Goal: Task Accomplishment & Management: Contribute content

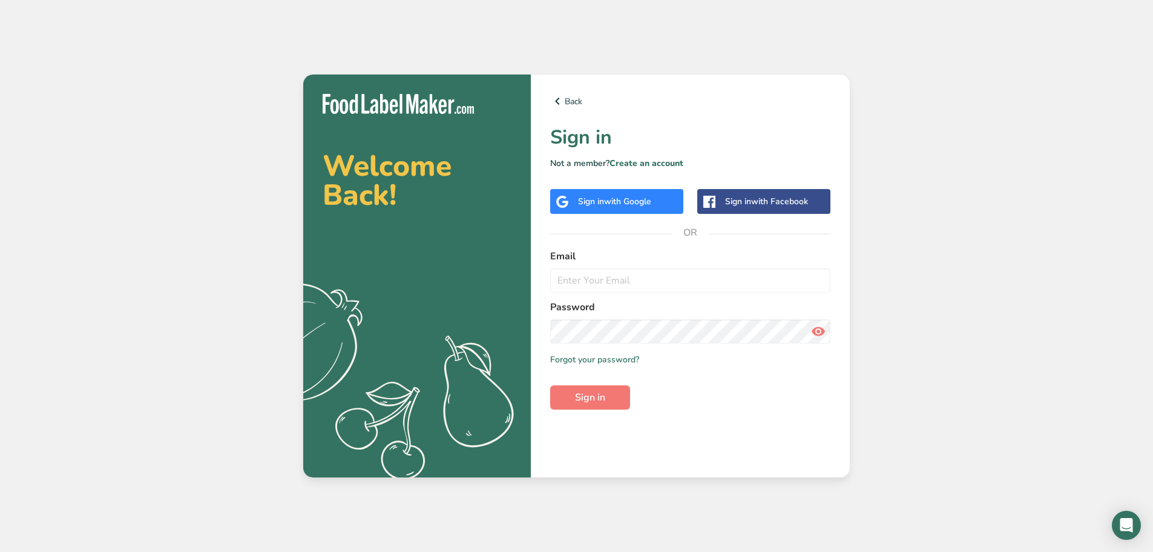
click at [420, 104] on img at bounding box center [398, 104] width 151 height 20
click at [570, 102] on link "Back" at bounding box center [690, 101] width 280 height 15
click at [573, 102] on link "Back" at bounding box center [690, 101] width 280 height 15
click at [409, 108] on img at bounding box center [398, 104] width 151 height 20
click at [636, 163] on link "Create an account" at bounding box center [647, 163] width 74 height 12
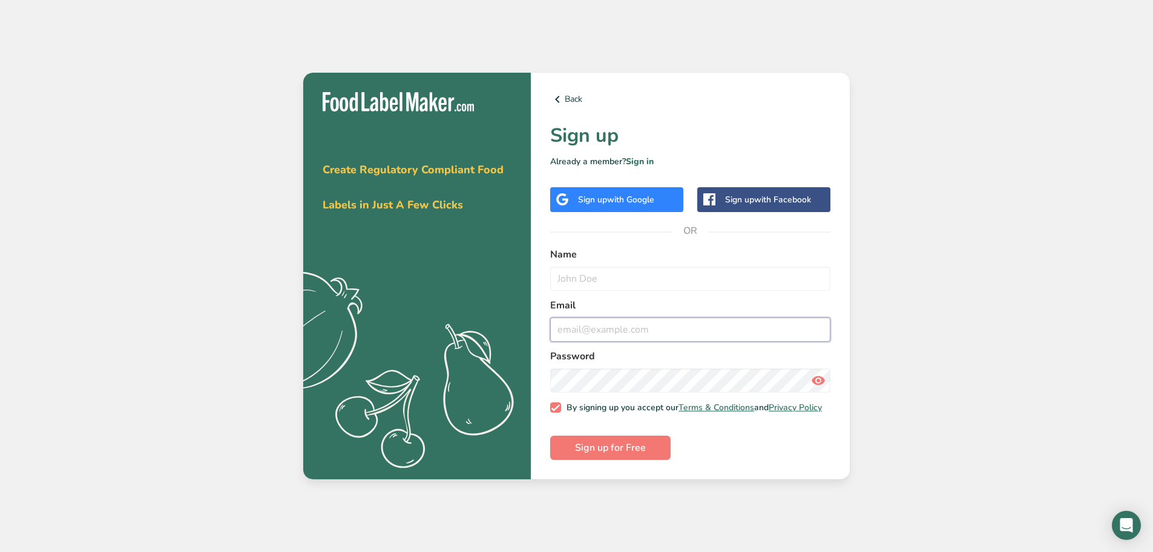
type input "[PERSON_NAME][EMAIL_ADDRESS][DOMAIN_NAME]"
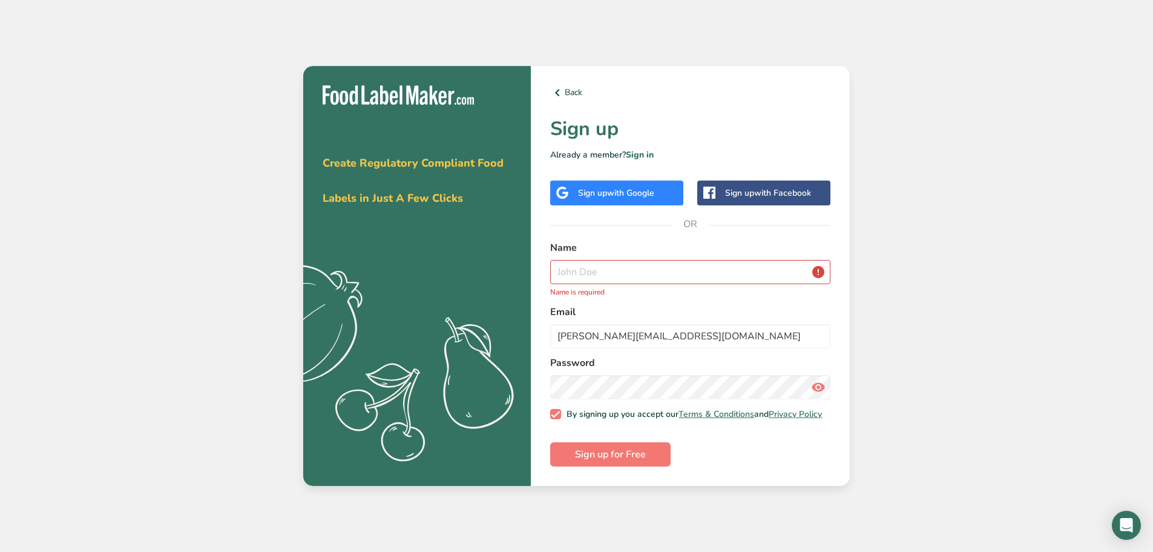
click at [959, 194] on div "Get your free trial [DATE] Create Regulatory Compliant Food Labels in Just A Fe…" at bounding box center [576, 276] width 1153 height 552
click at [647, 149] on link "Sign in" at bounding box center [640, 155] width 28 height 12
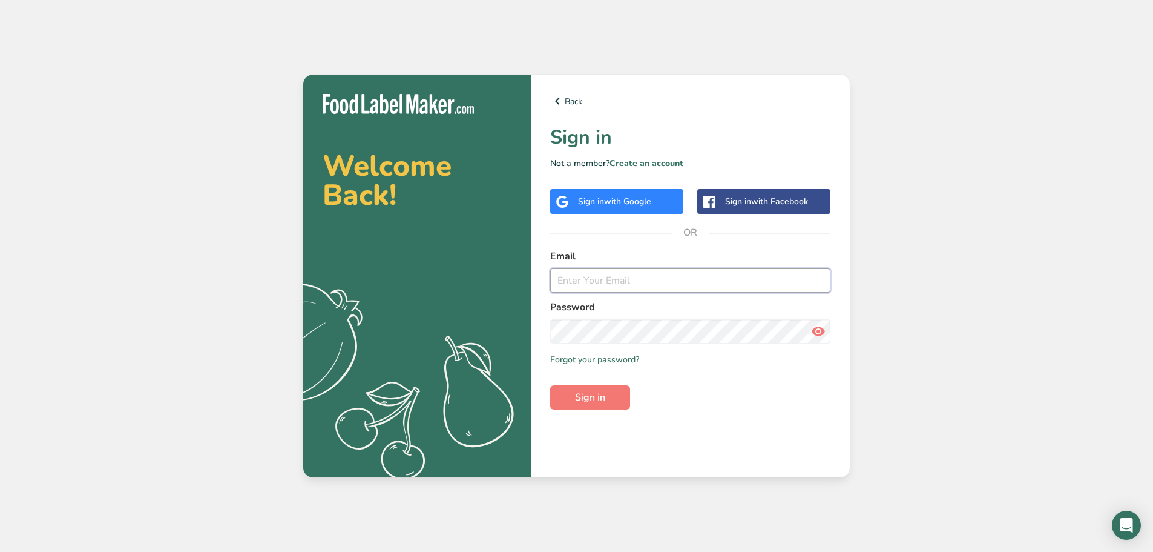
type input "freddy@freddystastytreats.com"
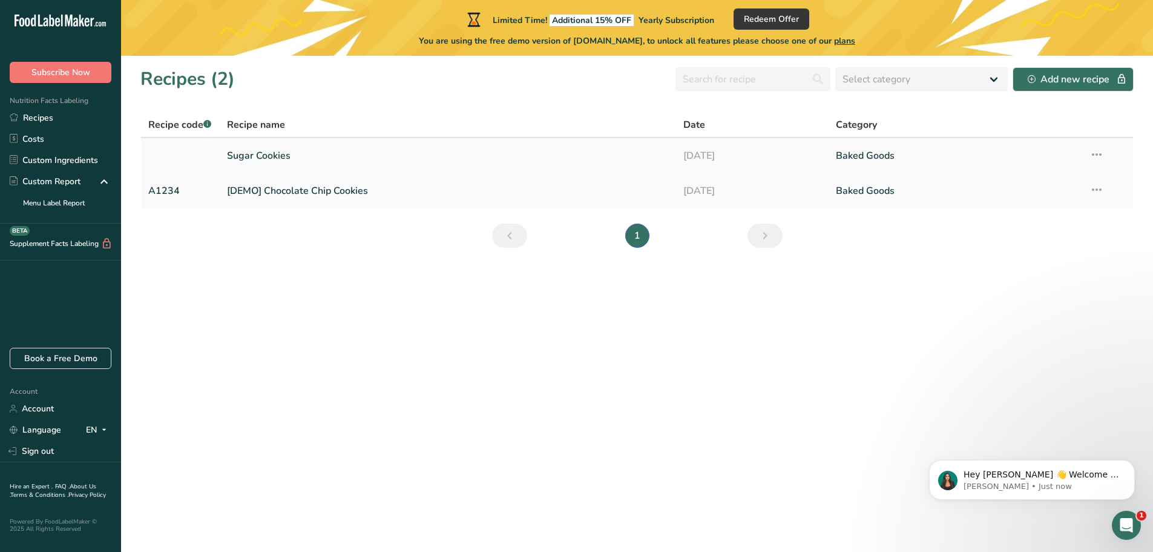
click at [259, 157] on link "Sugar Cookies" at bounding box center [448, 155] width 443 height 25
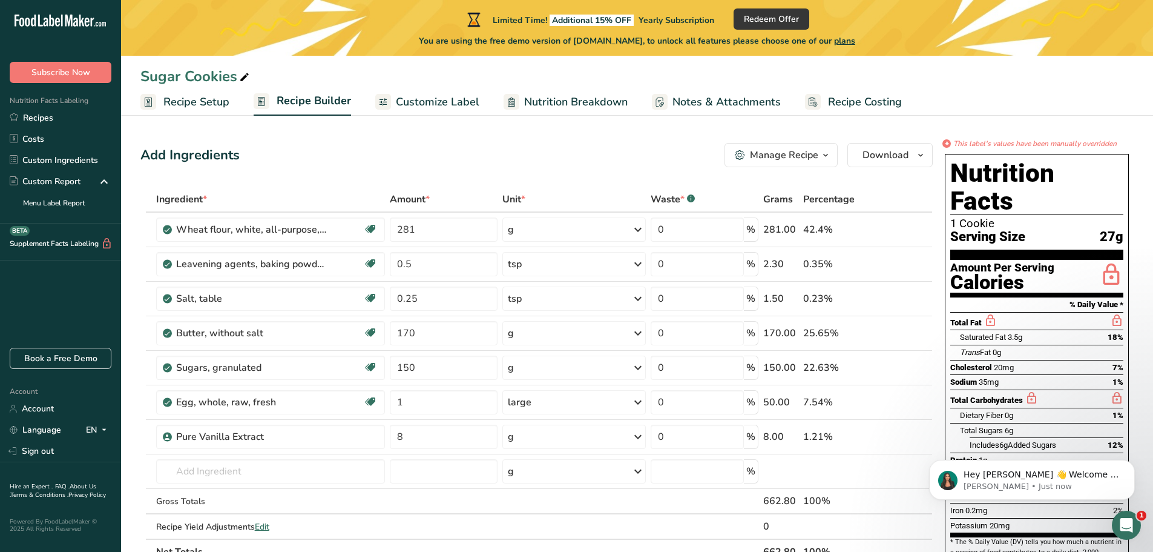
click at [407, 100] on span "Customize Label" at bounding box center [438, 102] width 84 height 16
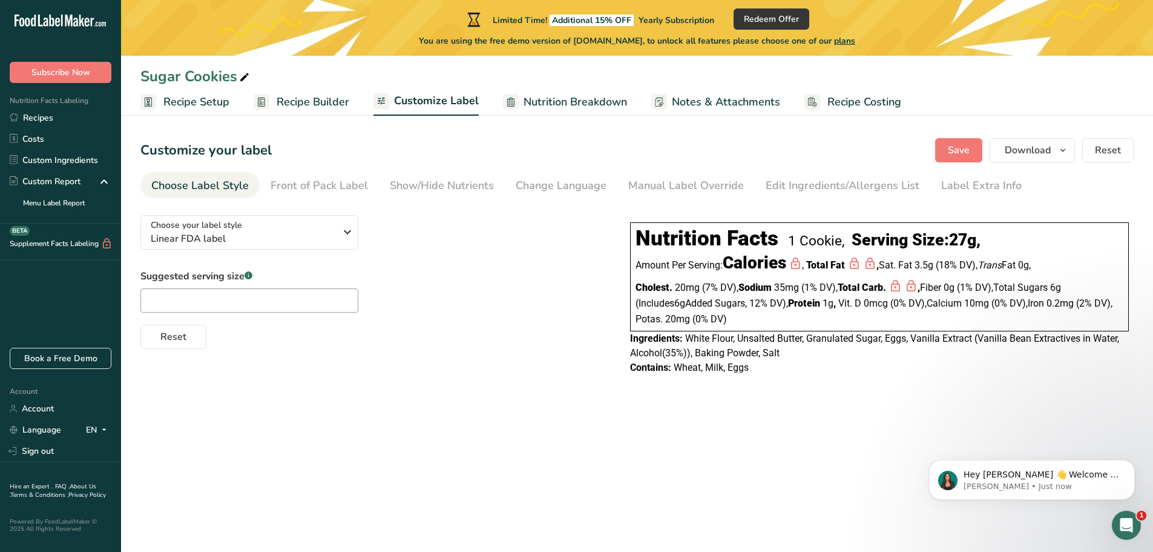
click at [532, 104] on span "Nutrition Breakdown" at bounding box center [576, 102] width 104 height 16
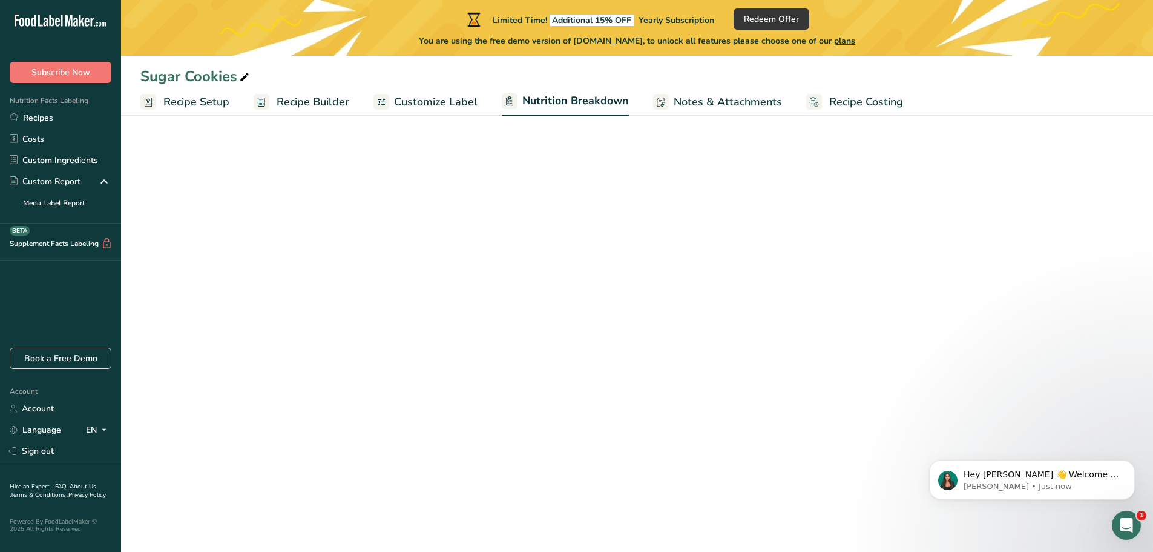
select select "Calories"
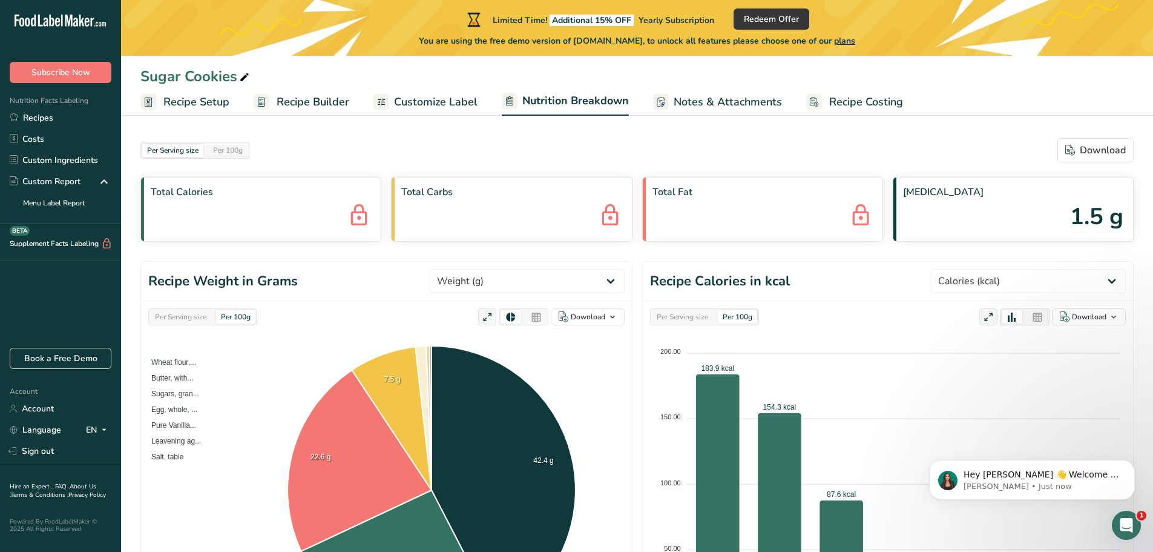
click at [840, 105] on span "Recipe Costing" at bounding box center [866, 102] width 74 height 16
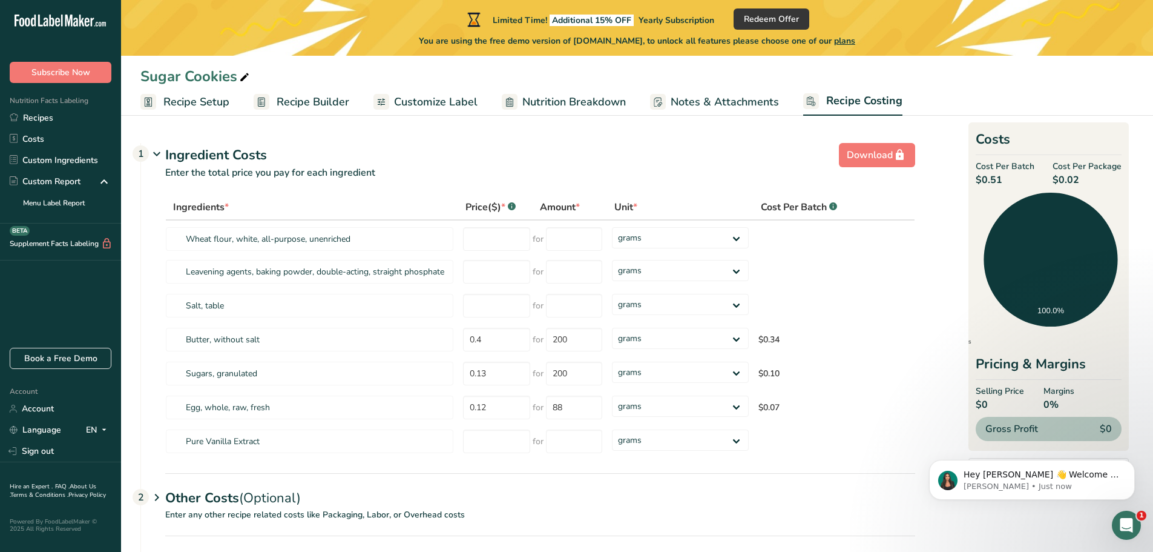
click at [726, 105] on span "Notes & Attachments" at bounding box center [725, 102] width 108 height 16
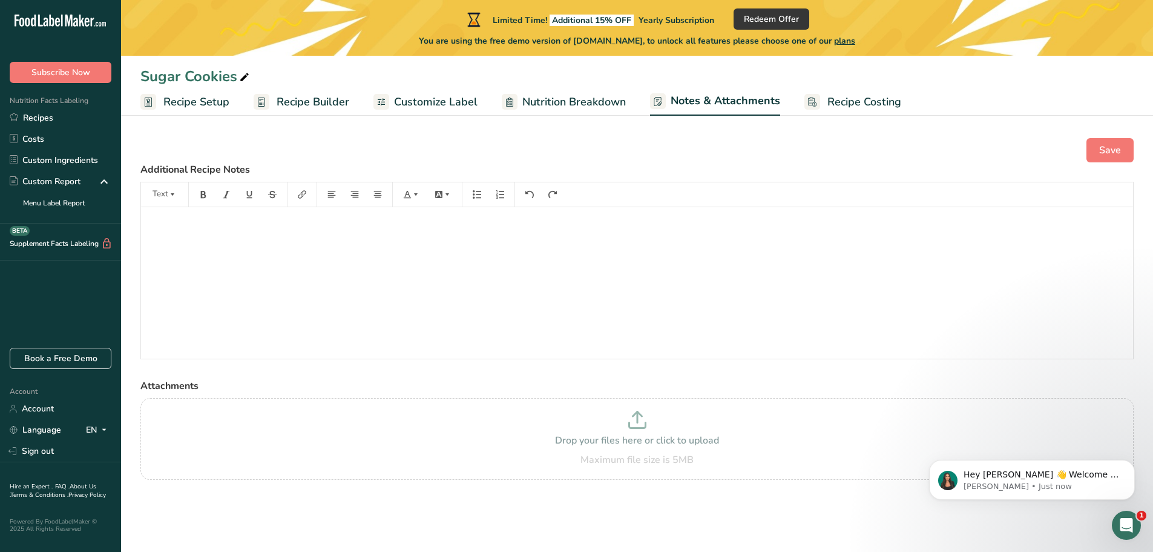
click at [454, 100] on span "Customize Label" at bounding box center [436, 102] width 84 height 16
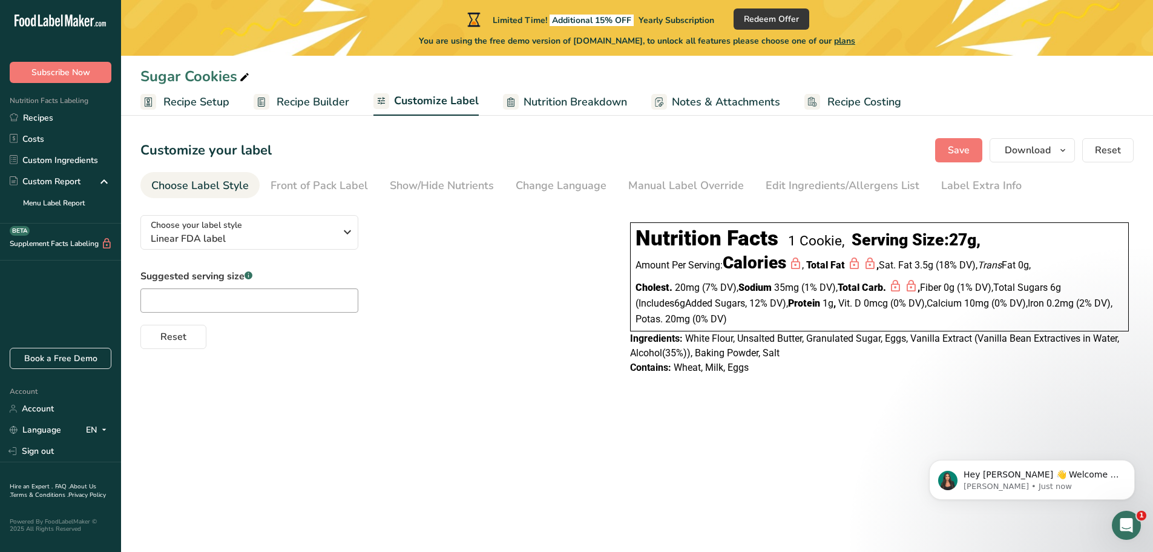
drag, startPoint x: 751, startPoint y: 367, endPoint x: 626, endPoint y: 344, distance: 126.9
click at [626, 344] on div "Nutrition Facts 1 Cookie, Serving Size: 27g , Amount Per Serving: Calories , To…" at bounding box center [879, 298] width 509 height 162
copy div "Ingredients: White Flour, Unsalted Butter, Granulated Sugar, Eggs, Vanilla Extr…"
click at [39, 118] on link "Recipes" at bounding box center [60, 117] width 121 height 21
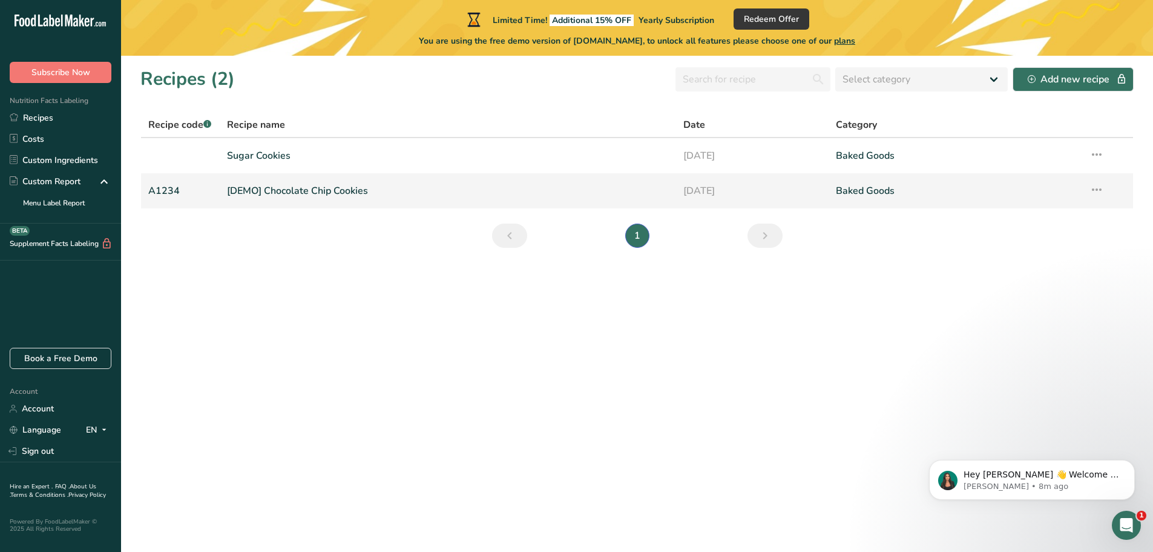
click at [254, 194] on link "[DEMO] Chocolate Chip Cookies" at bounding box center [448, 190] width 443 height 25
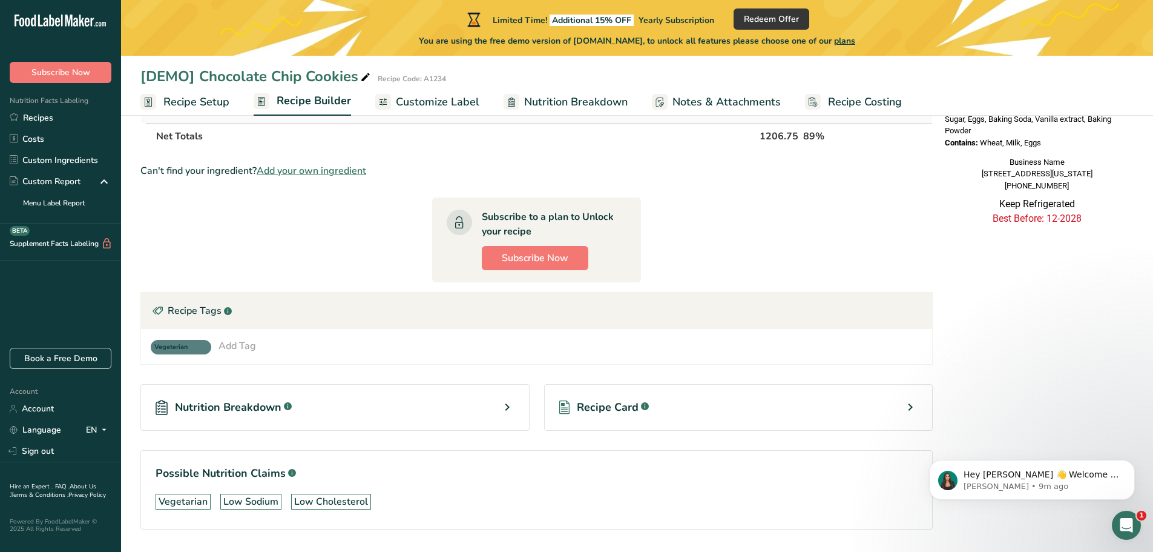
scroll to position [520, 0]
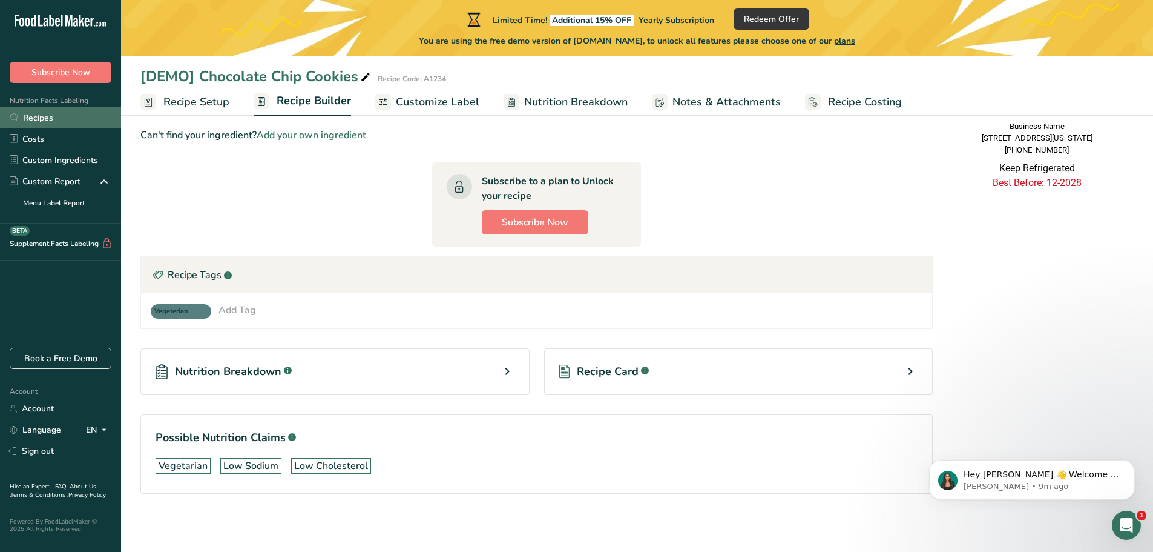
click at [48, 118] on link "Recipes" at bounding box center [60, 117] width 121 height 21
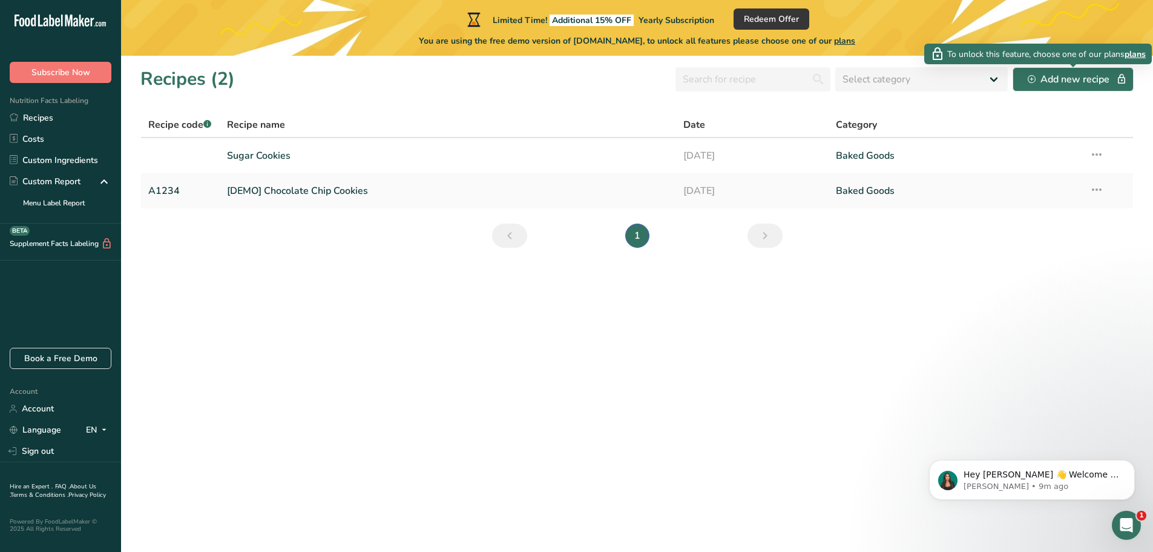
click at [1136, 53] on span "plans" at bounding box center [1135, 54] width 21 height 13
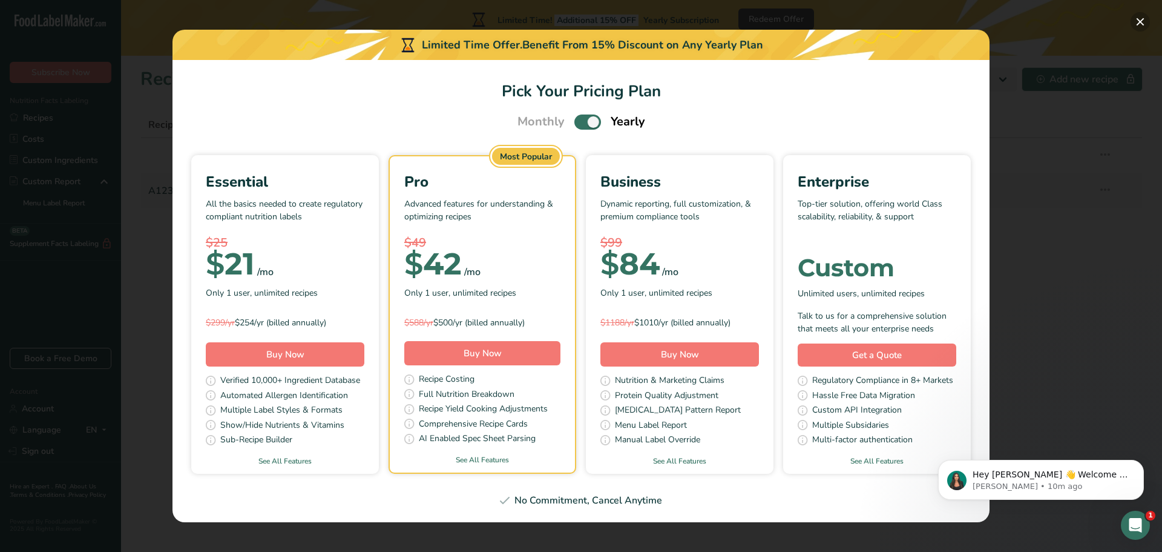
click at [1135, 24] on button "Pick Your Pricing Plan Modal" at bounding box center [1140, 21] width 19 height 19
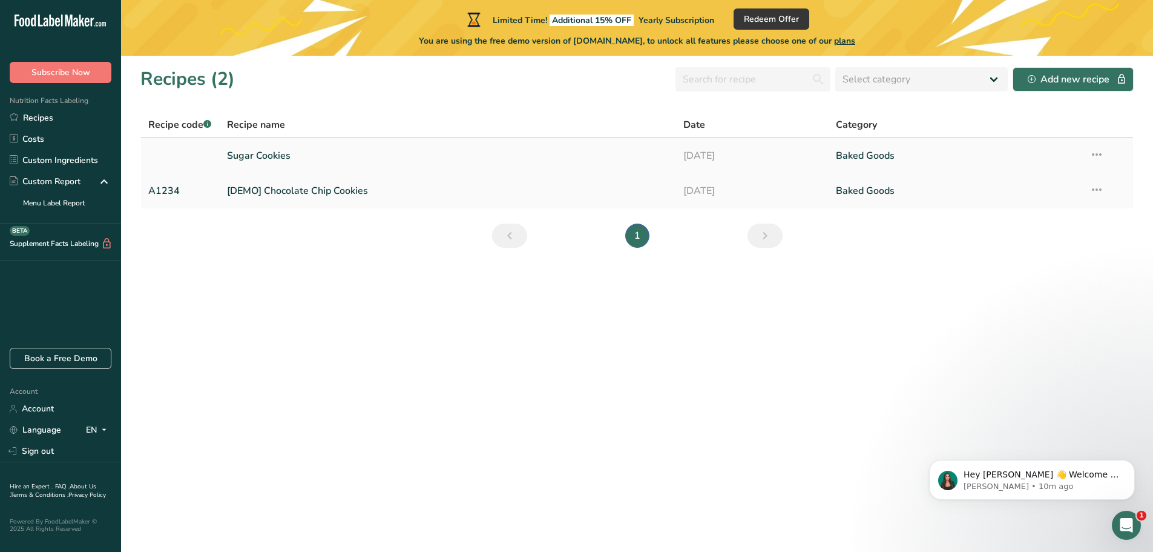
click at [292, 161] on link "Sugar Cookies" at bounding box center [448, 155] width 443 height 25
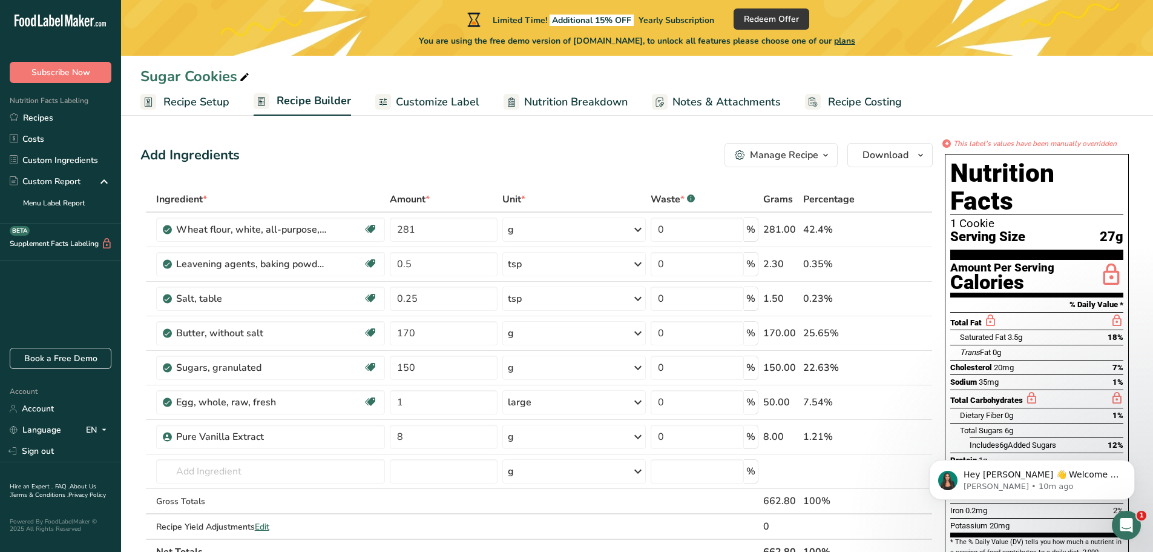
click at [415, 97] on span "Customize Label" at bounding box center [438, 102] width 84 height 16
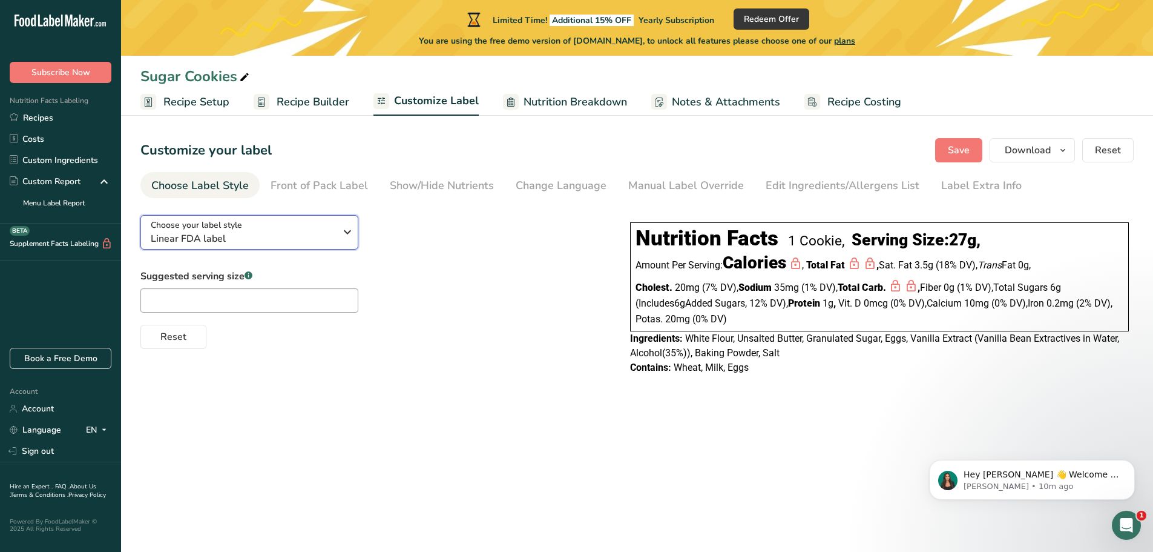
click at [293, 223] on div "Choose your label style Linear FDA label" at bounding box center [243, 232] width 185 height 27
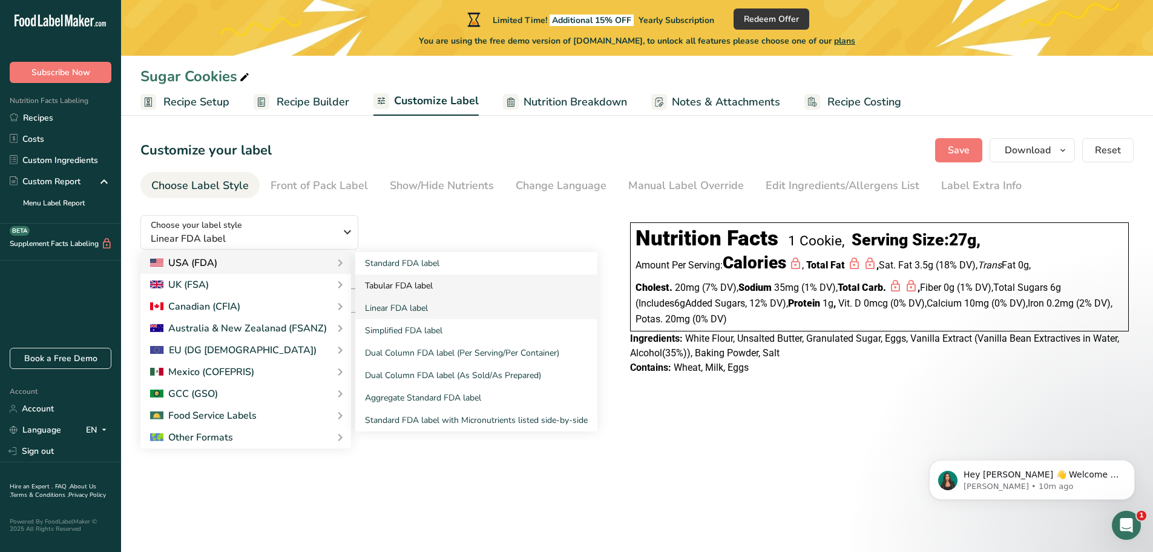
click at [422, 285] on link "Tabular FDA label" at bounding box center [476, 285] width 242 height 22
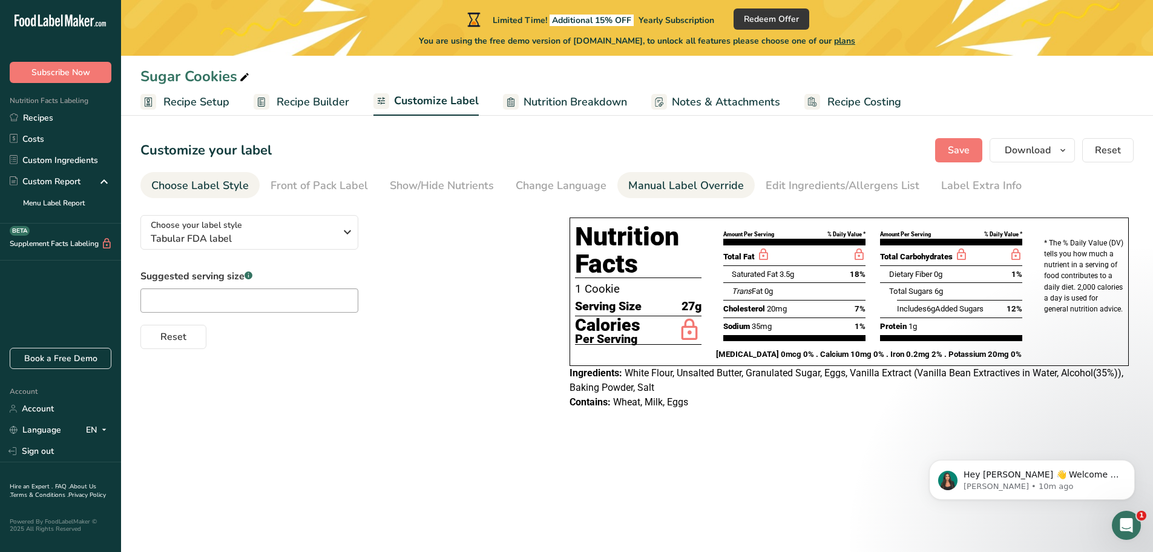
click at [679, 177] on div "Manual Label Override" at bounding box center [686, 185] width 116 height 16
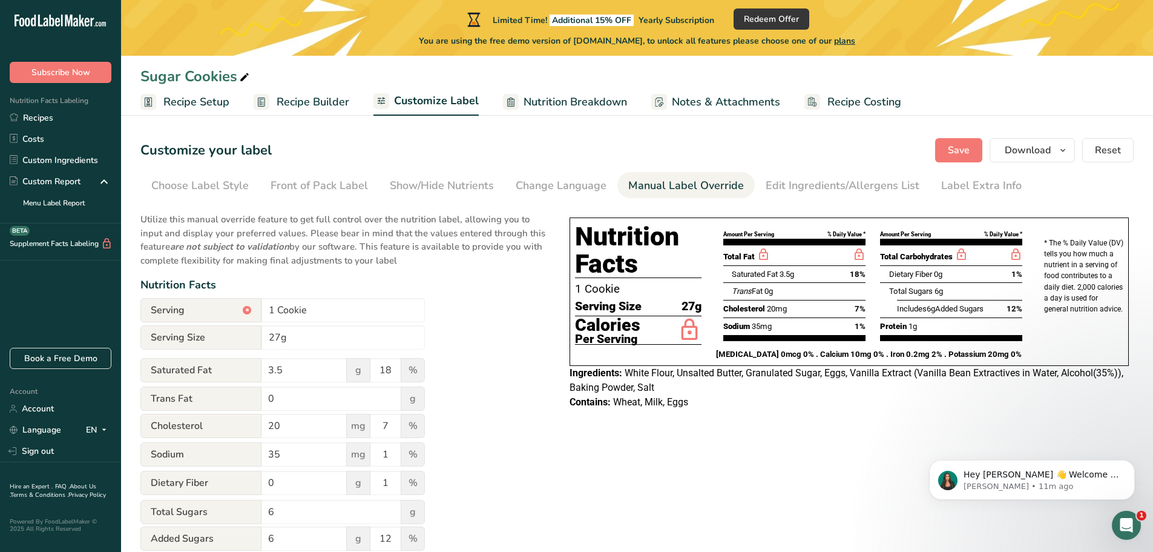
click at [592, 105] on span "Nutrition Breakdown" at bounding box center [576, 102] width 104 height 16
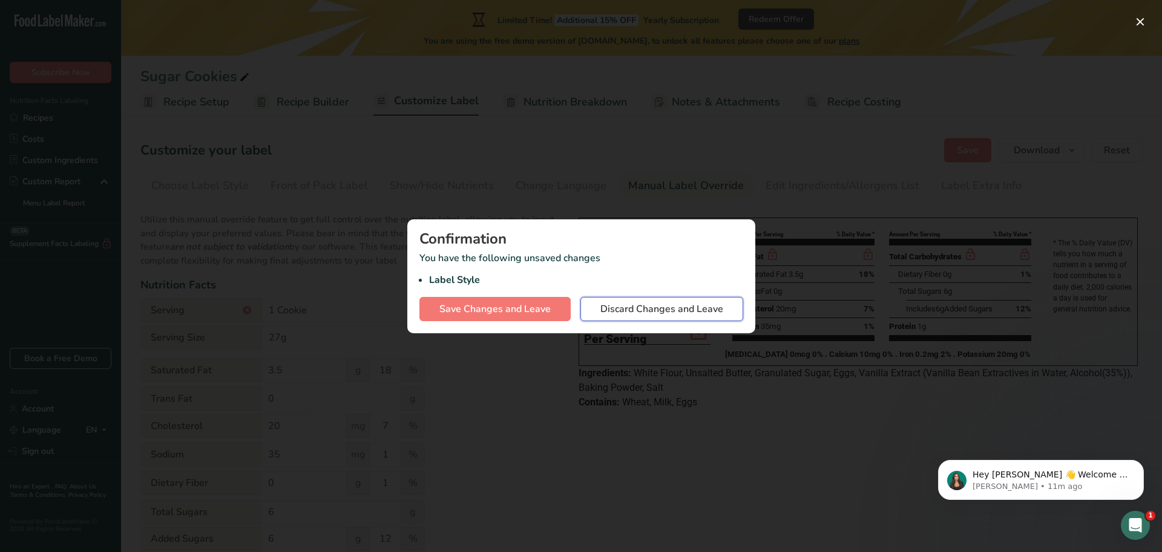
click at [632, 312] on span "Discard Changes and Leave" at bounding box center [662, 308] width 123 height 15
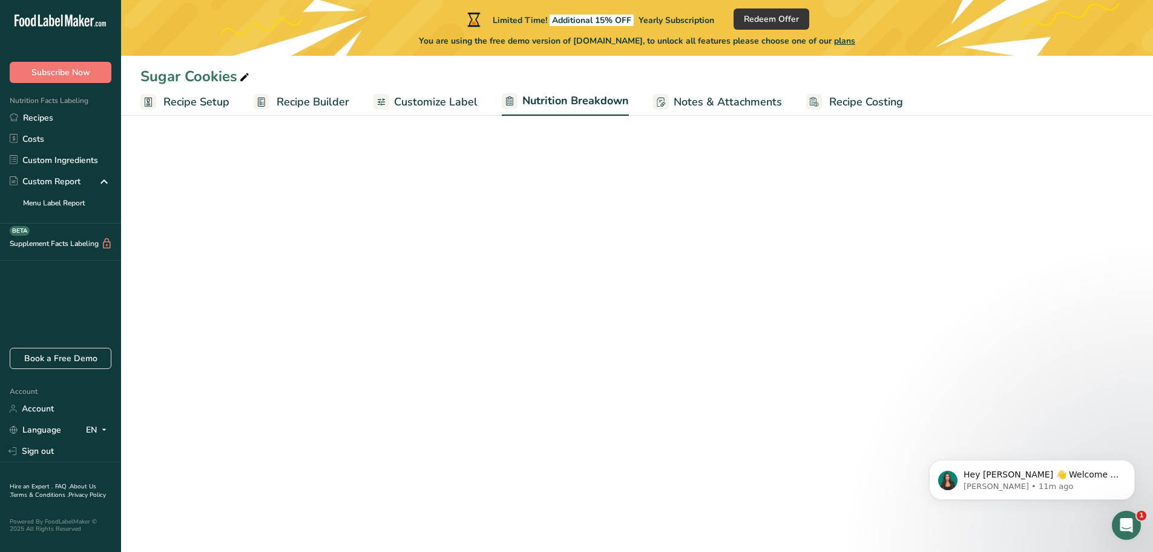
select select "Calories"
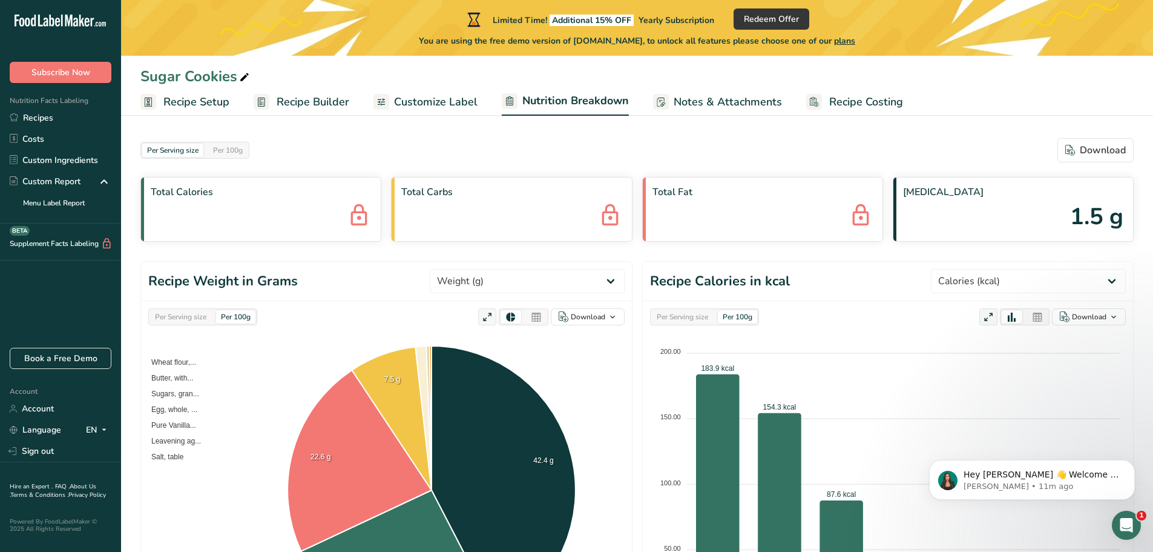
click at [734, 99] on span "Notes & Attachments" at bounding box center [728, 102] width 108 height 16
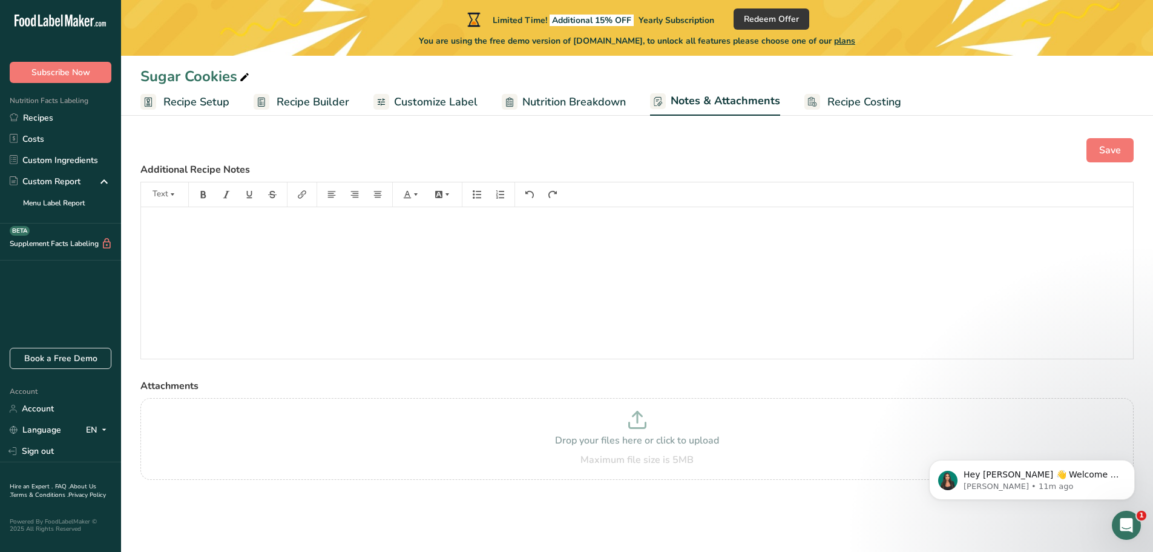
click at [837, 103] on span "Recipe Costing" at bounding box center [865, 102] width 74 height 16
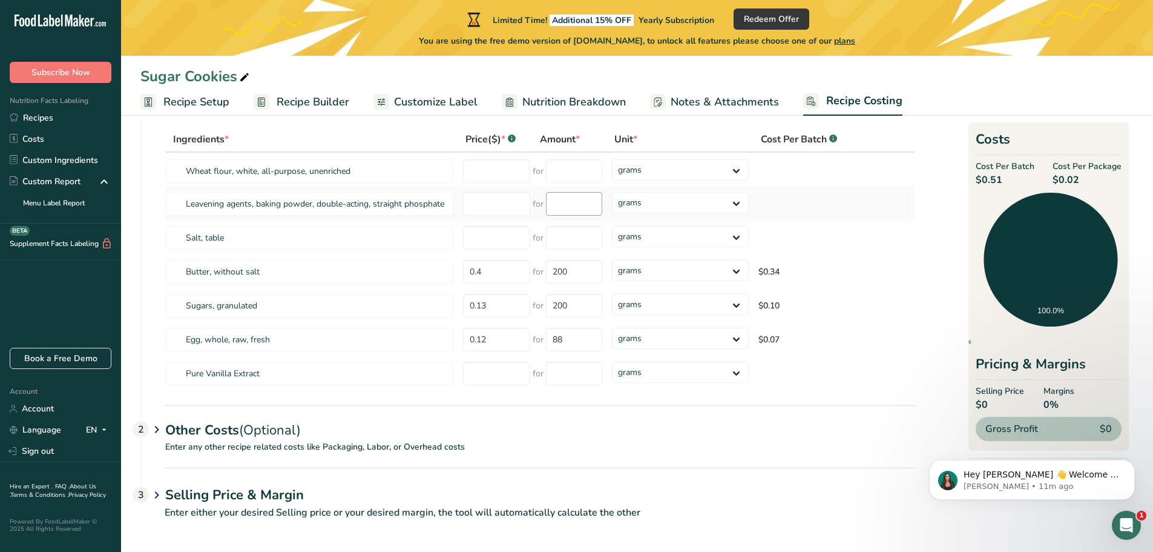
scroll to position [70, 0]
click at [202, 102] on span "Recipe Setup" at bounding box center [196, 102] width 66 height 16
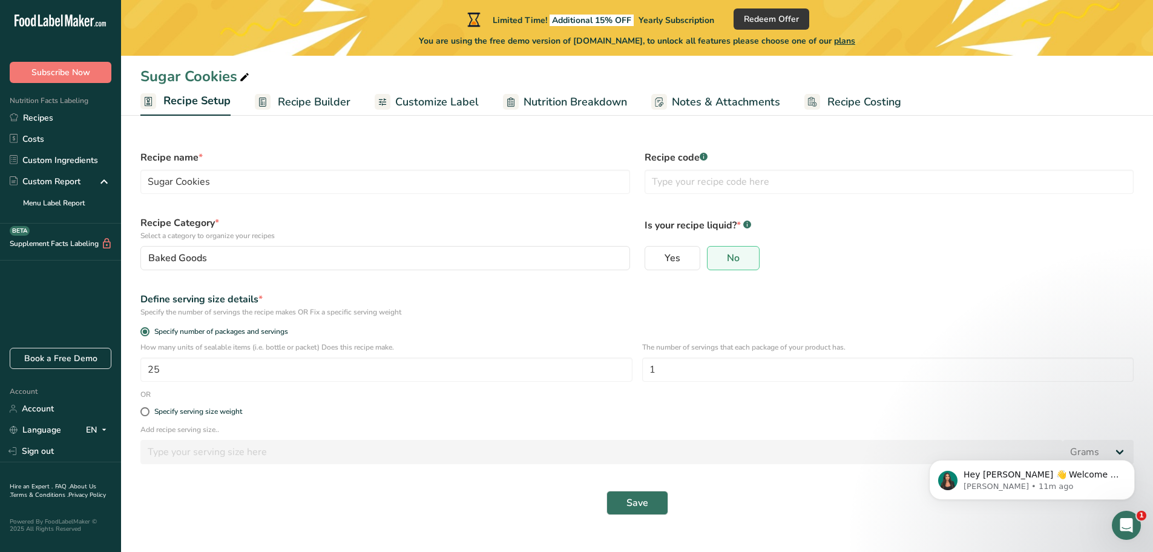
click at [303, 103] on span "Recipe Builder" at bounding box center [314, 102] width 73 height 16
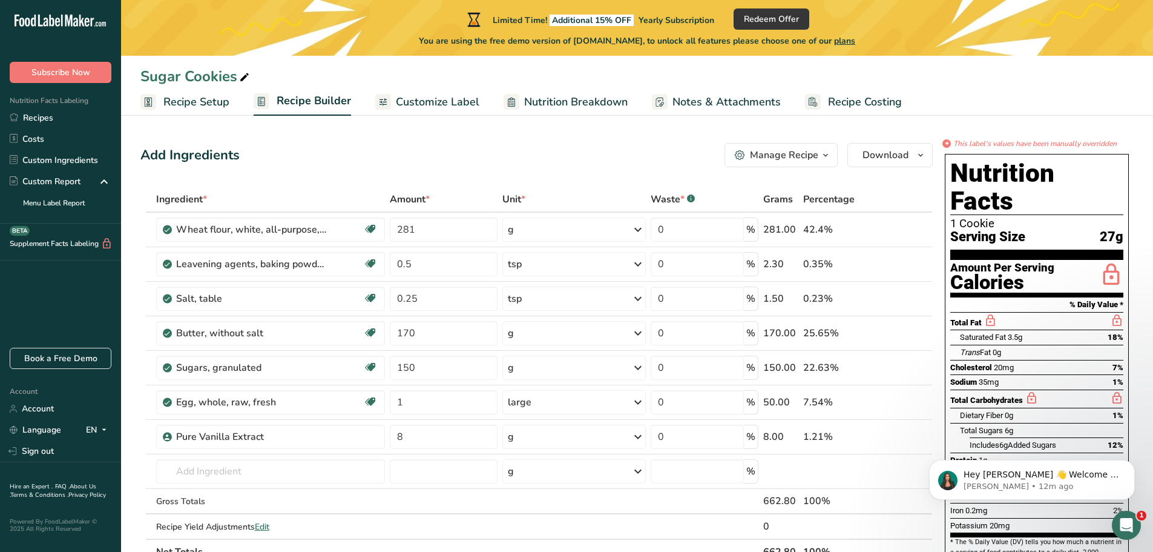
click at [440, 98] on span "Customize Label" at bounding box center [438, 102] width 84 height 16
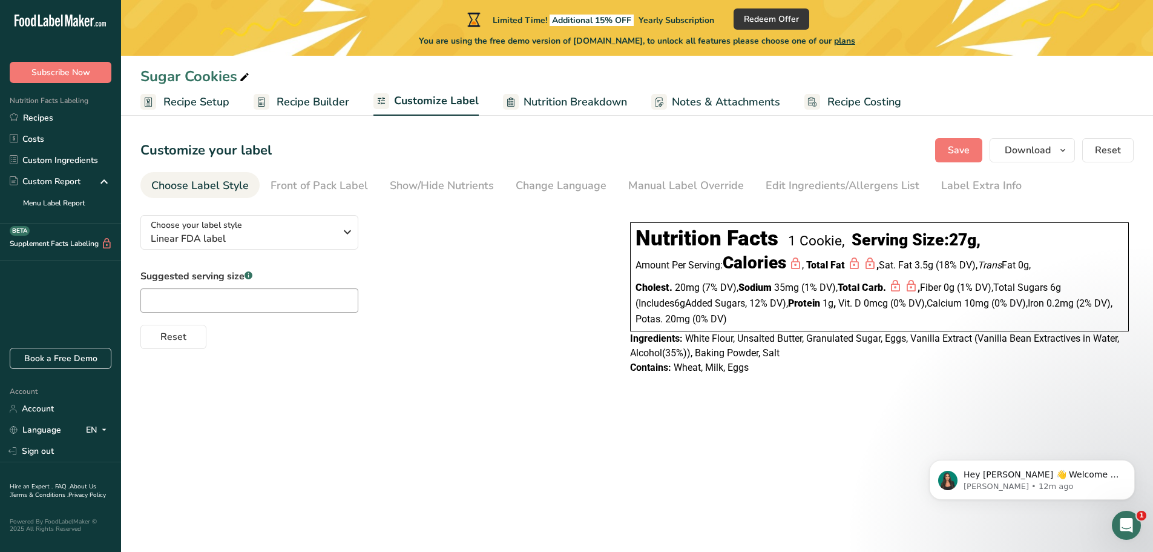
click at [332, 93] on link "Recipe Builder" at bounding box center [302, 101] width 96 height 27
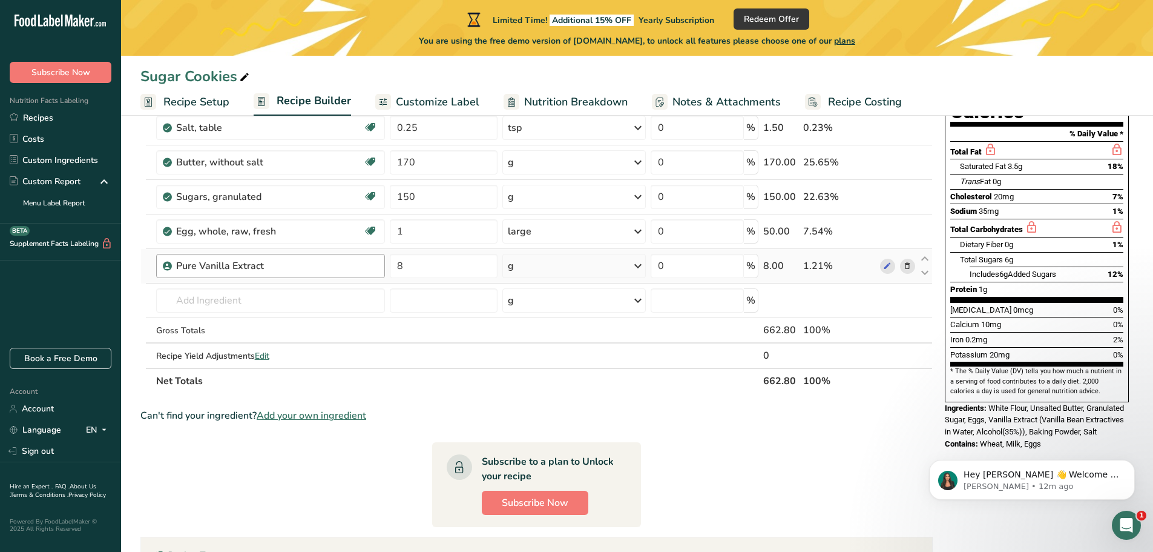
scroll to position [182, 0]
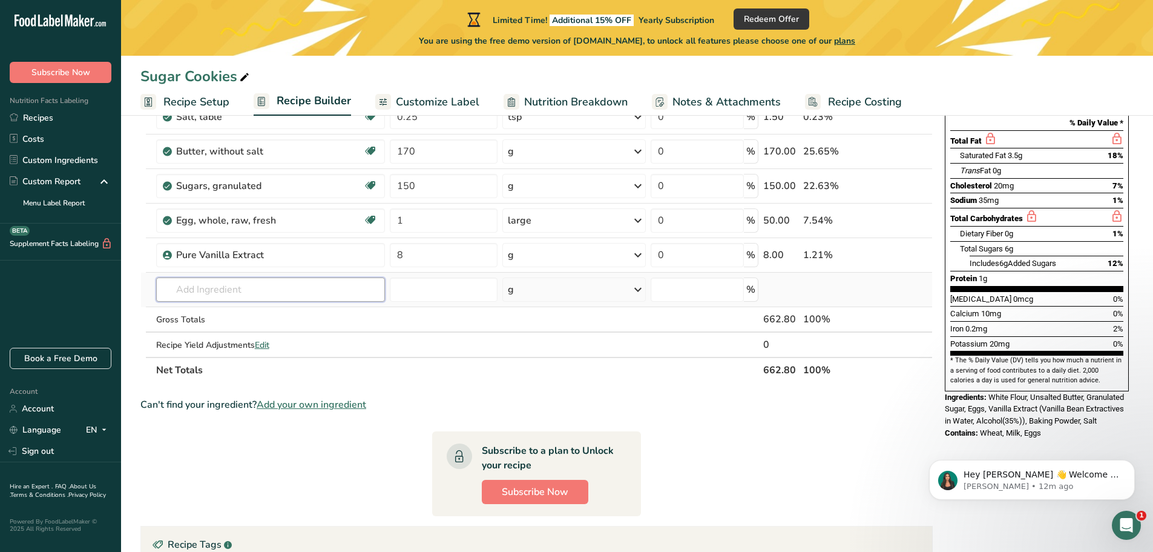
click at [283, 289] on input "text" at bounding box center [270, 289] width 229 height 24
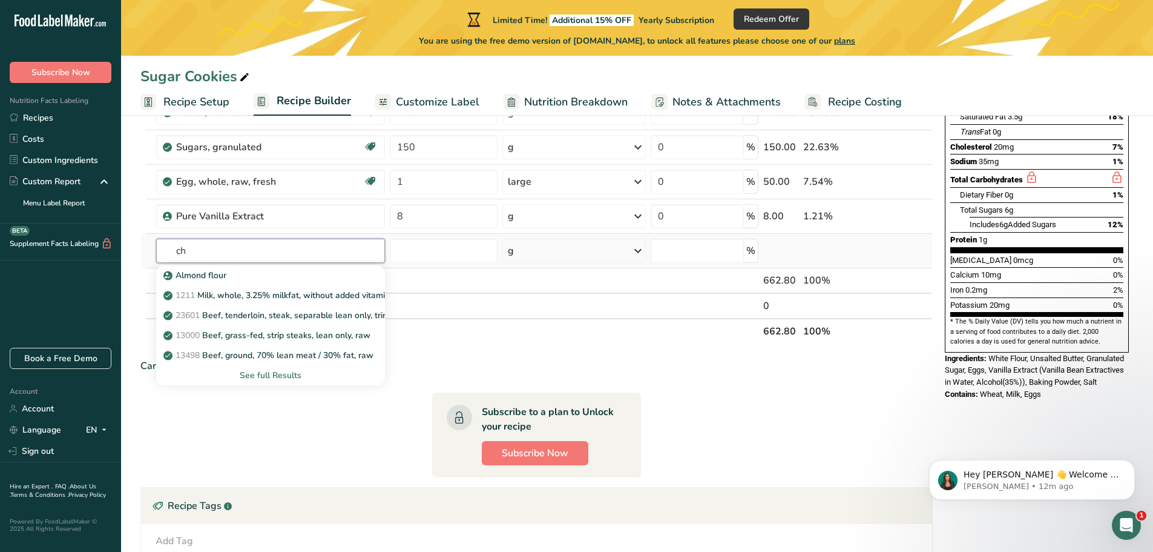
scroll to position [242, 0]
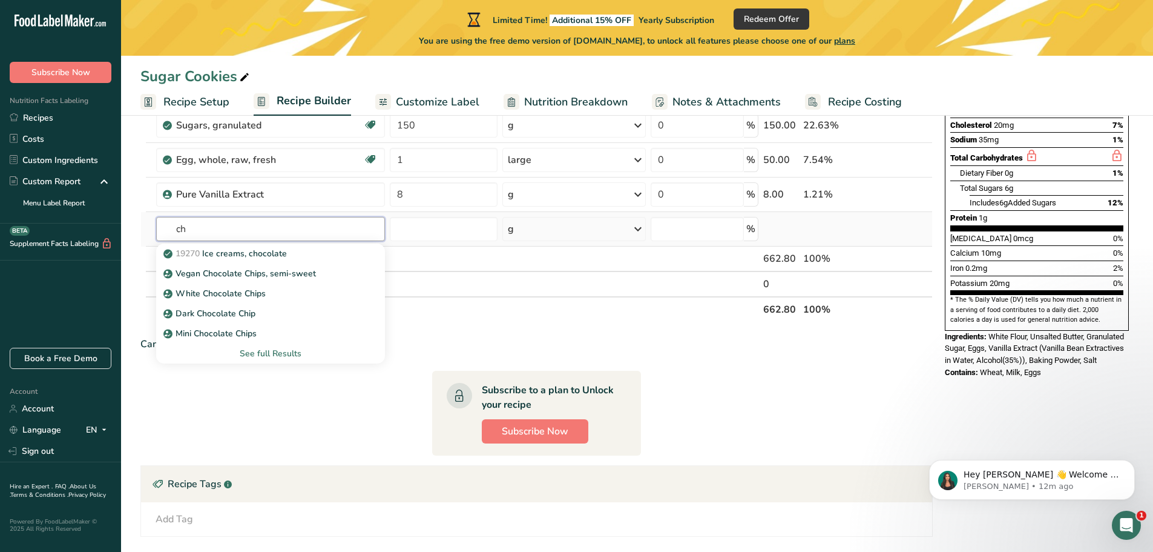
type input "c"
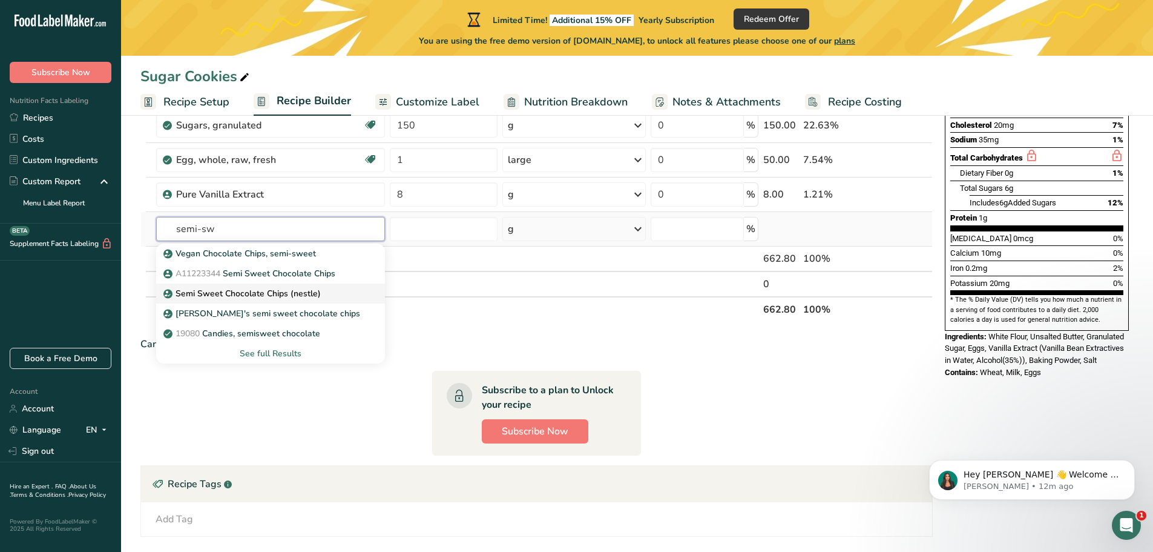
type input "semi-sw"
click at [312, 289] on p "Semi Sweet Chocolate Chips (nestle)" at bounding box center [243, 293] width 155 height 13
type input "Semi Sweet Chocolate Chips (nestle)"
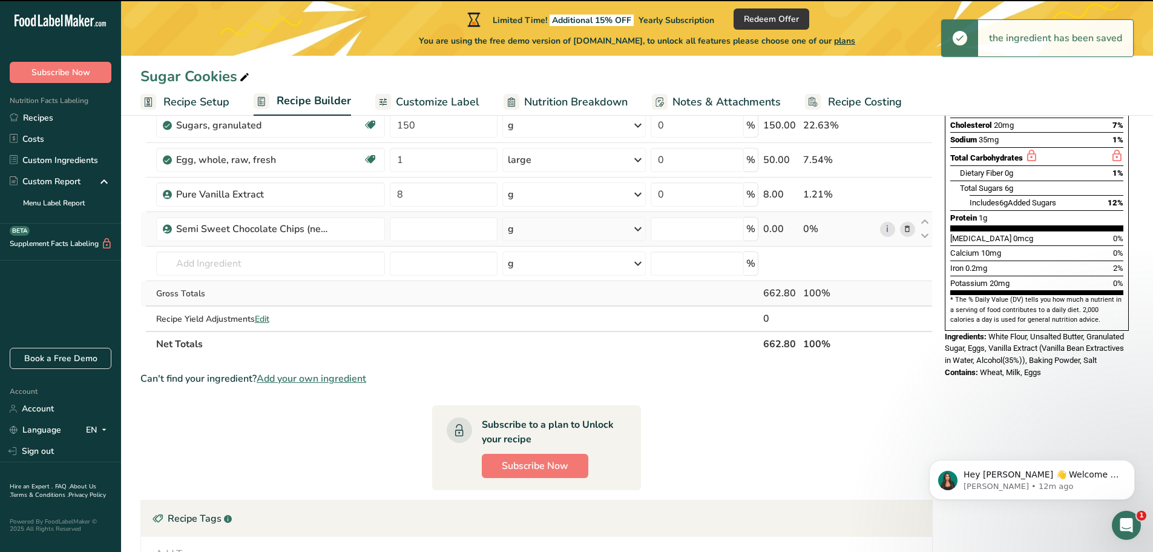
type input "0"
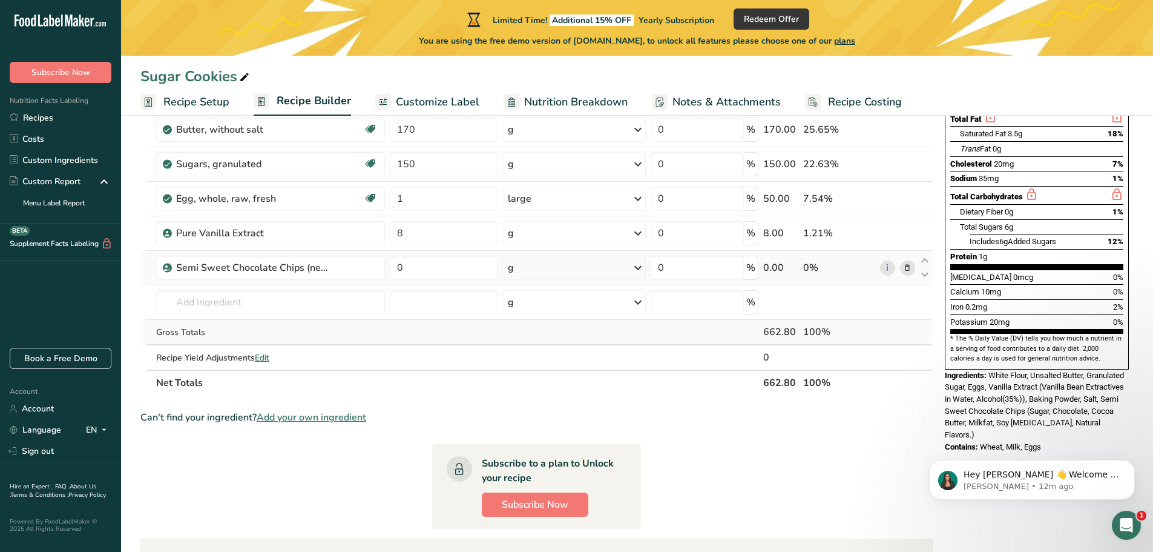
scroll to position [182, 0]
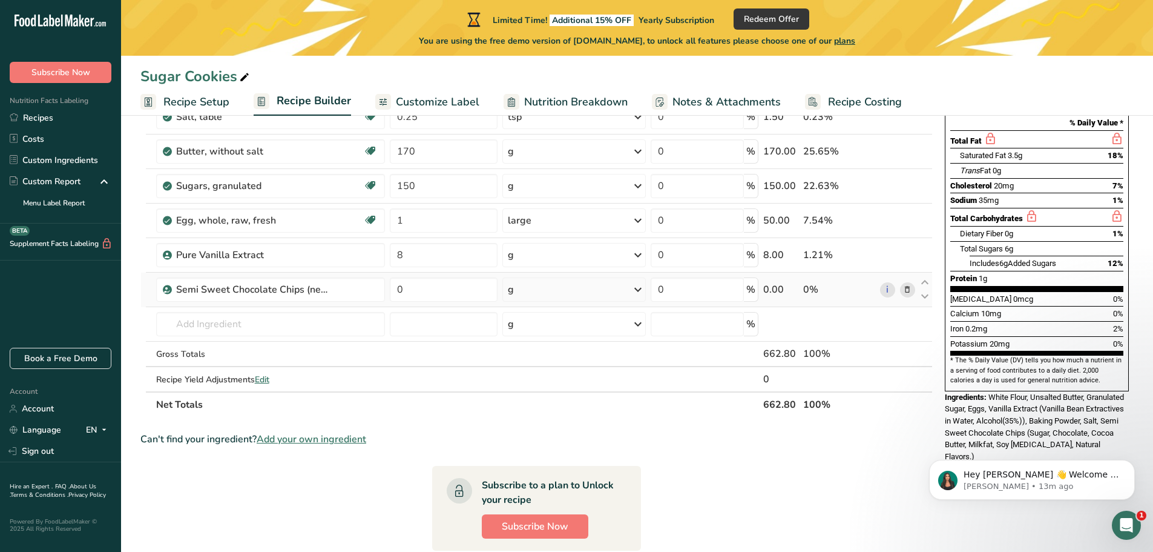
click at [906, 292] on icon at bounding box center [907, 289] width 8 height 13
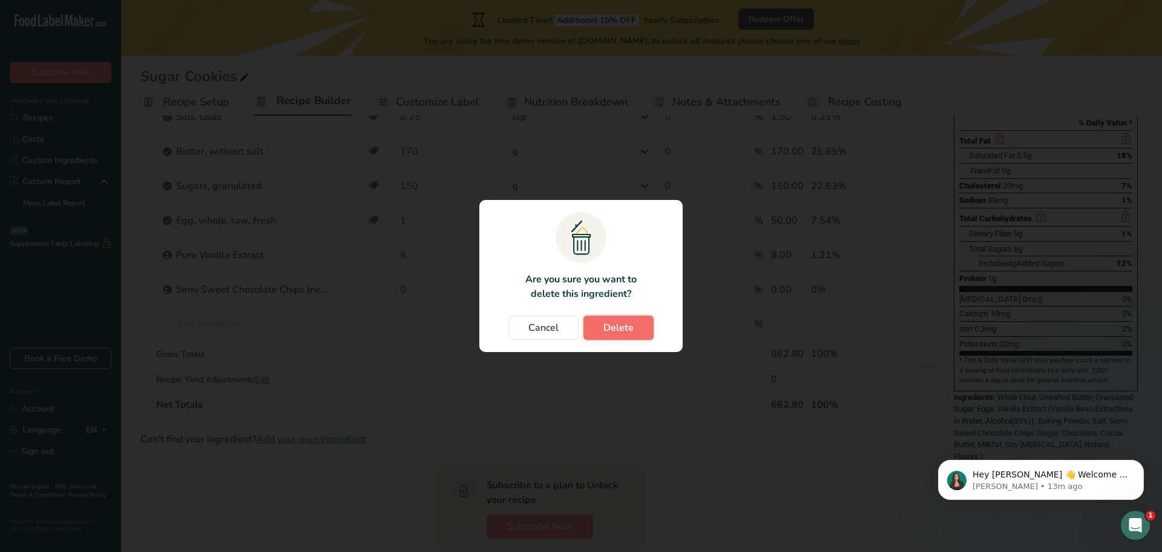
click at [618, 320] on span "Delete" at bounding box center [619, 327] width 30 height 15
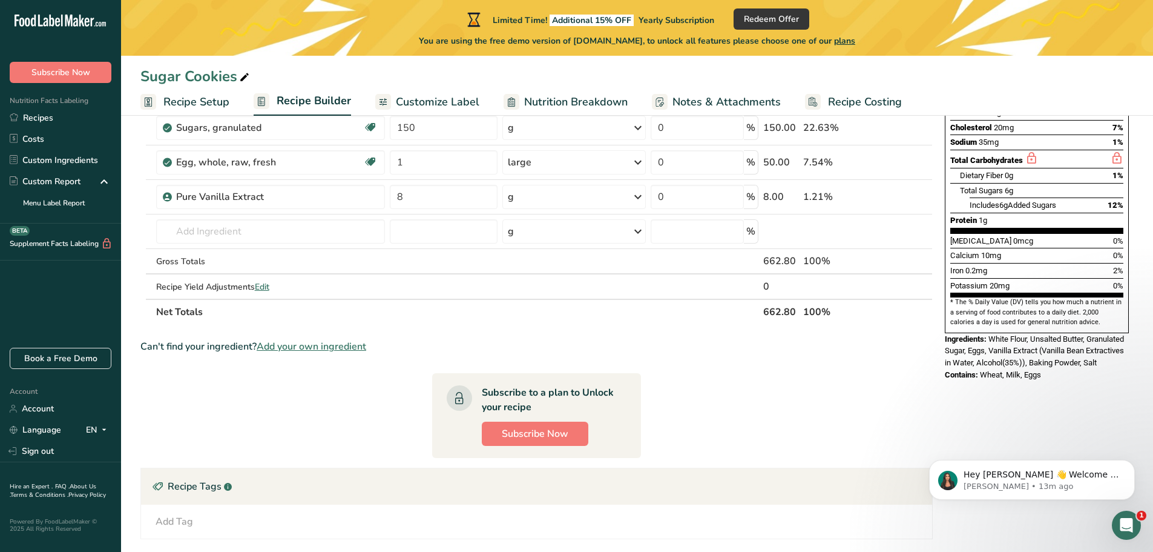
scroll to position [242, 0]
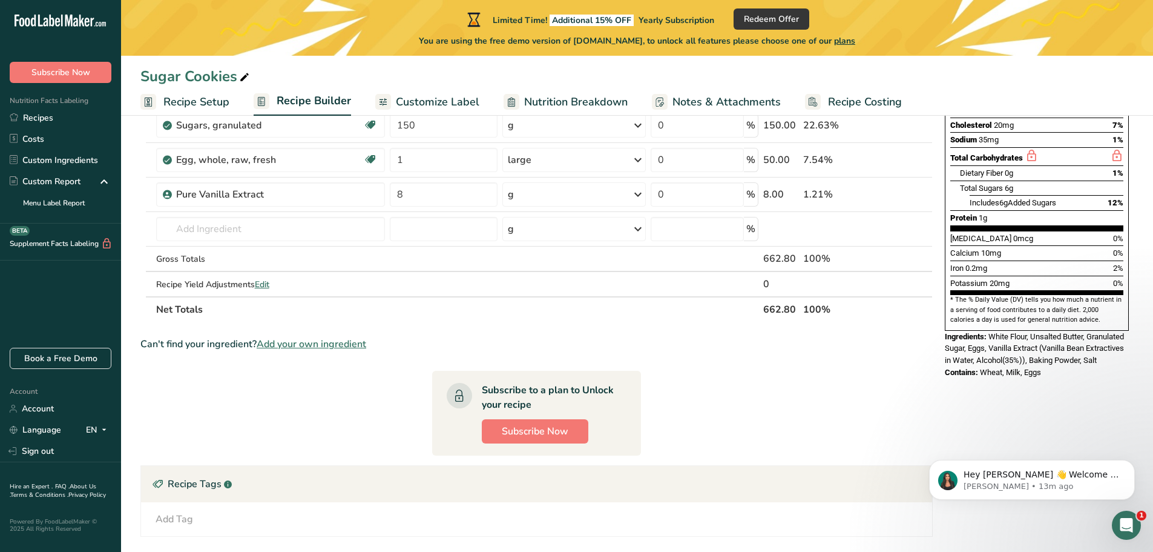
click at [1130, 521] on icon "Open Intercom Messenger" at bounding box center [1127, 525] width 20 height 20
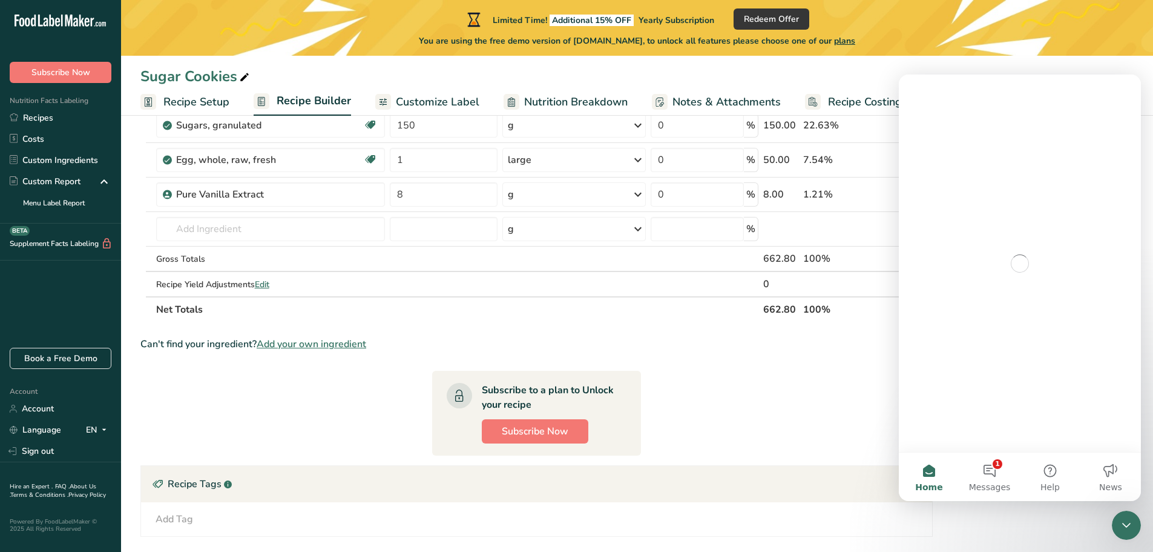
scroll to position [0, 0]
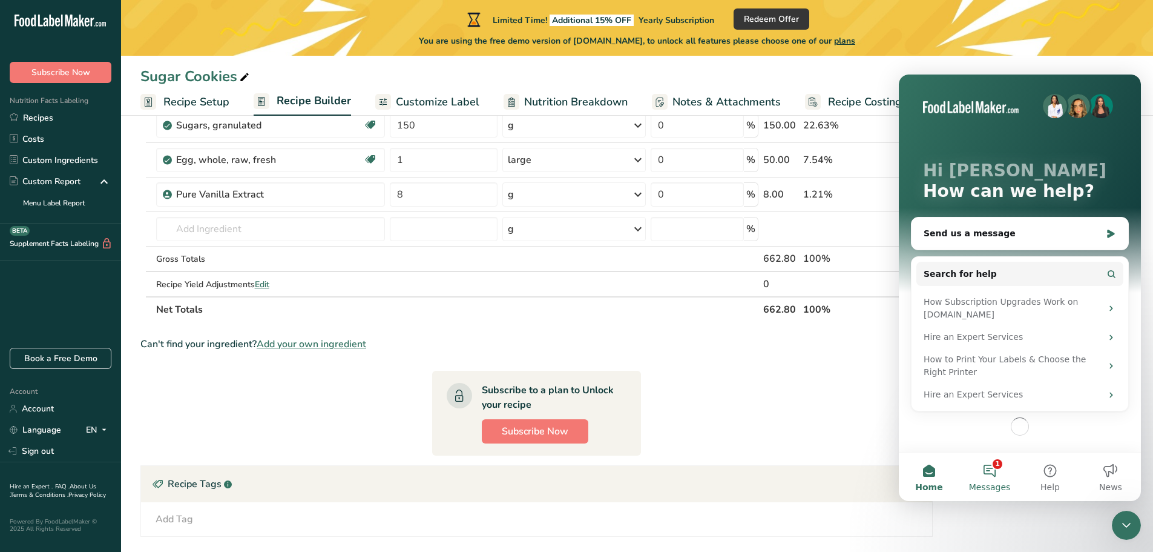
click at [993, 476] on button "1 Messages" at bounding box center [990, 476] width 61 height 48
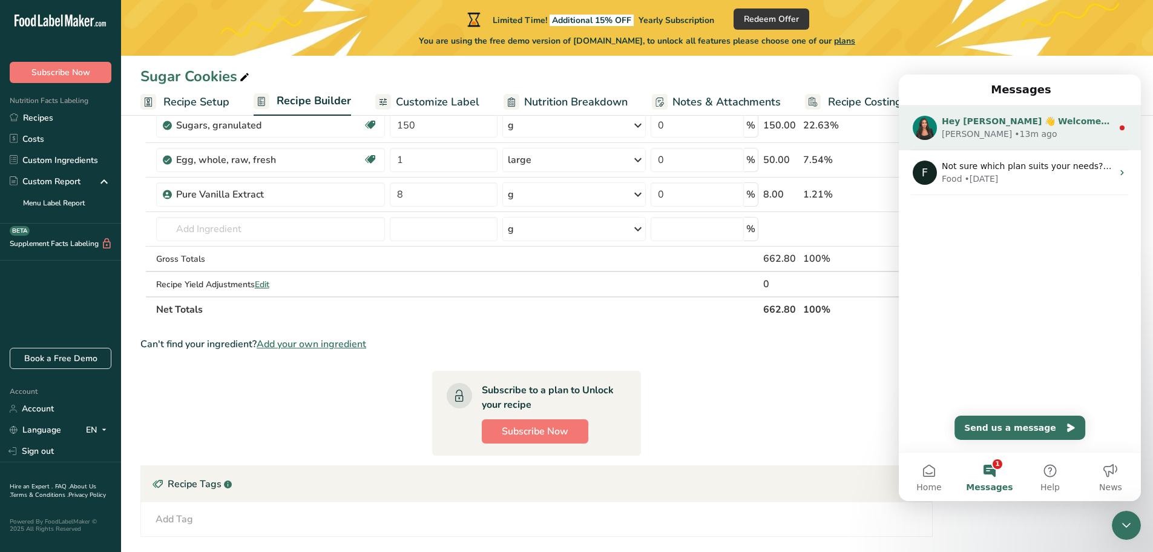
click at [998, 128] on div "Aya • 13m ago" at bounding box center [1027, 134] width 171 height 13
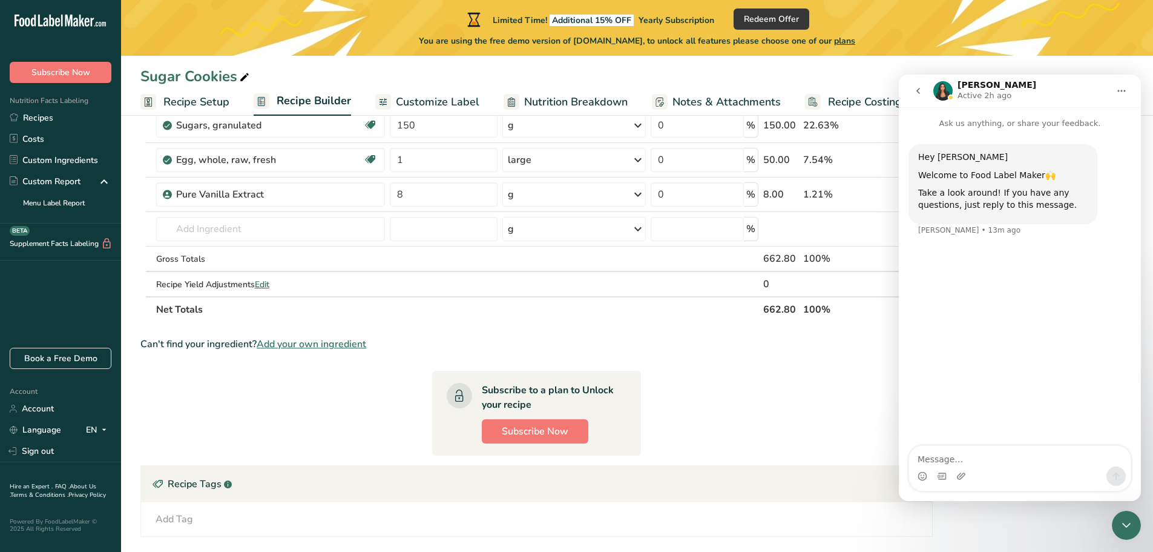
click at [1128, 525] on icon "Close Intercom Messenger" at bounding box center [1126, 524] width 8 height 5
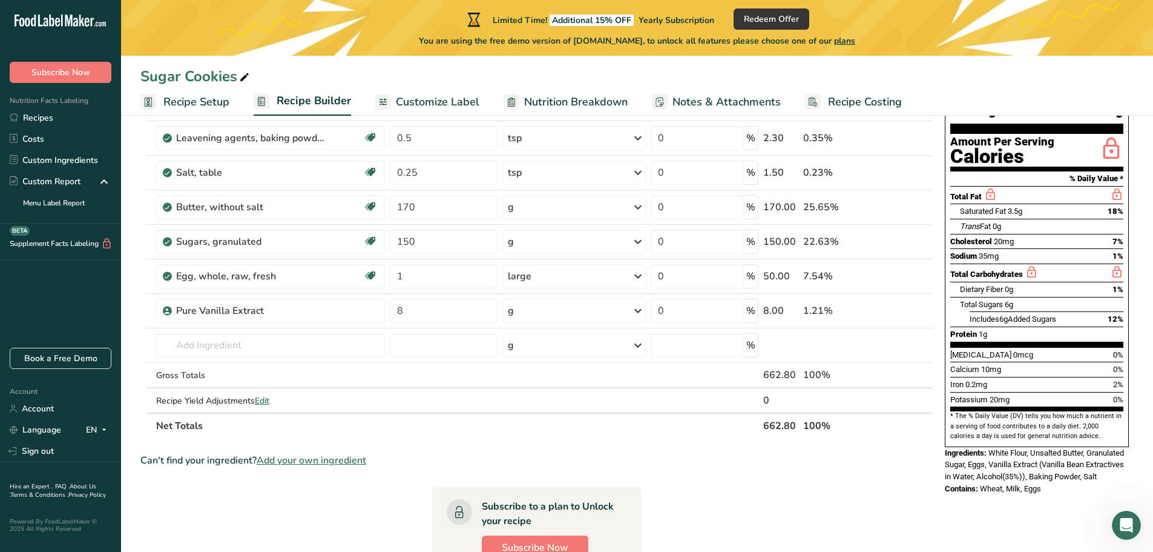
scroll to position [121, 0]
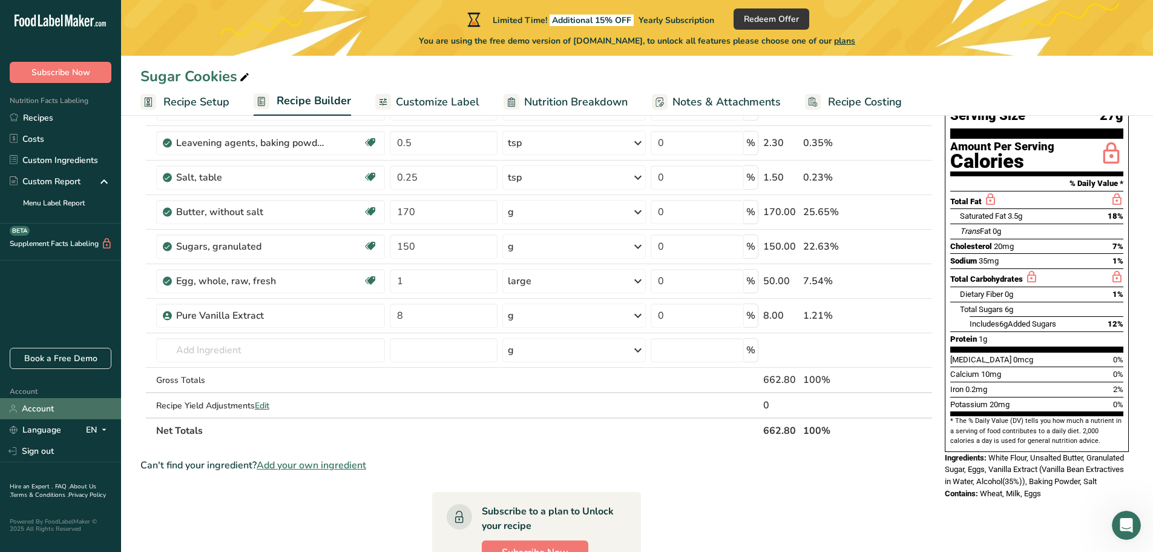
click at [56, 406] on link "Account" at bounding box center [60, 408] width 121 height 21
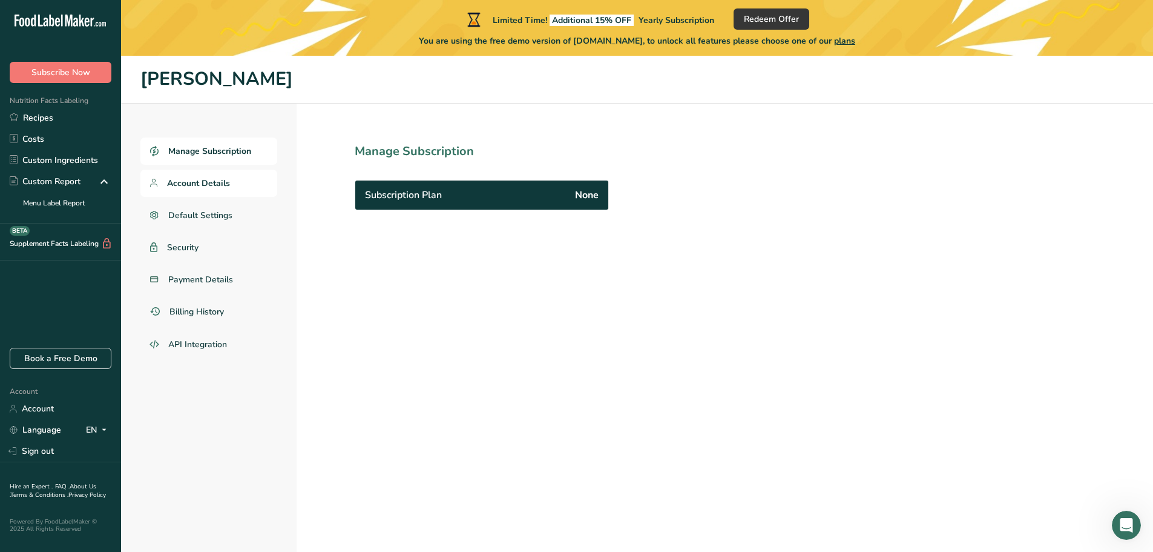
click at [194, 193] on link "Account Details" at bounding box center [208, 183] width 137 height 27
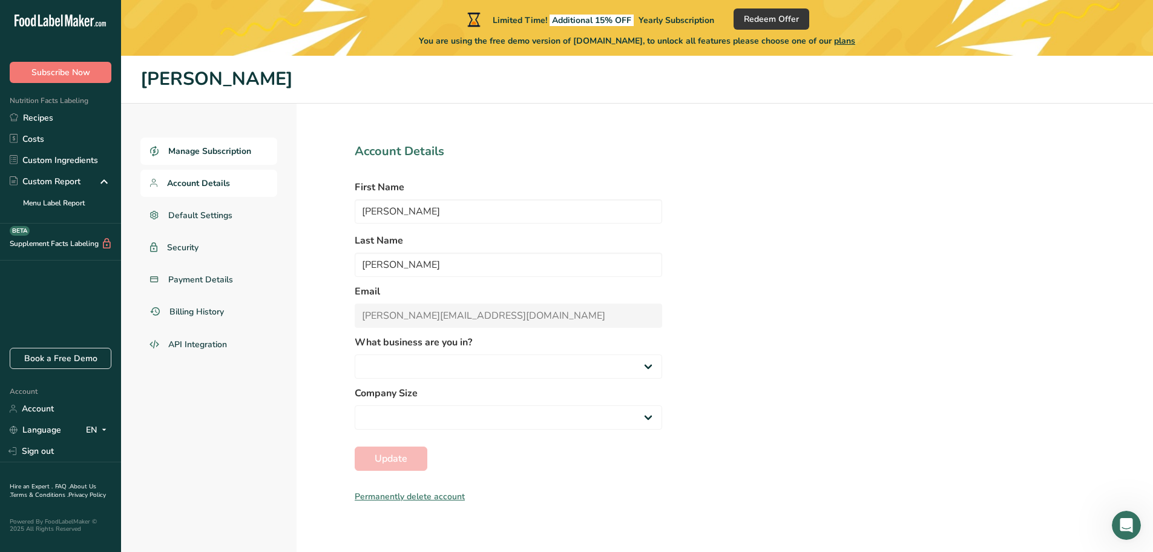
select select "3"
click at [206, 150] on span "Manage Subscription" at bounding box center [209, 151] width 83 height 13
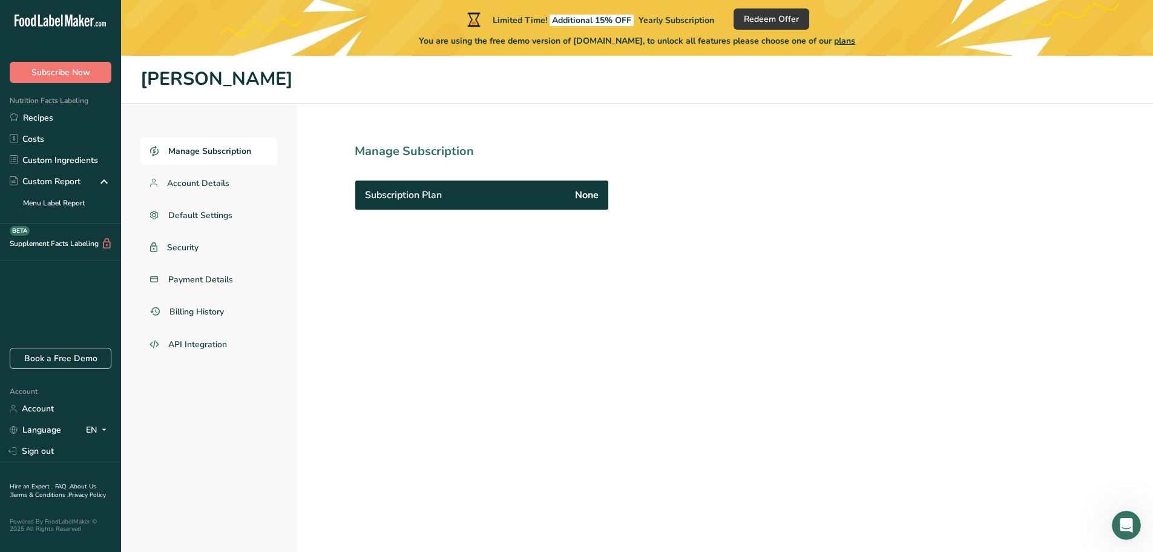
click at [593, 192] on span "None" at bounding box center [587, 195] width 24 height 15
click at [777, 18] on span "Redeem Offer" at bounding box center [771, 19] width 55 height 13
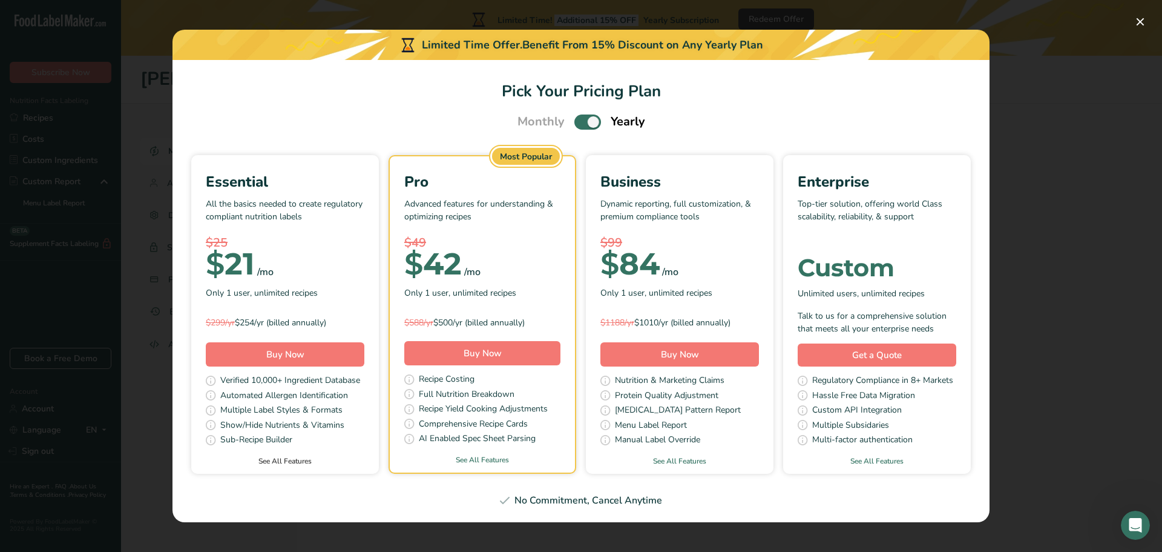
click at [285, 459] on link "See All Features" at bounding box center [285, 460] width 188 height 11
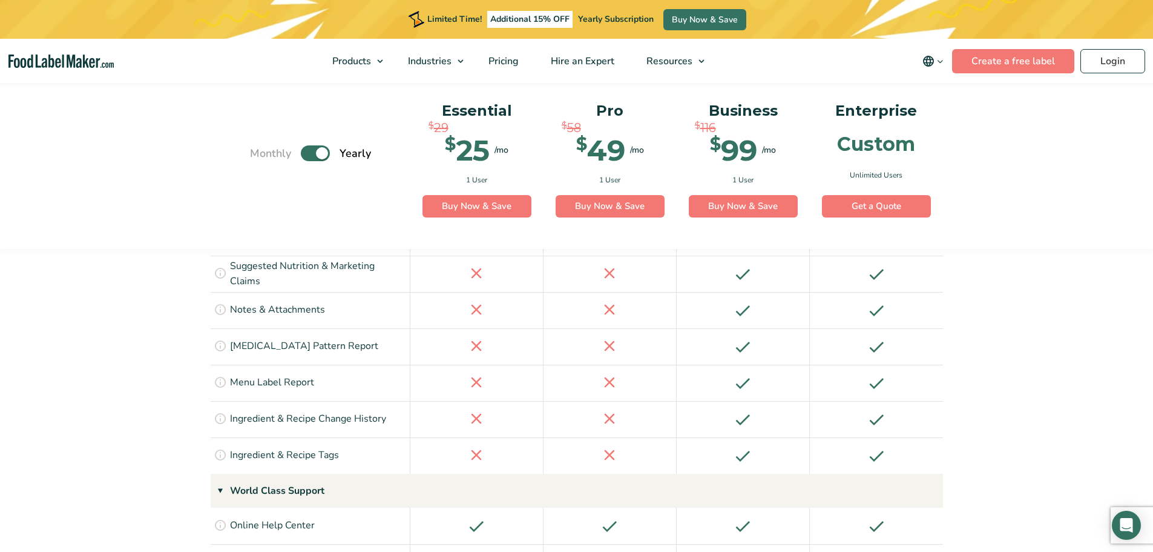
scroll to position [1745, 0]
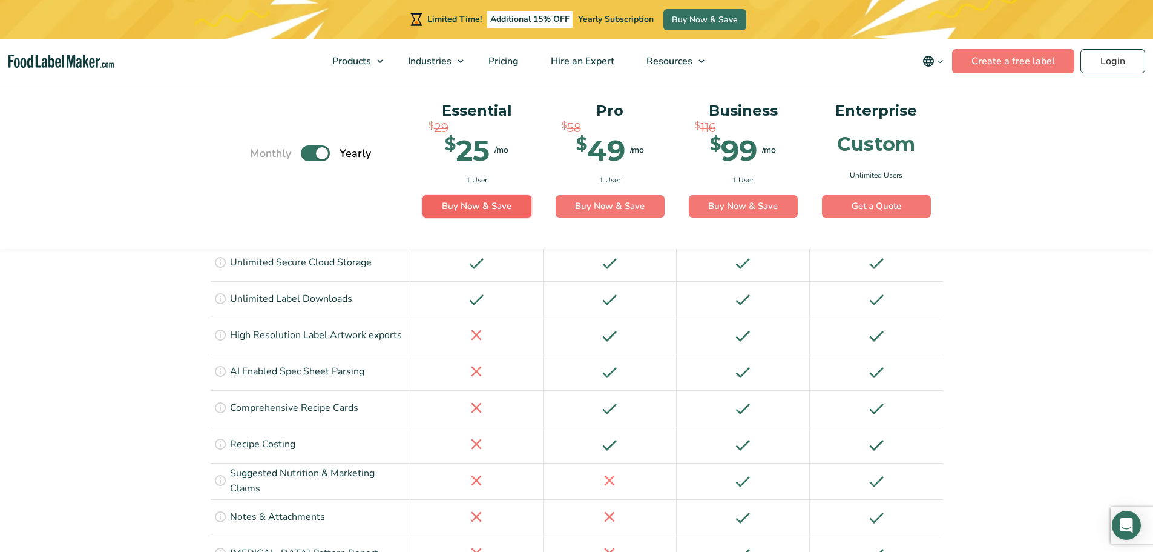
click at [476, 205] on link "Buy Now & Save" at bounding box center [477, 206] width 109 height 23
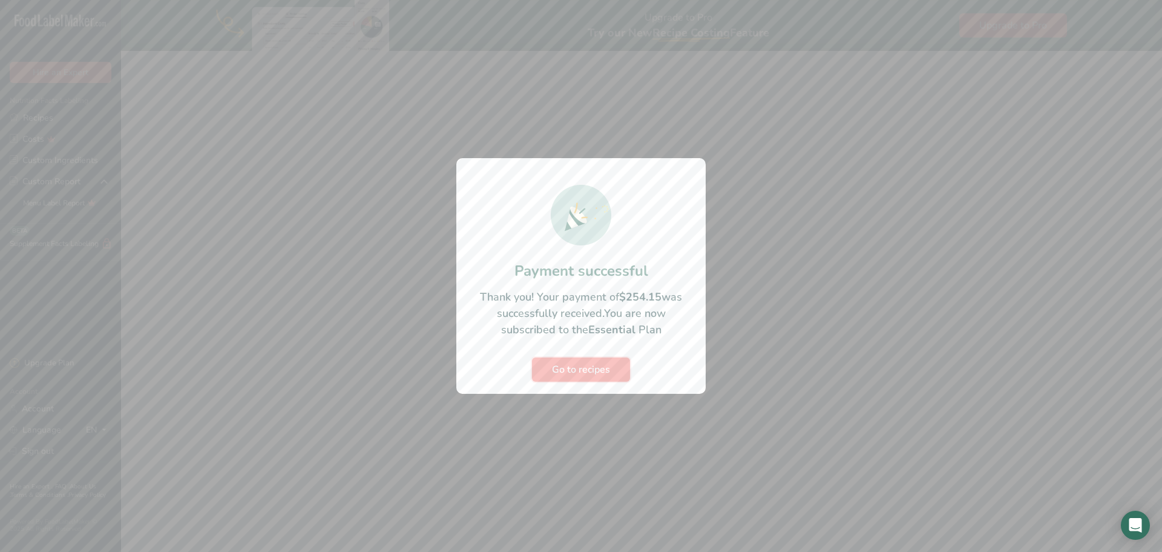
click at [599, 373] on span "Go to recipes" at bounding box center [581, 369] width 58 height 15
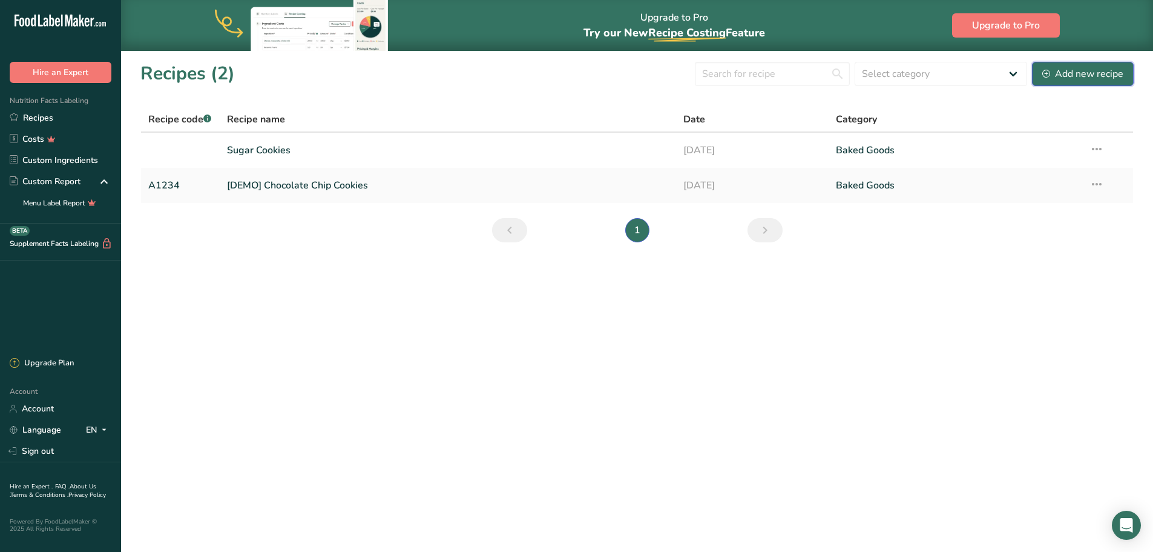
click at [1063, 82] on button "Add new recipe" at bounding box center [1083, 74] width 102 height 24
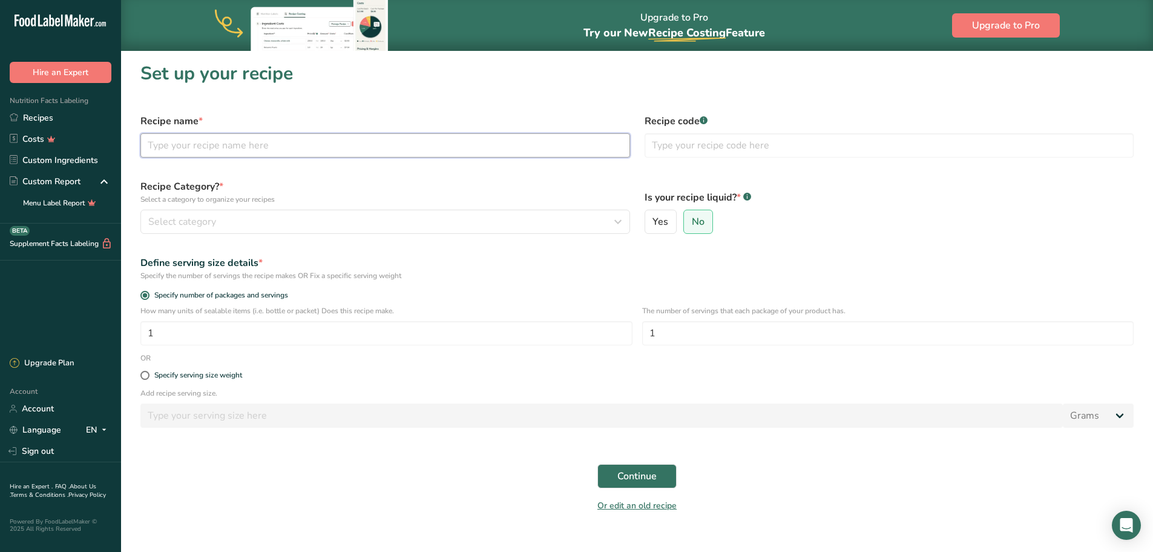
click at [345, 143] on input "text" at bounding box center [385, 145] width 490 height 24
type input "Chocolate Chip Cookie"
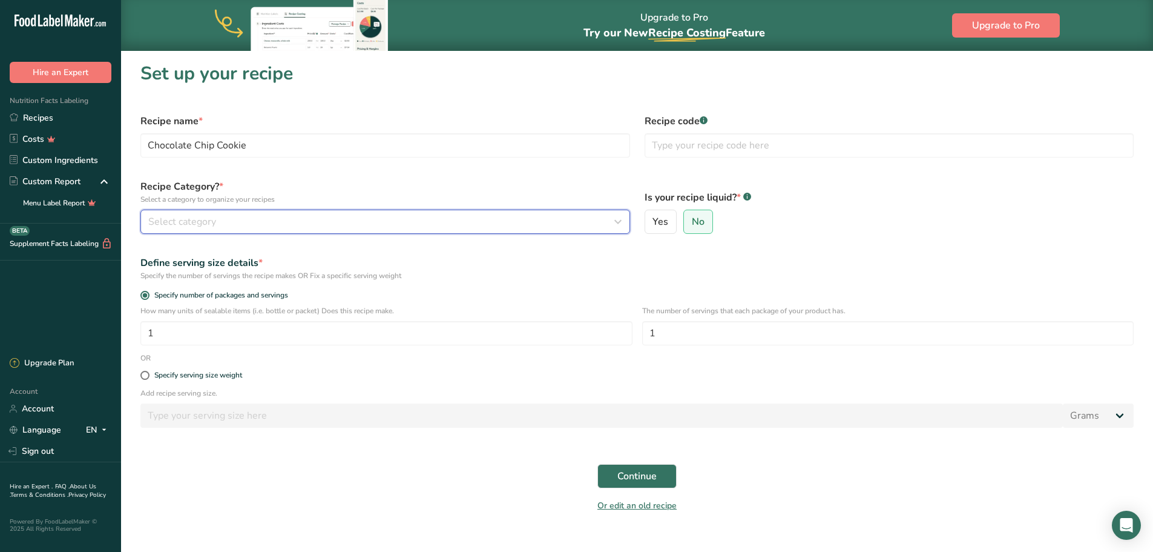
click at [250, 226] on div "Select category" at bounding box center [381, 221] width 467 height 15
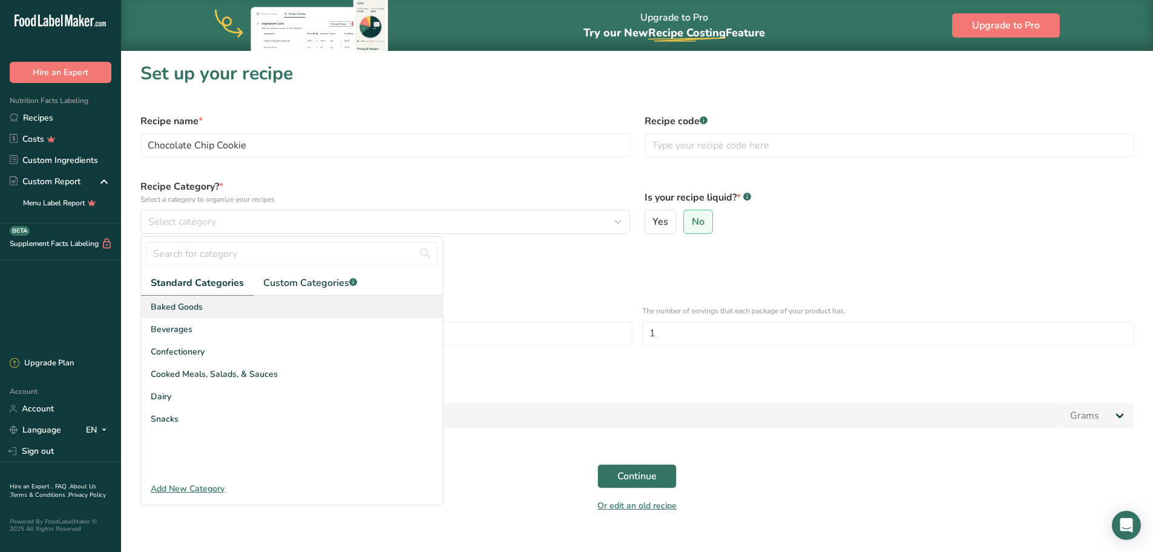
click at [187, 312] on span "Baked Goods" at bounding box center [177, 306] width 52 height 13
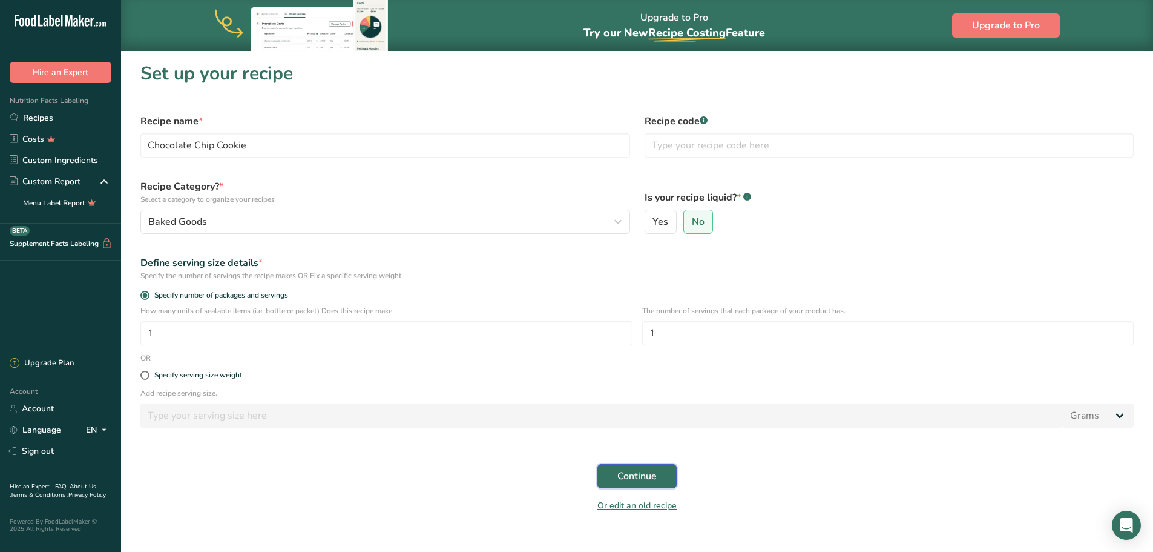
click at [634, 476] on span "Continue" at bounding box center [637, 476] width 39 height 15
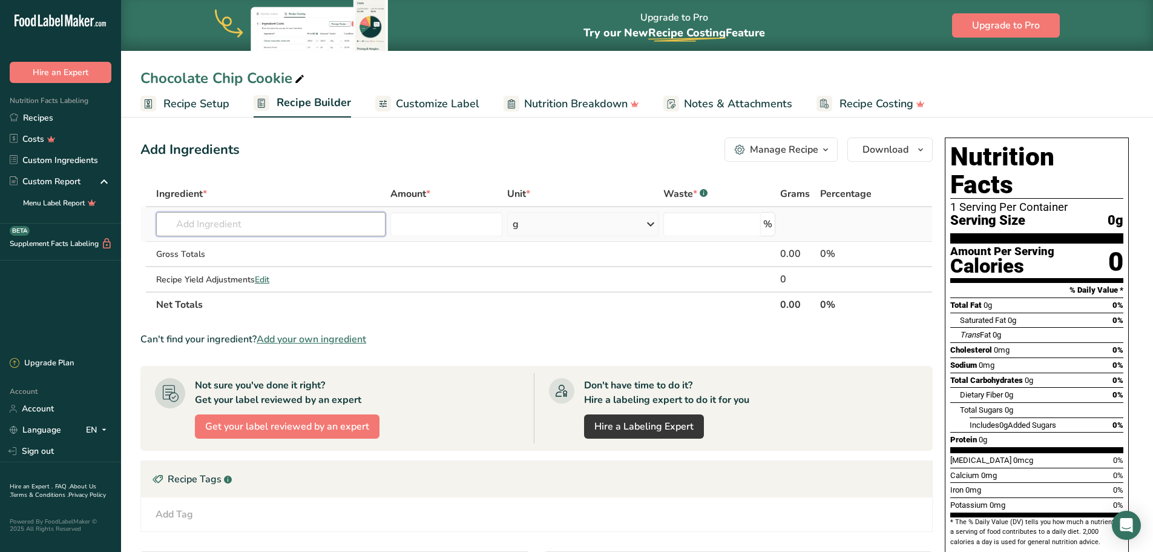
click at [242, 229] on input "text" at bounding box center [270, 224] width 229 height 24
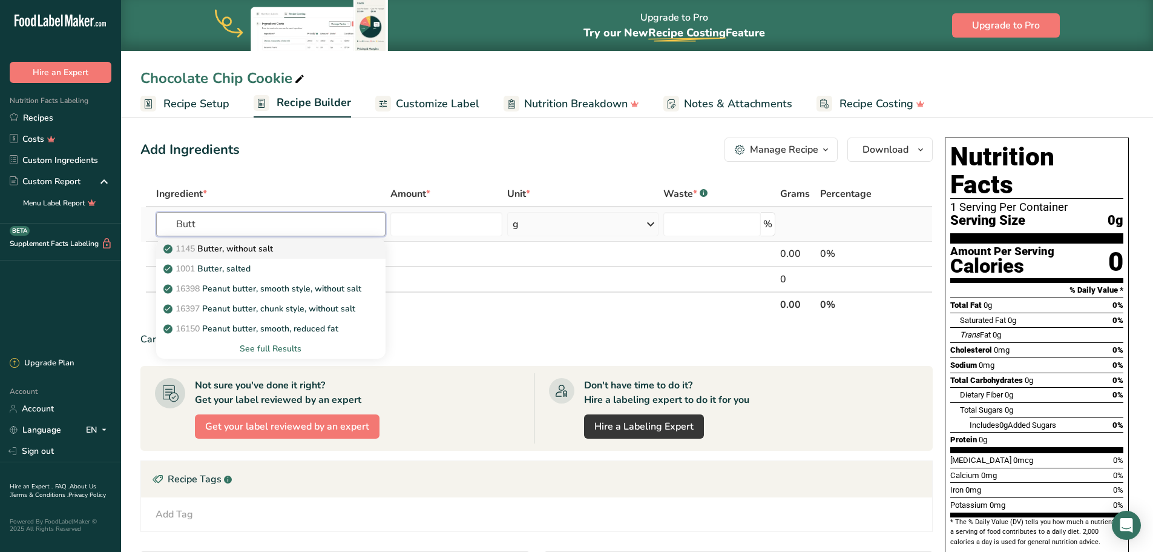
type input "Butt"
click at [259, 248] on p "1145 Butter, without salt" at bounding box center [219, 248] width 107 height 13
type input "Butter, without salt"
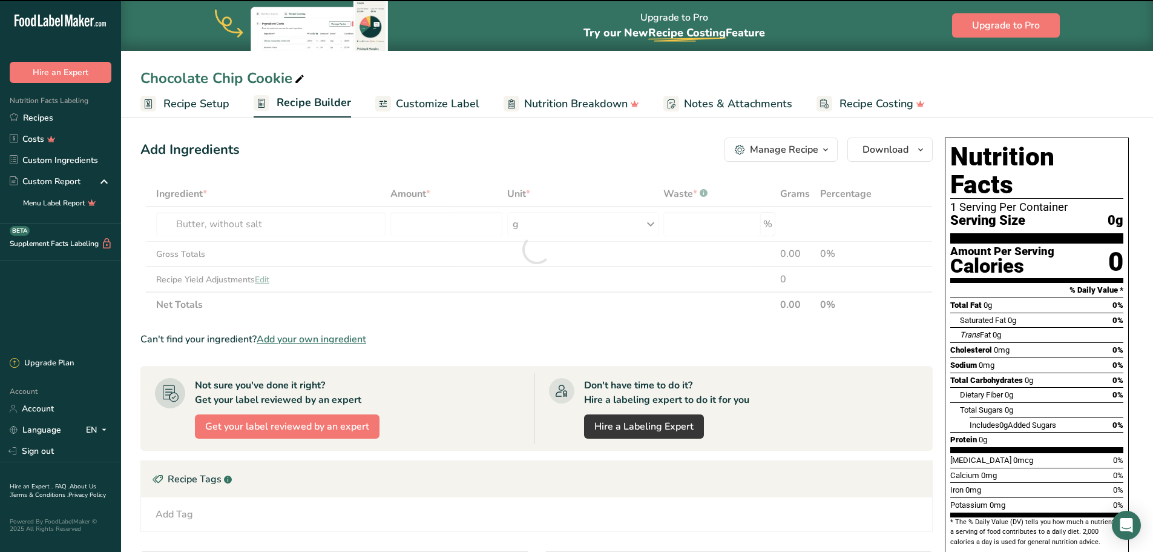
type input "0"
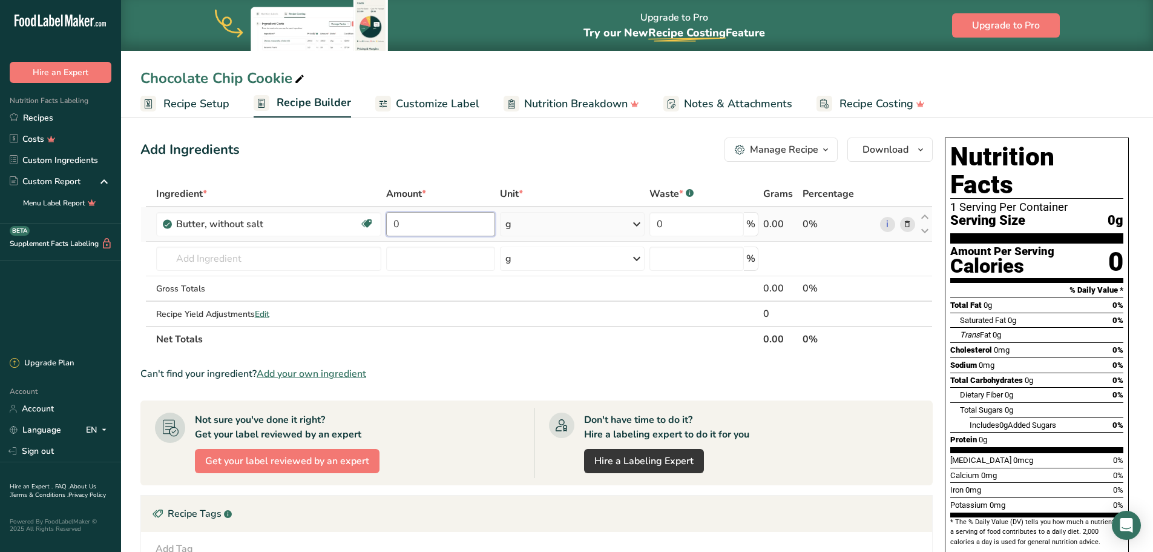
click at [452, 225] on input "0" at bounding box center [440, 224] width 109 height 24
type input "226"
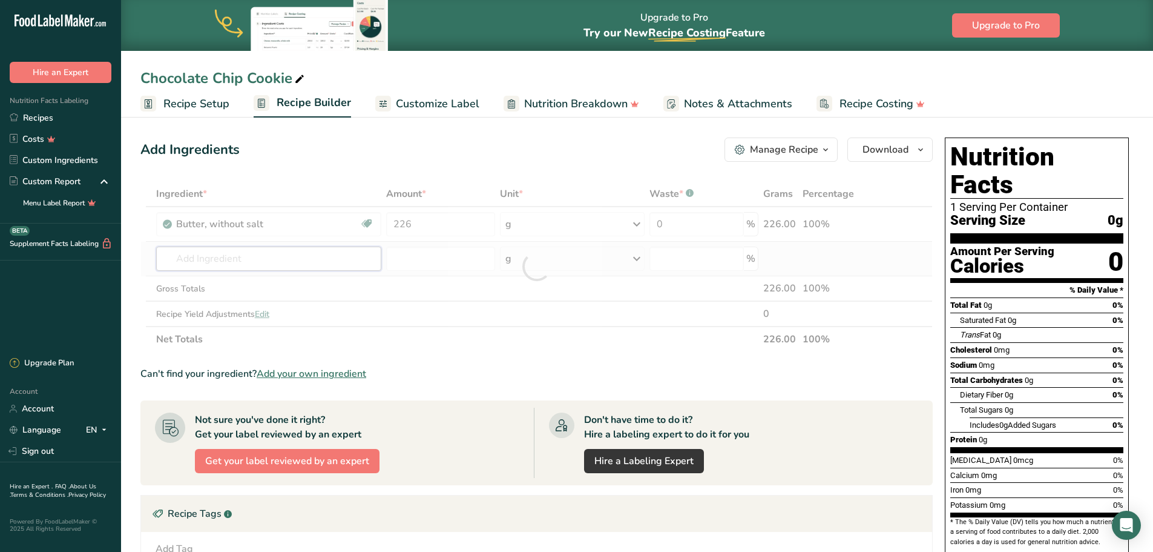
click at [275, 256] on div "Ingredient * Amount * Unit * Waste * .a-a{fill:#347362;}.b-a{fill:#fff;} Grams …" at bounding box center [536, 266] width 792 height 171
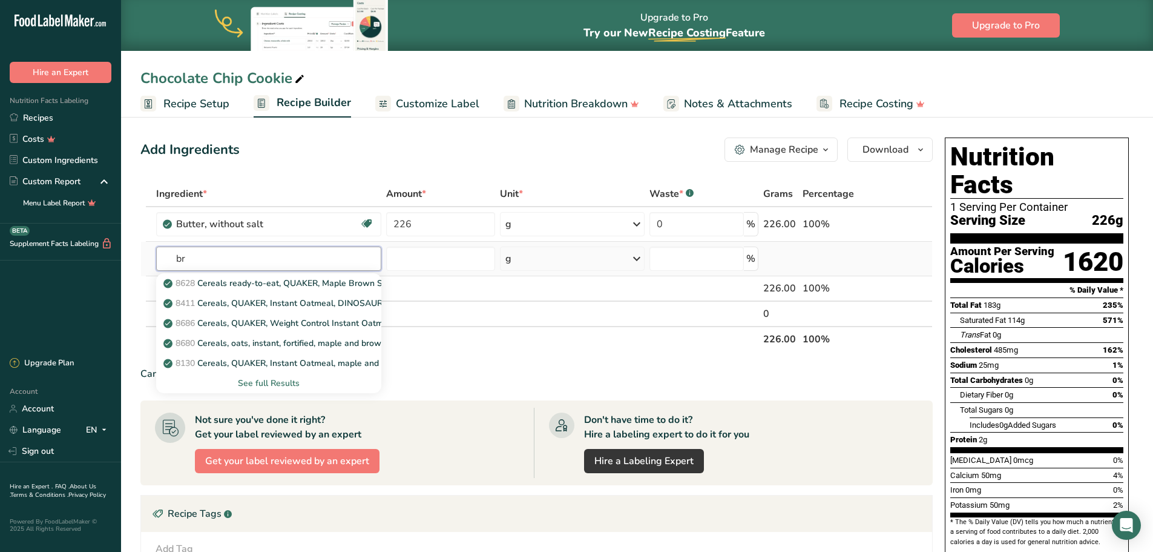
type input "b"
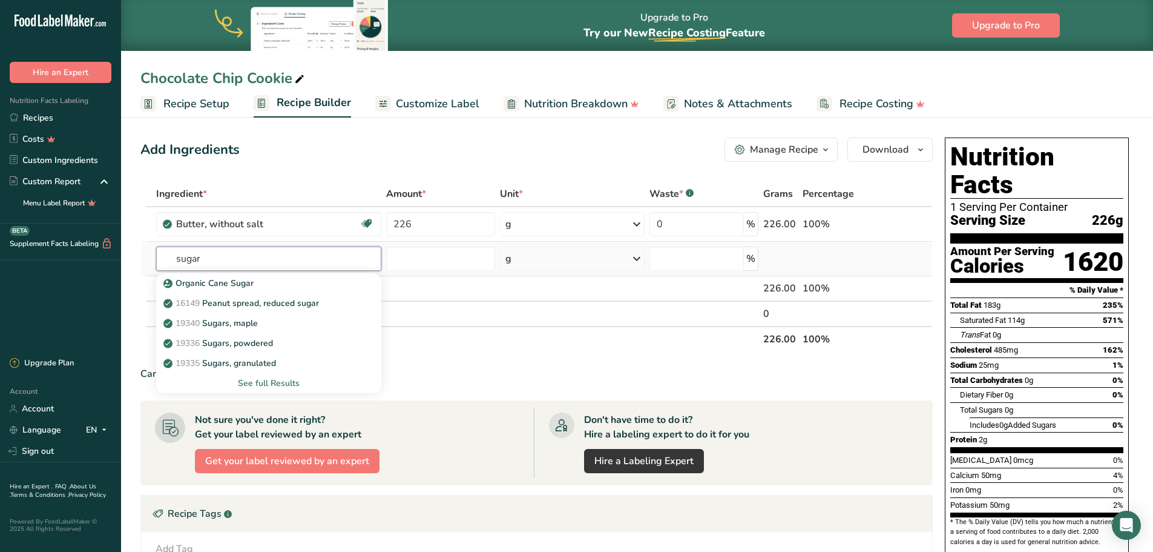
type input "sugar"
click at [275, 383] on div "See full Results" at bounding box center [269, 383] width 206 height 13
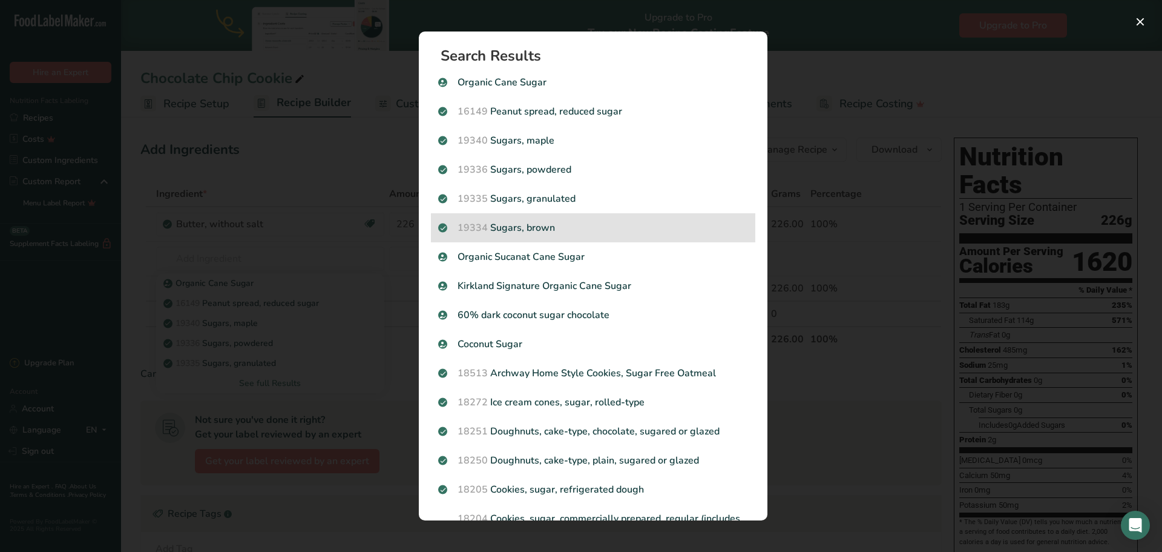
click at [558, 228] on p "19334 Sugars, brown" at bounding box center [593, 227] width 310 height 15
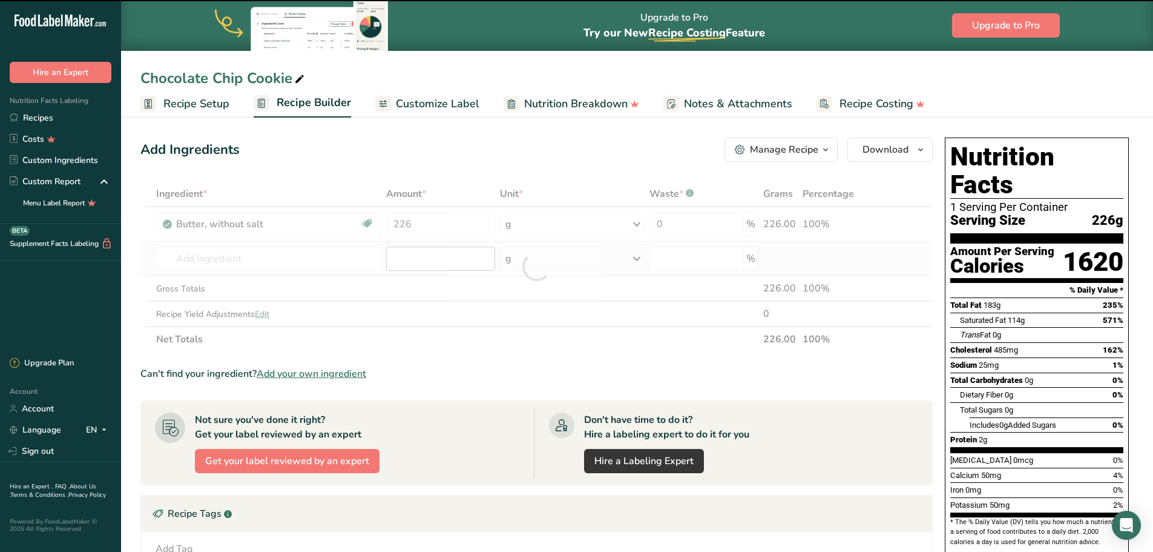
type input "0"
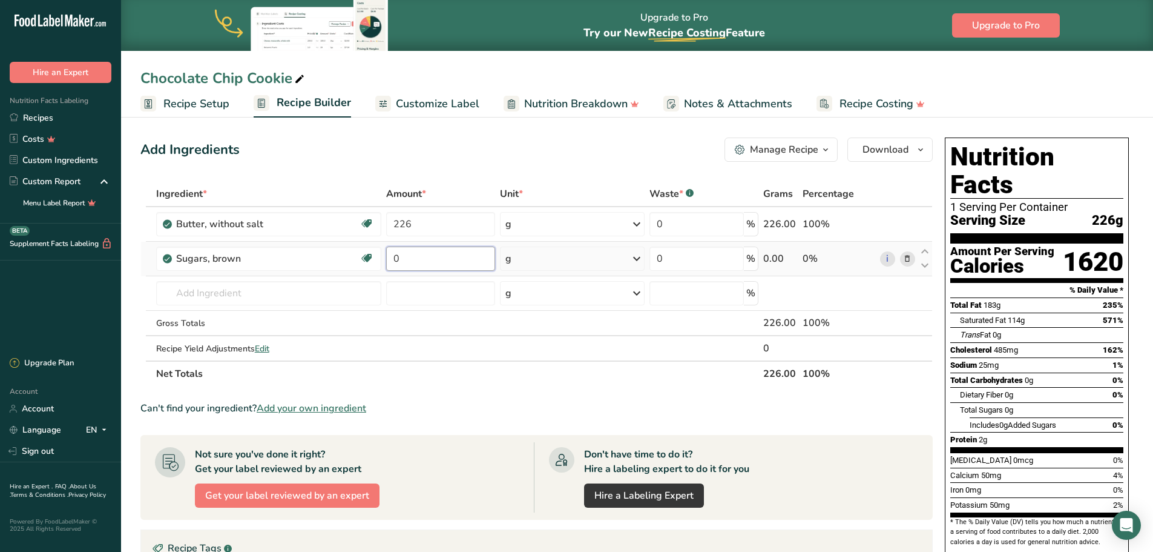
drag, startPoint x: 418, startPoint y: 257, endPoint x: 384, endPoint y: 252, distance: 34.2
click at [384, 252] on td "0" at bounding box center [441, 259] width 114 height 35
type input "250"
click at [277, 286] on div "Ingredient * Amount * Unit * Waste * .a-a{fill:#347362;}.b-a{fill:#fff;} Grams …" at bounding box center [536, 283] width 792 height 205
click at [218, 102] on span "Recipe Setup" at bounding box center [196, 104] width 66 height 16
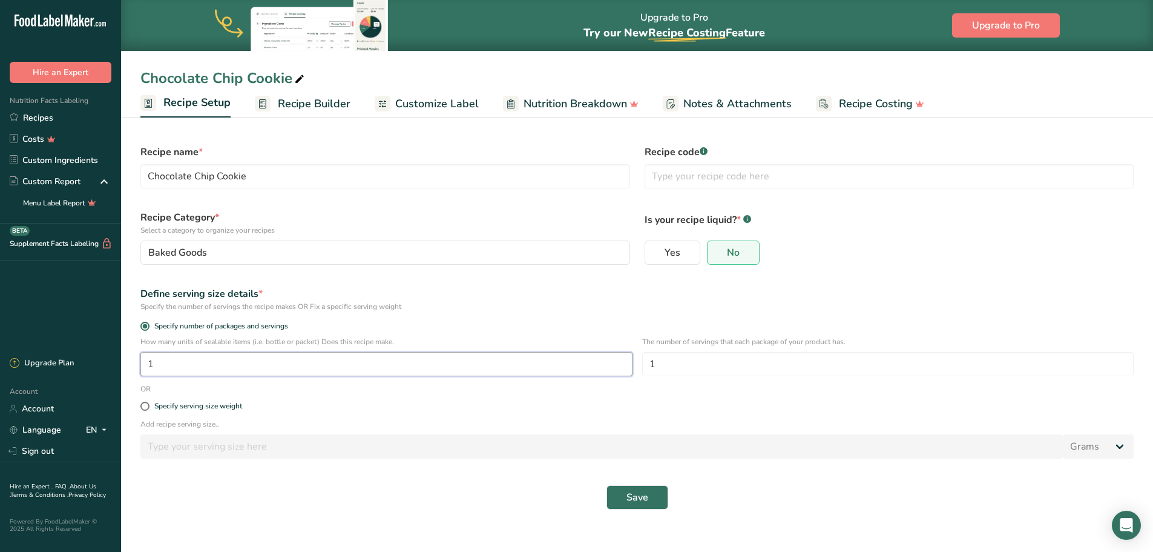
drag, startPoint x: 159, startPoint y: 367, endPoint x: 148, endPoint y: 363, distance: 11.1
click at [148, 363] on input "1" at bounding box center [386, 364] width 492 height 24
type input "40"
click at [318, 105] on span "Recipe Builder" at bounding box center [314, 104] width 73 height 16
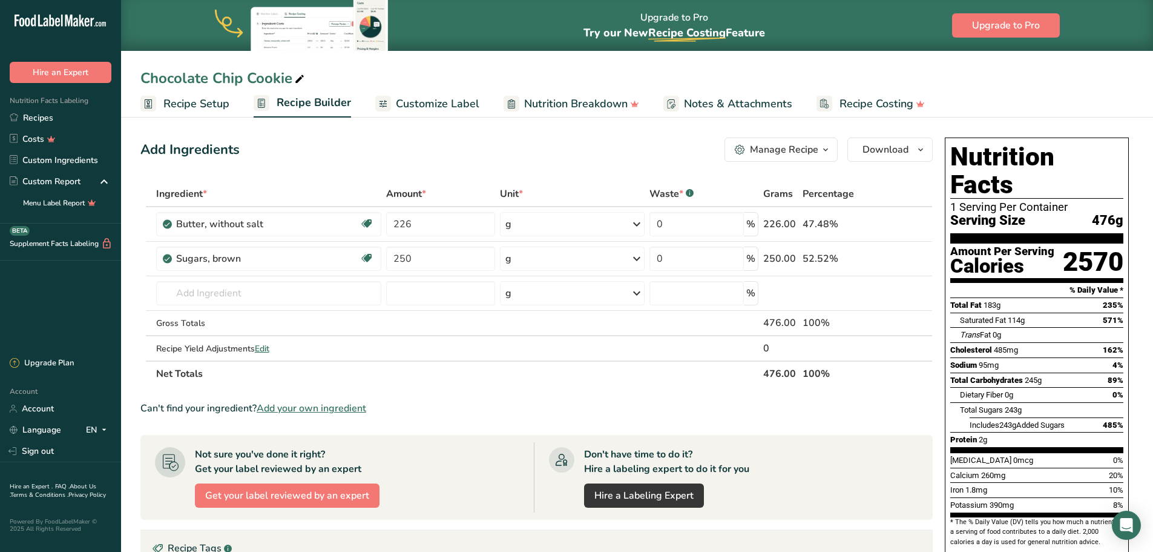
click at [188, 105] on span "Recipe Setup" at bounding box center [196, 104] width 66 height 16
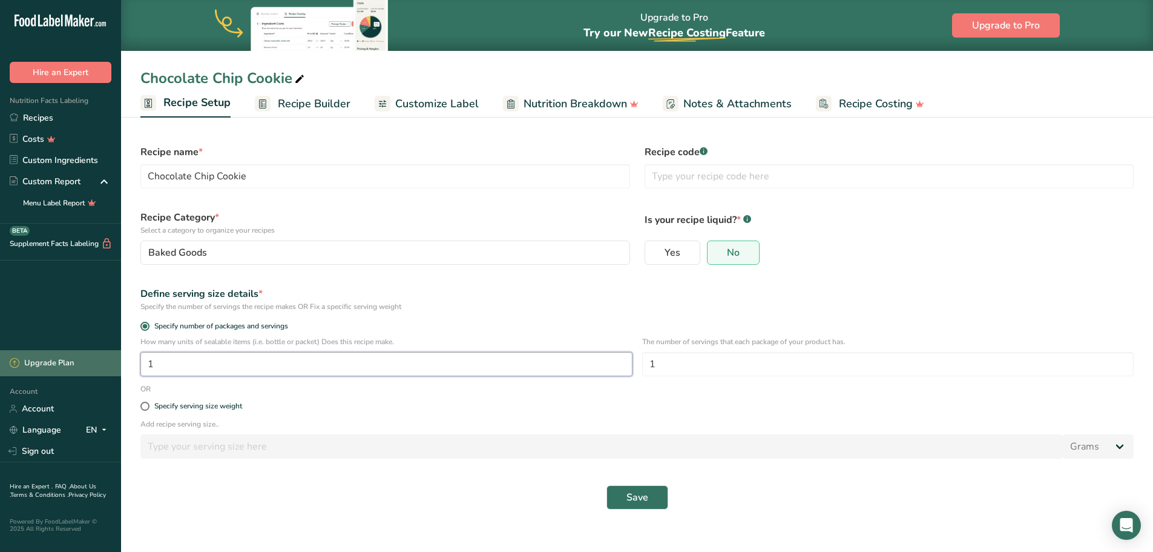
drag, startPoint x: 173, startPoint y: 355, endPoint x: 120, endPoint y: 355, distance: 52.1
click at [120, 355] on div ".a-20{fill:#fff;} Hire an Expert Nutrition Facts Labeling Recipes Costs Custom …" at bounding box center [576, 276] width 1153 height 552
type input "40"
click at [649, 490] on button "Save" at bounding box center [638, 497] width 62 height 24
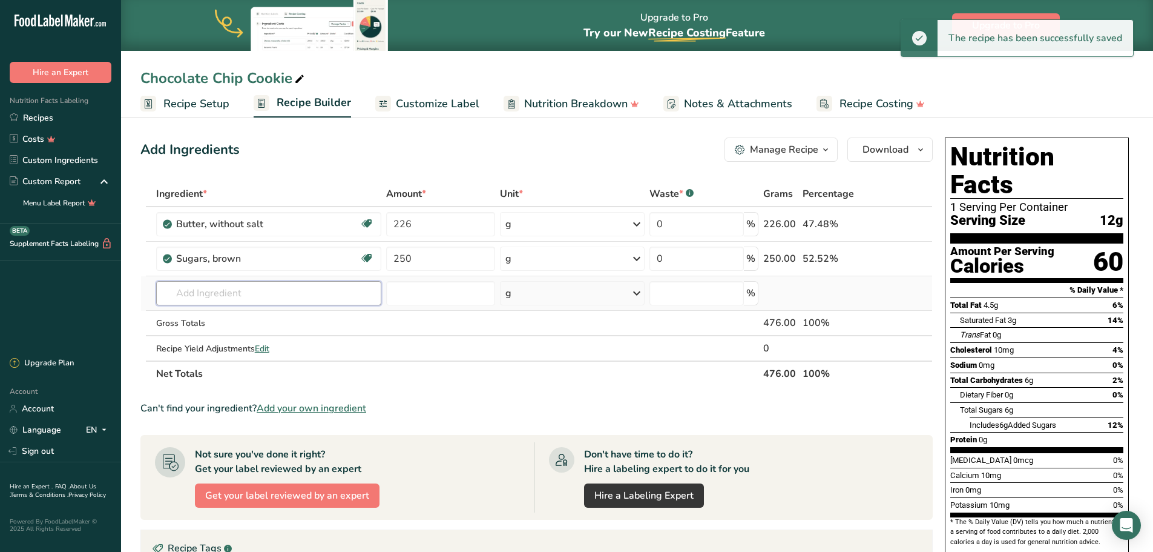
click at [280, 294] on input "text" at bounding box center [268, 293] width 225 height 24
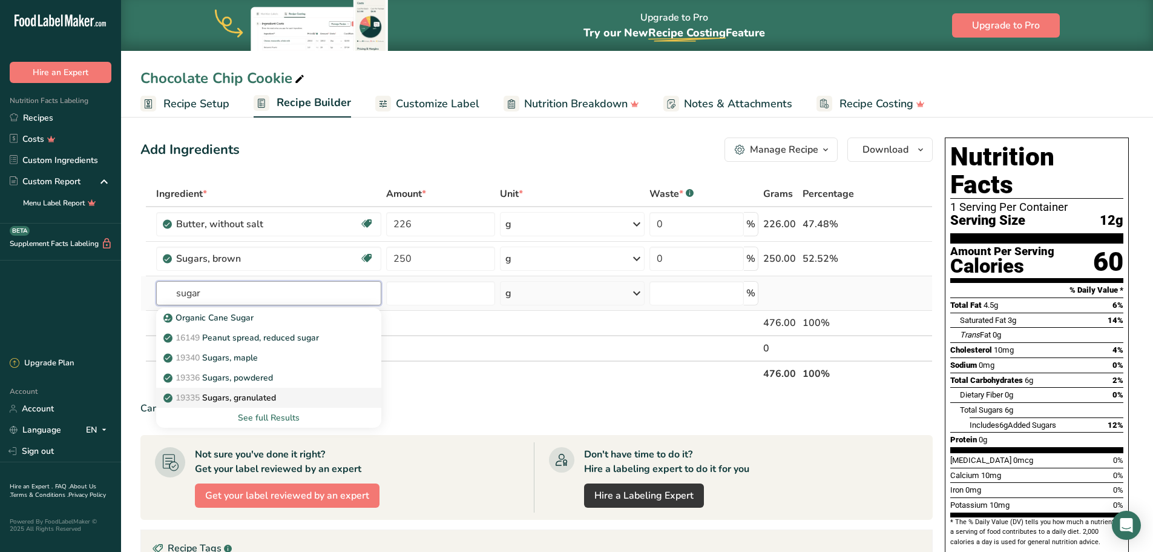
type input "sugar"
click at [260, 397] on p "19335 Sugars, granulated" at bounding box center [221, 397] width 110 height 13
type input "Sugars, granulated"
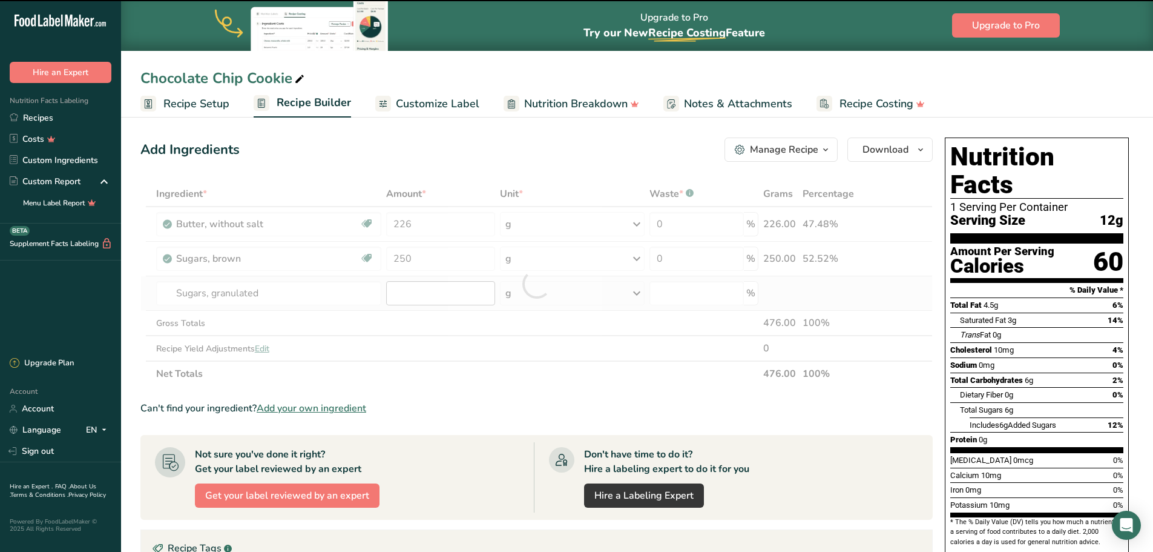
type input "0"
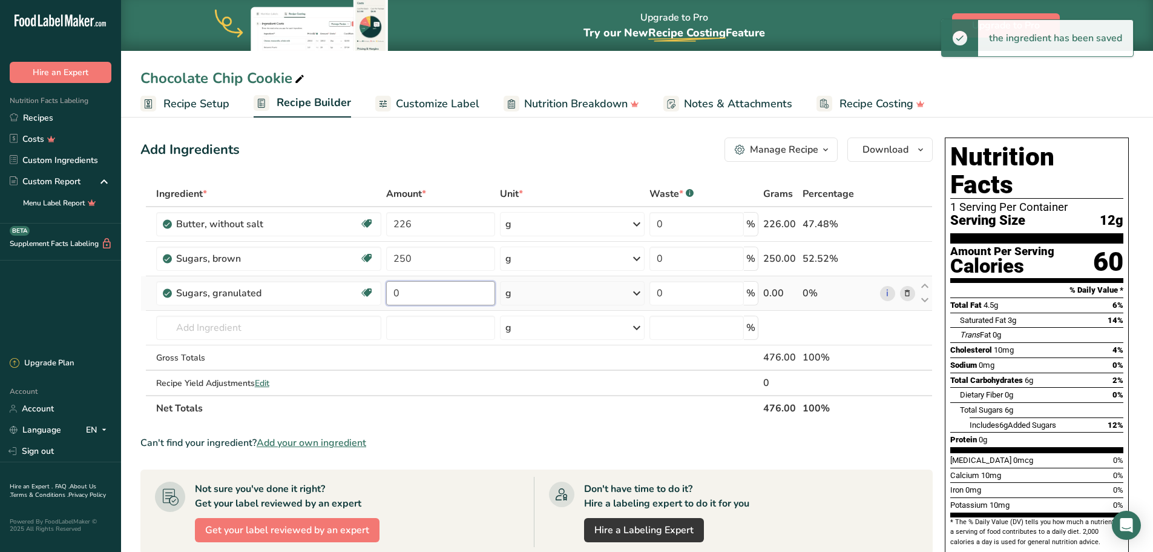
click at [416, 296] on input "0" at bounding box center [440, 293] width 109 height 24
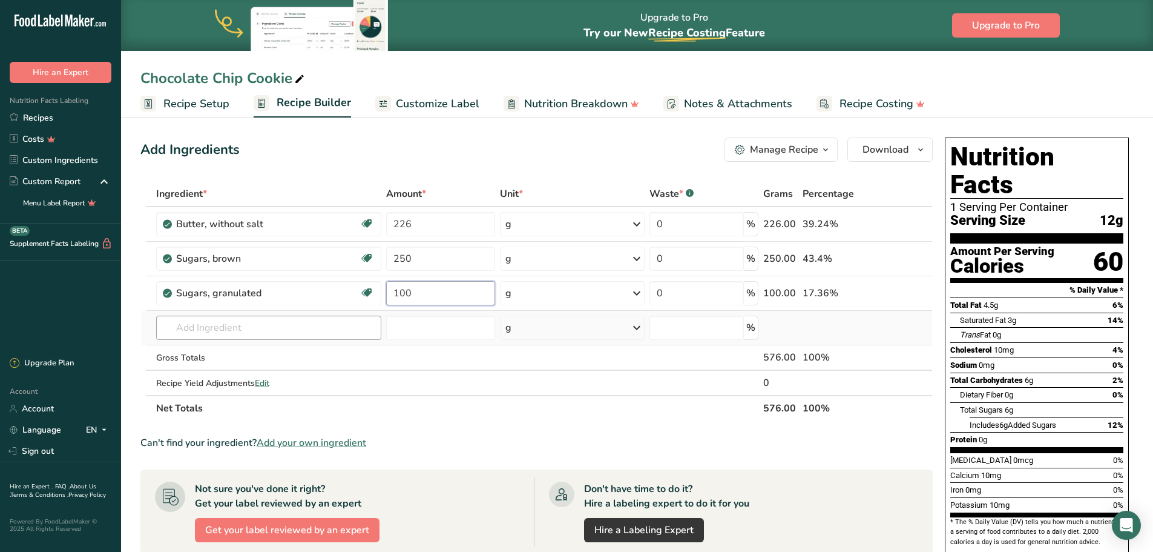
type input "100"
click at [302, 328] on div "Ingredient * Amount * Unit * Waste * .a-a{fill:#347362;}.b-a{fill:#fff;} Grams …" at bounding box center [536, 301] width 792 height 240
click at [185, 105] on span "Recipe Setup" at bounding box center [196, 104] width 66 height 16
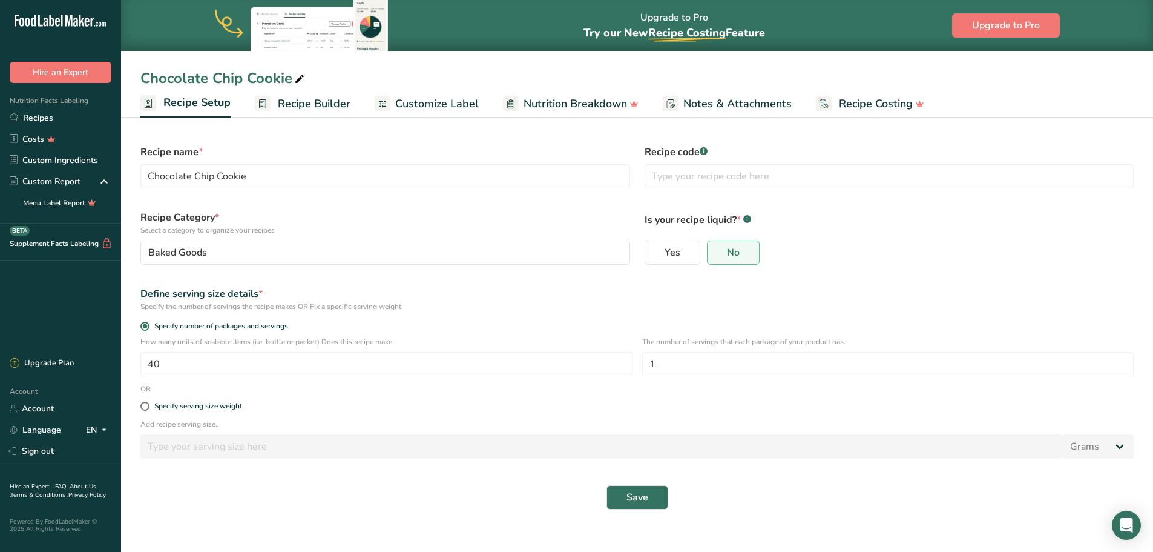
click at [312, 104] on span "Recipe Builder" at bounding box center [314, 104] width 73 height 16
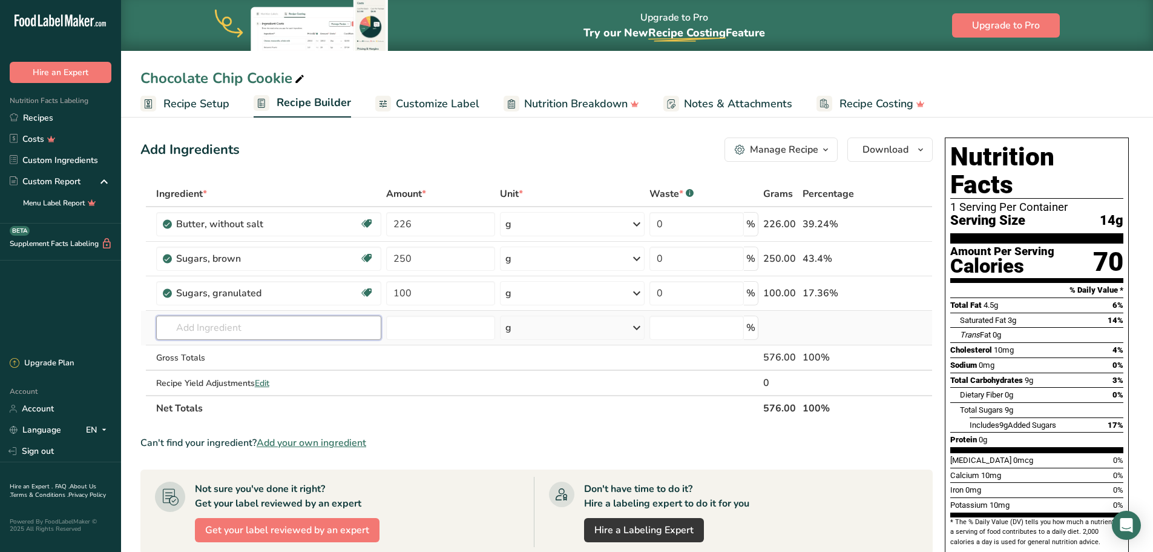
click at [256, 329] on input "text" at bounding box center [268, 327] width 225 height 24
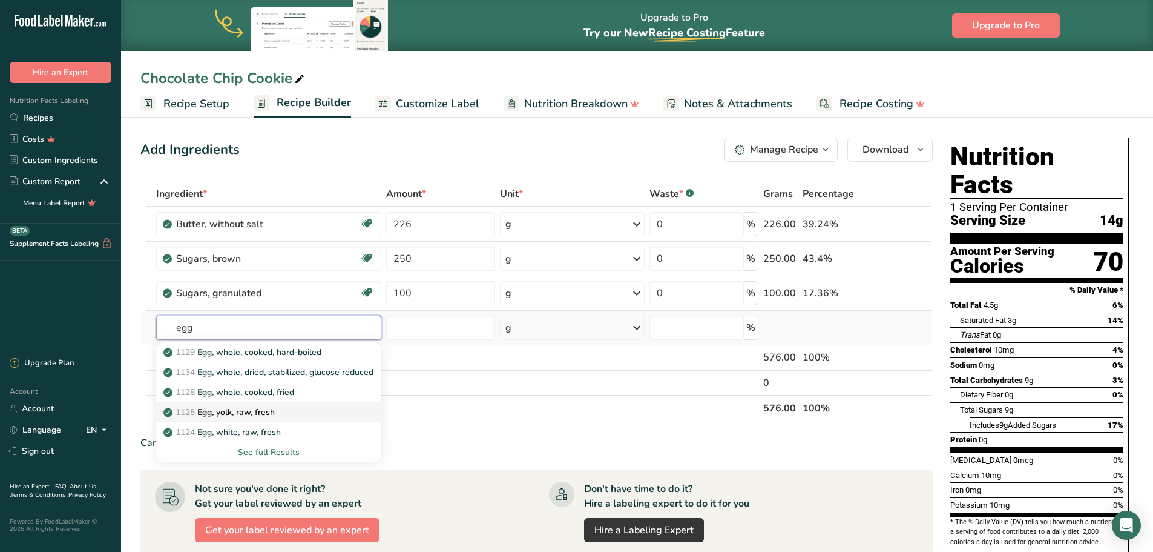
type input "egg"
click at [268, 418] on link "1125 Egg, yolk, raw, fresh" at bounding box center [268, 412] width 225 height 20
type input "Egg, yolk, raw, fresh"
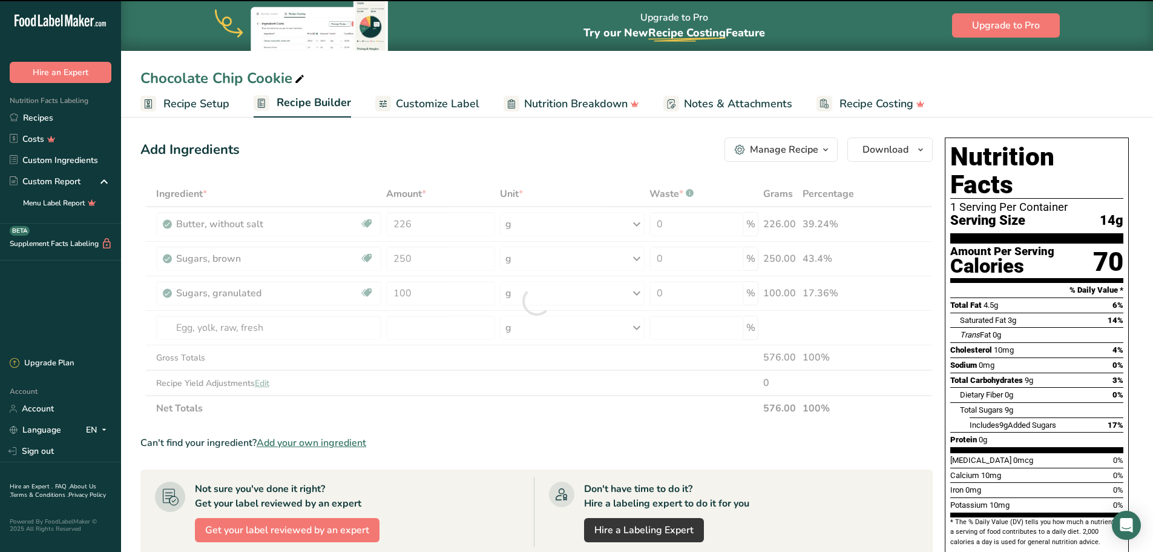
type input "0"
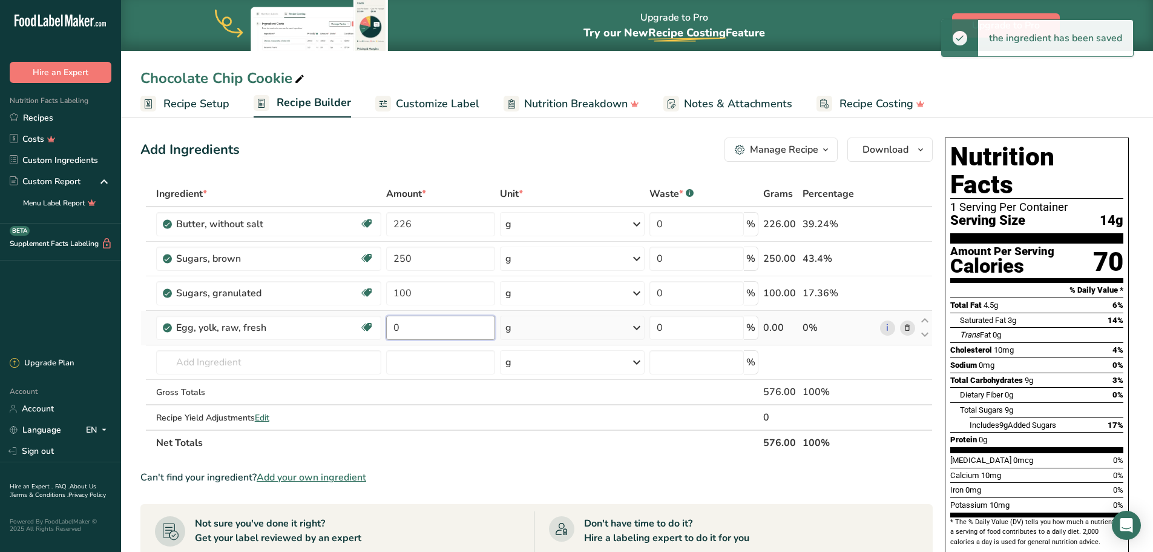
click at [412, 324] on input "0" at bounding box center [440, 327] width 109 height 24
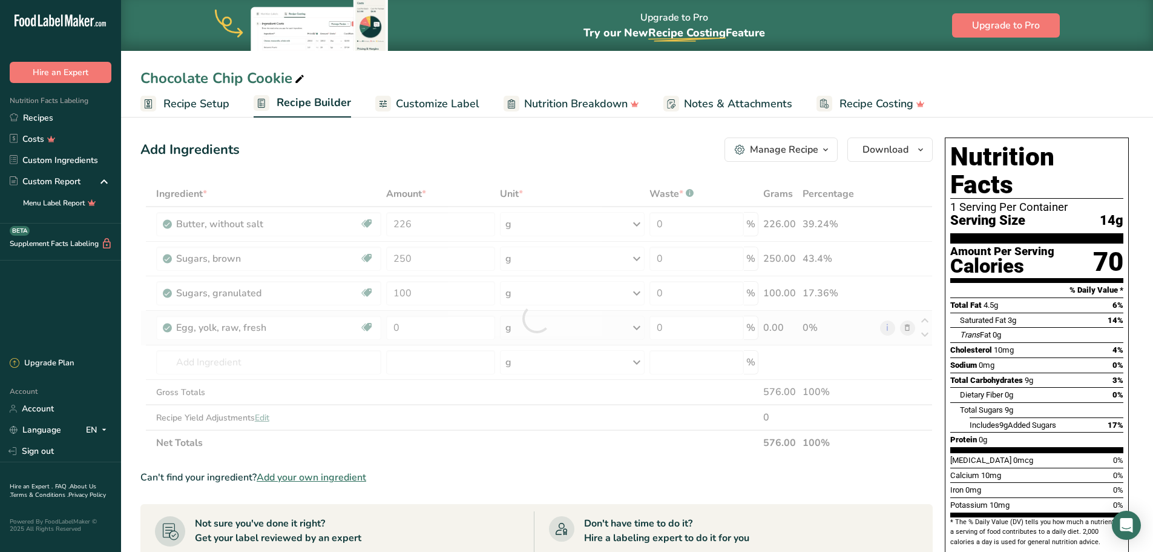
click at [564, 331] on div "Ingredient * Amount * Unit * Waste * .a-a{fill:#347362;}.b-a{fill:#fff;} Grams …" at bounding box center [536, 318] width 792 height 274
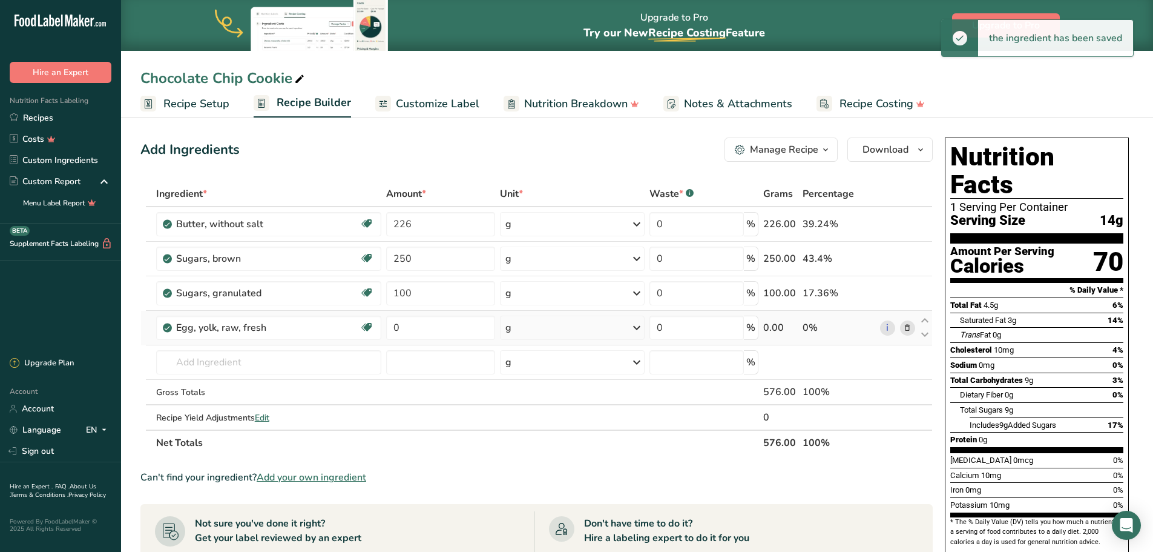
click at [543, 329] on div "g" at bounding box center [572, 327] width 145 height 24
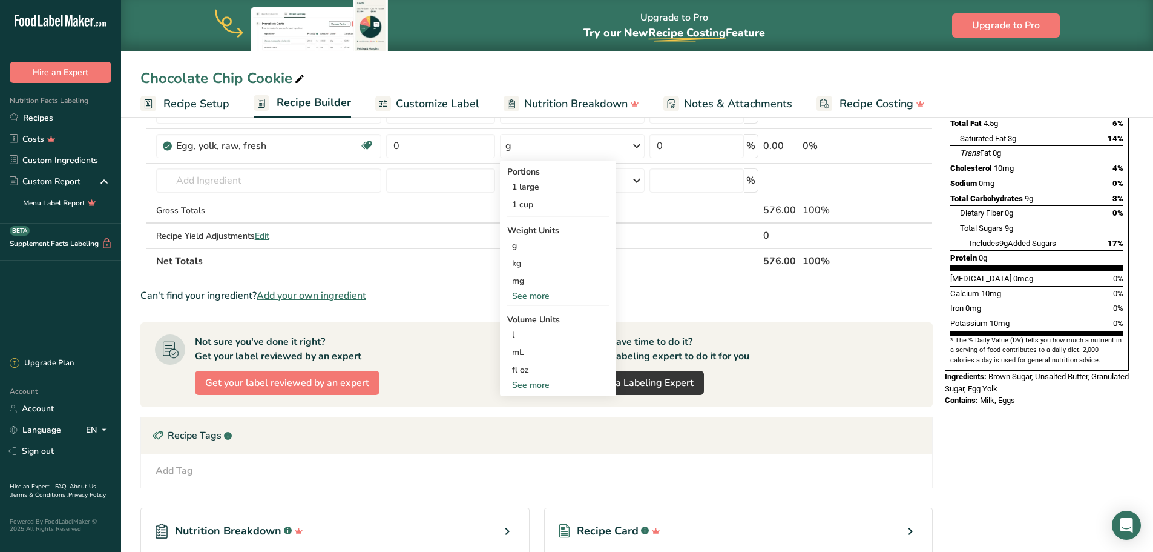
scroll to position [121, 0]
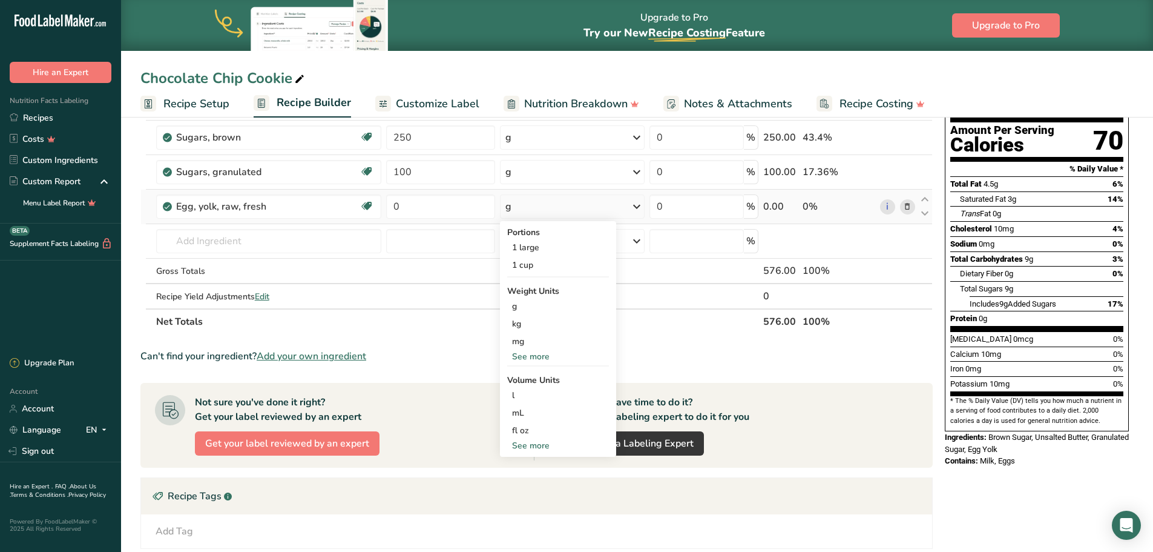
click at [533, 446] on div "See more" at bounding box center [558, 445] width 102 height 13
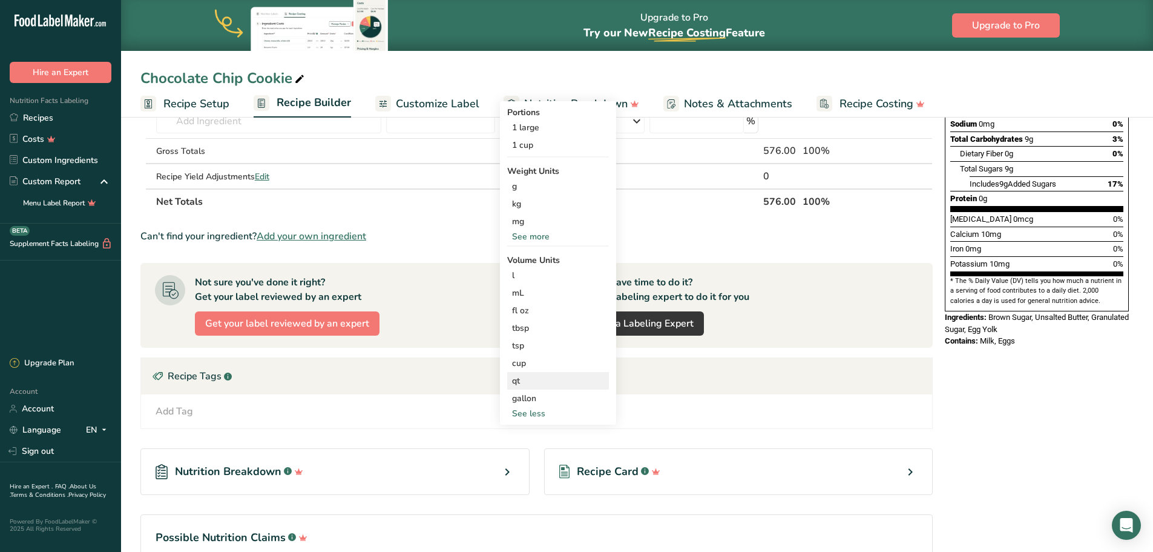
scroll to position [242, 0]
click at [424, 223] on section "Ingredient * Amount * Unit * Waste * .a-a{fill:#347362;}.b-a{fill:#fff;} Grams …" at bounding box center [536, 259] width 792 height 640
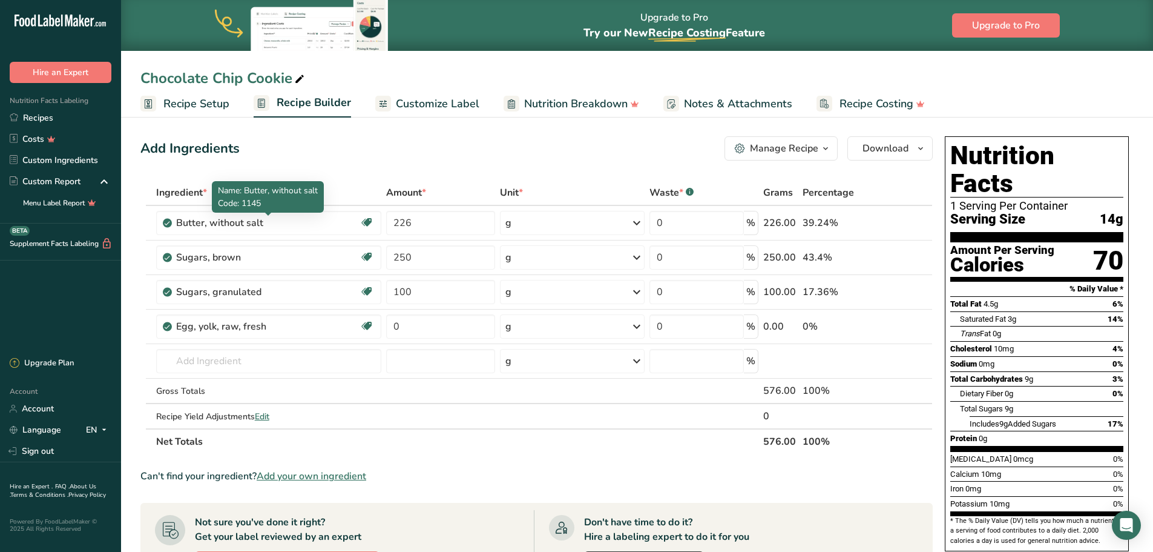
scroll to position [0, 0]
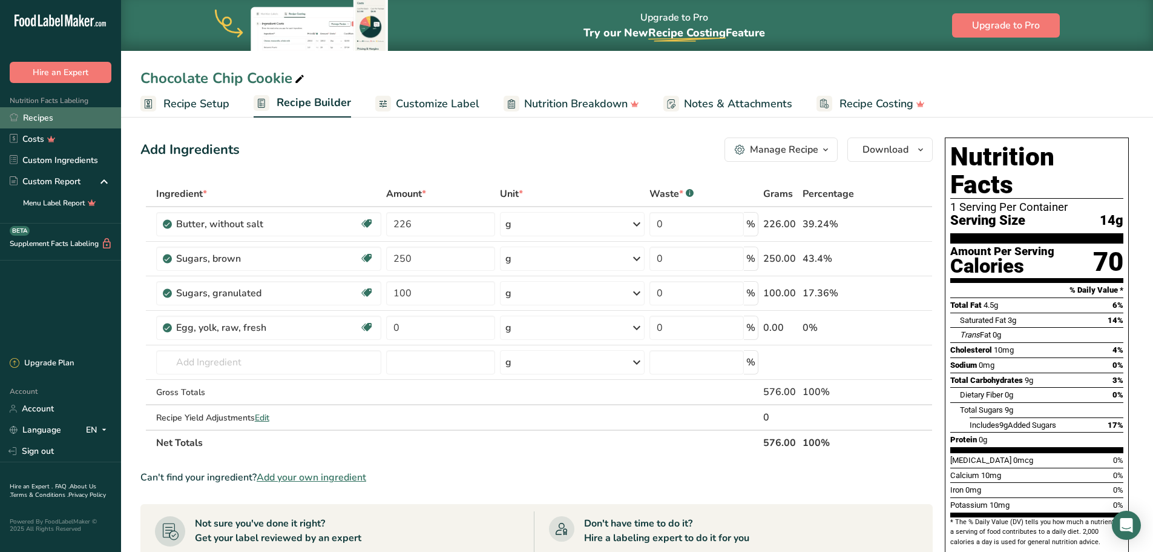
click at [56, 118] on link "Recipes" at bounding box center [60, 117] width 121 height 21
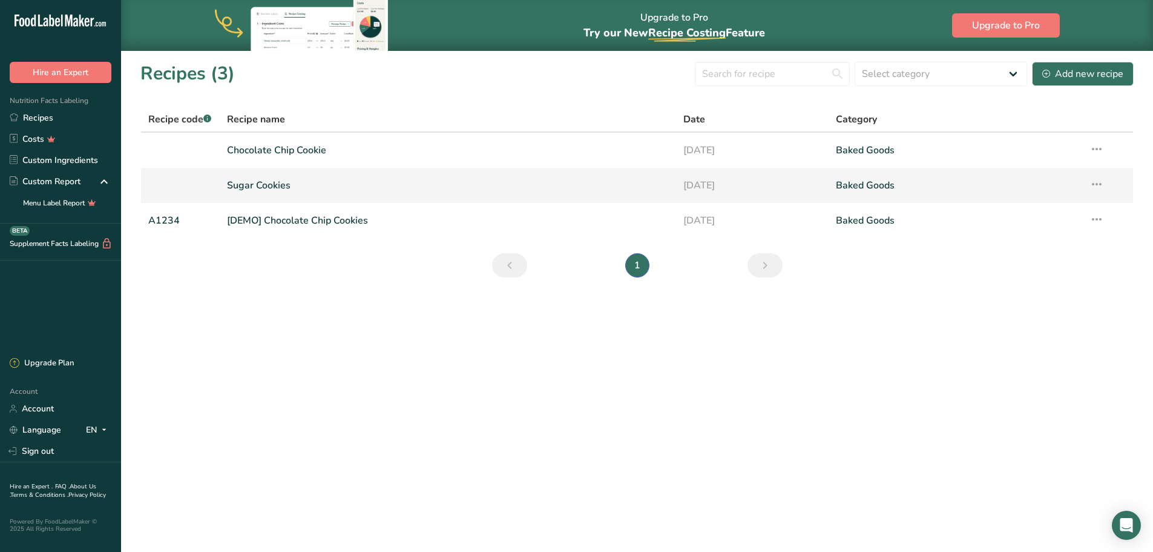
click at [269, 185] on link "Sugar Cookies" at bounding box center [448, 185] width 443 height 25
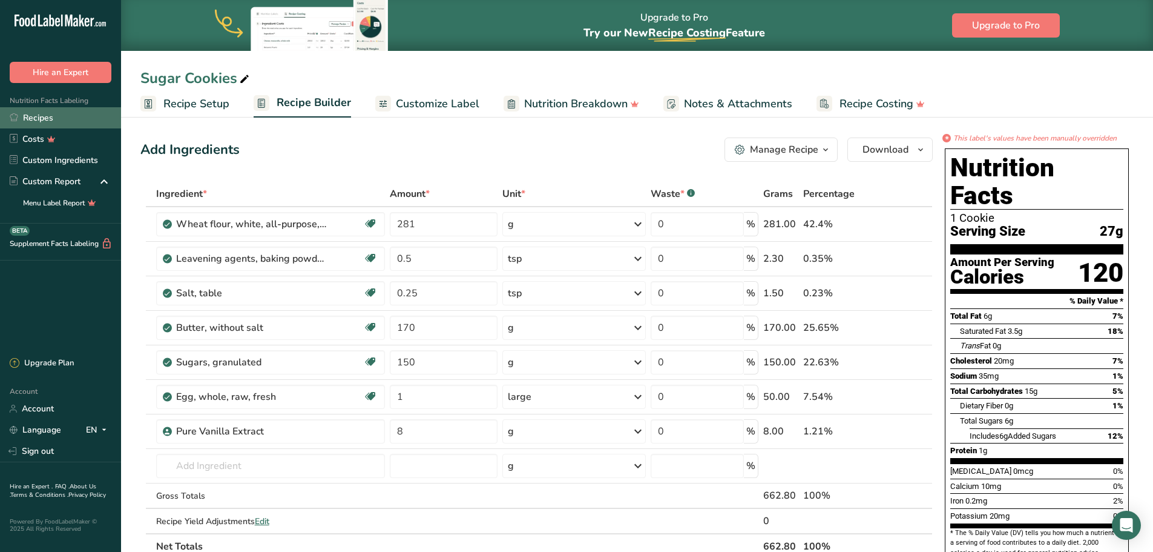
click at [44, 112] on link "Recipes" at bounding box center [60, 117] width 121 height 21
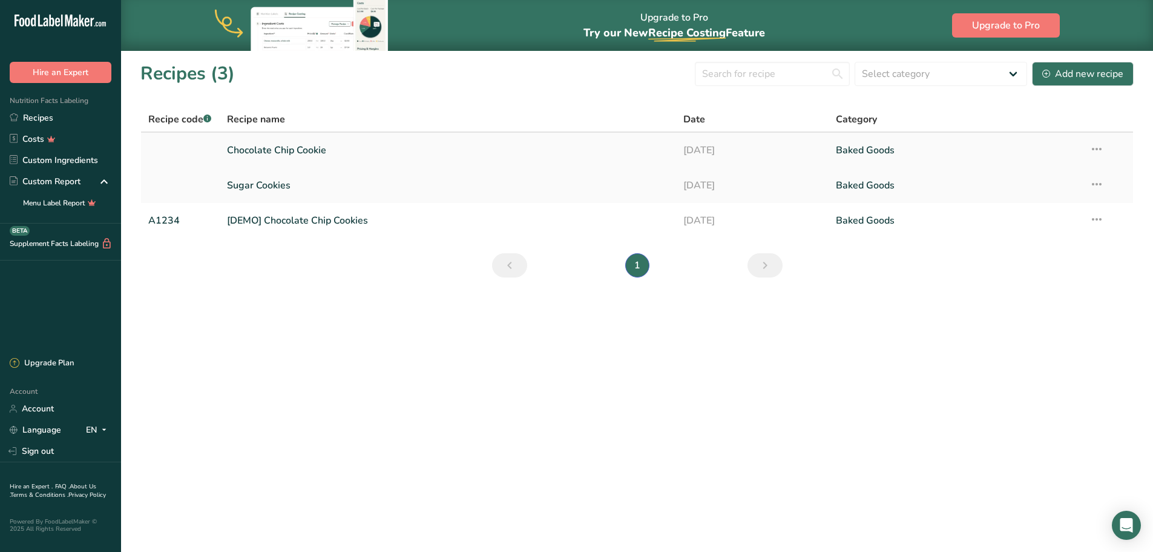
click at [289, 147] on link "Chocolate Chip Cookie" at bounding box center [448, 149] width 443 height 25
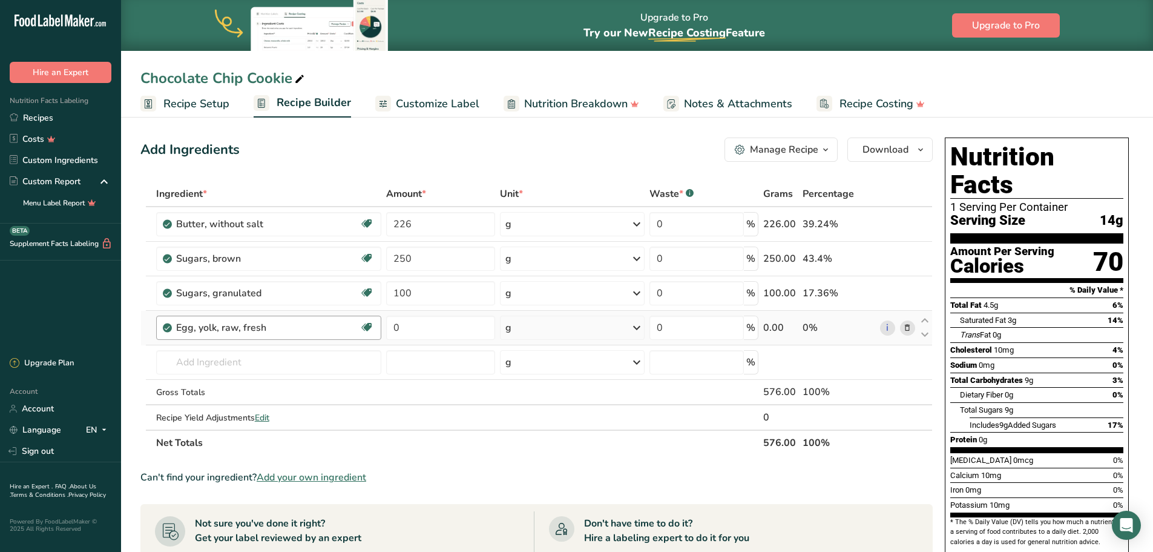
click at [308, 319] on div "Egg, yolk, raw, fresh Dairy free Gluten free Vegetarian Soy free" at bounding box center [269, 327] width 226 height 24
click at [277, 326] on div "Egg, yolk, raw, fresh" at bounding box center [251, 327] width 151 height 15
click at [209, 324] on div "Egg, yolk, raw, fresh" at bounding box center [251, 327] width 151 height 15
drag, startPoint x: 262, startPoint y: 331, endPoint x: 148, endPoint y: 311, distance: 115.6
click at [148, 311] on tr "Egg, yolk, raw, fresh Dairy free Gluten free Vegetarian Soy free 0 g Portions 1…" at bounding box center [536, 328] width 791 height 35
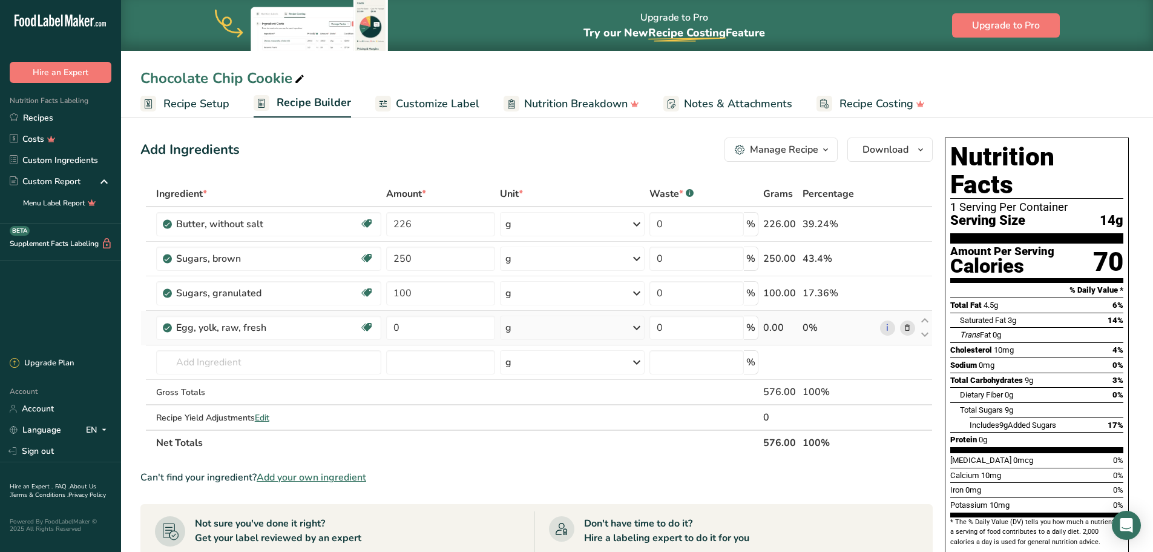
click at [906, 329] on icon at bounding box center [907, 327] width 8 height 13
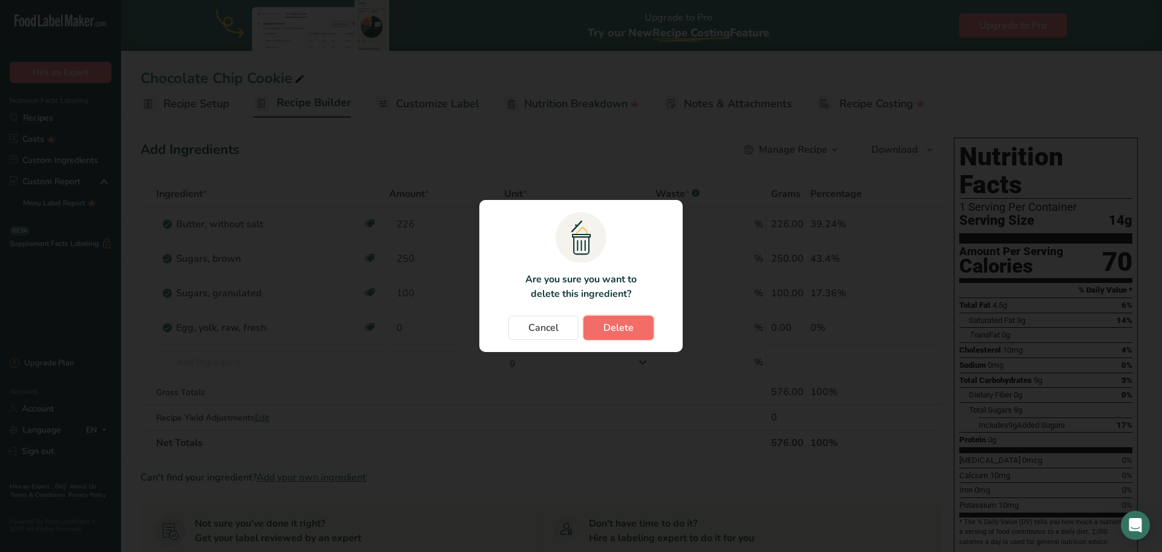
click at [625, 330] on span "Delete" at bounding box center [619, 327] width 30 height 15
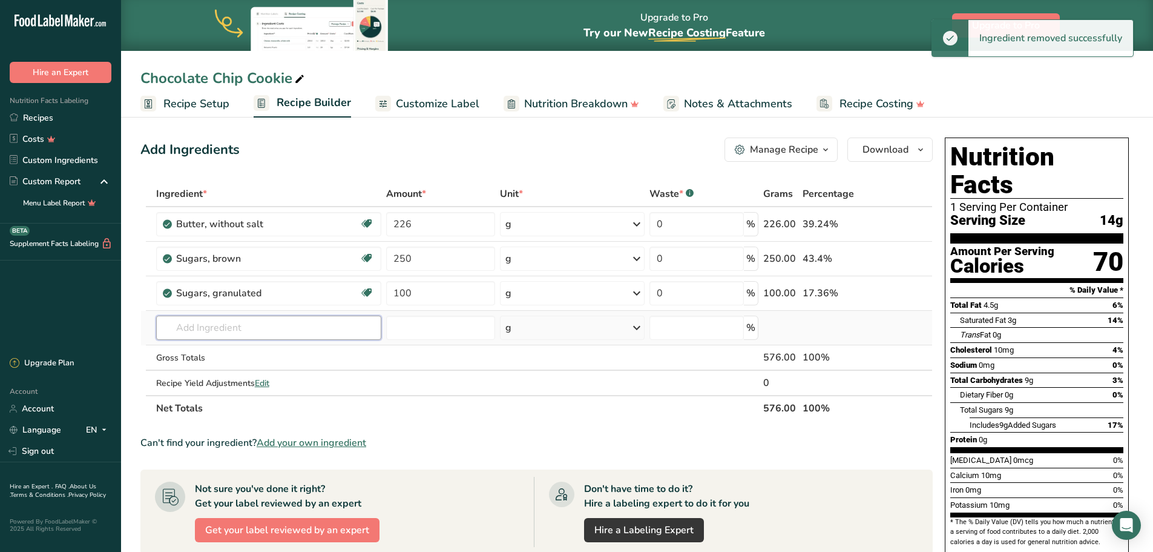
click at [257, 323] on input "text" at bounding box center [268, 327] width 225 height 24
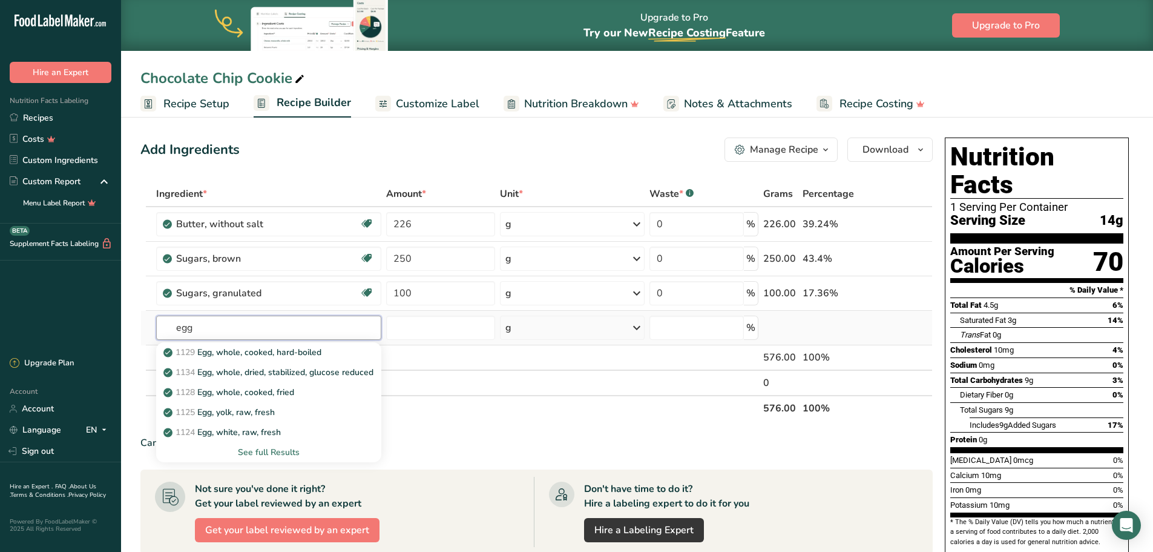
type input "egg"
click at [265, 449] on div "See full Results" at bounding box center [269, 452] width 206 height 13
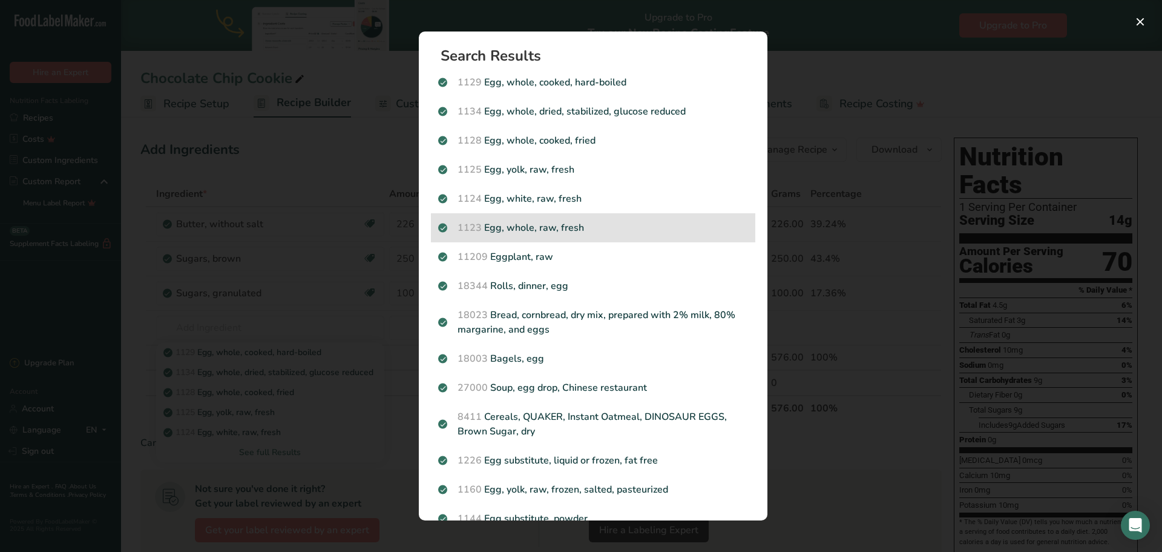
click at [587, 226] on p "1123 Egg, whole, raw, fresh" at bounding box center [593, 227] width 310 height 15
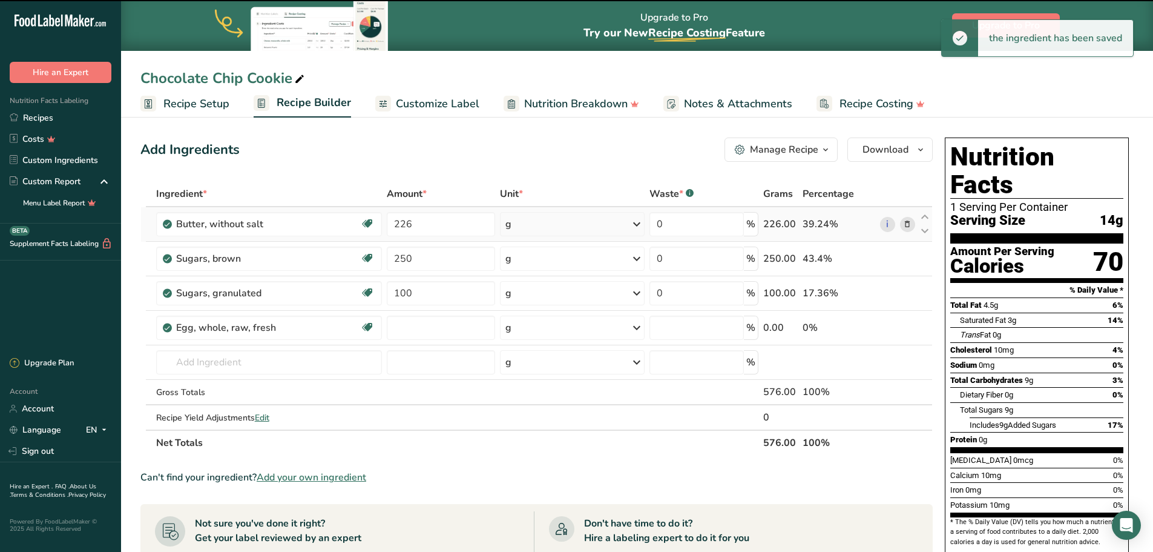
type input "0"
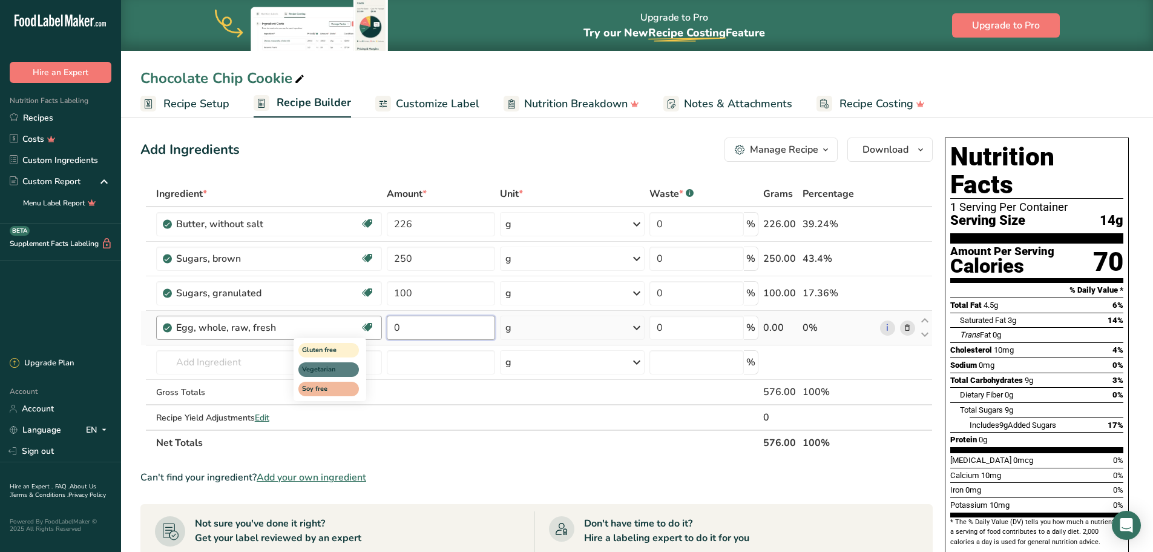
drag, startPoint x: 412, startPoint y: 326, endPoint x: 361, endPoint y: 319, distance: 50.8
click at [361, 319] on tr "Egg, whole, raw, fresh Gluten free Vegetarian Soy free 0 g Portions 1 large 1 e…" at bounding box center [536, 328] width 791 height 35
type input "1"
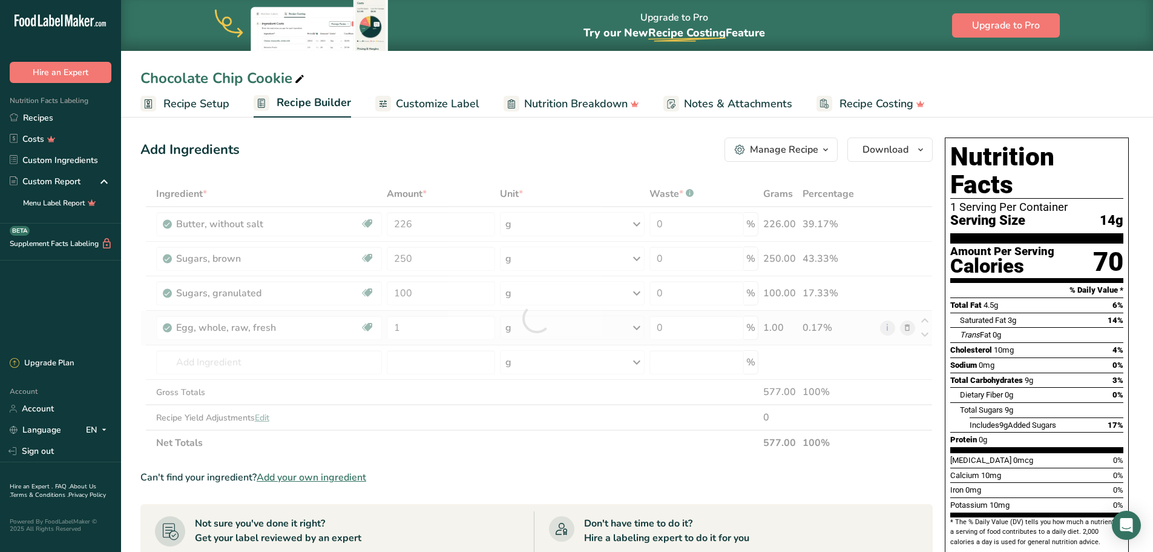
click at [540, 330] on div "Ingredient * Amount * Unit * Waste * .a-a{fill:#347362;}.b-a{fill:#fff;} Grams …" at bounding box center [536, 318] width 792 height 274
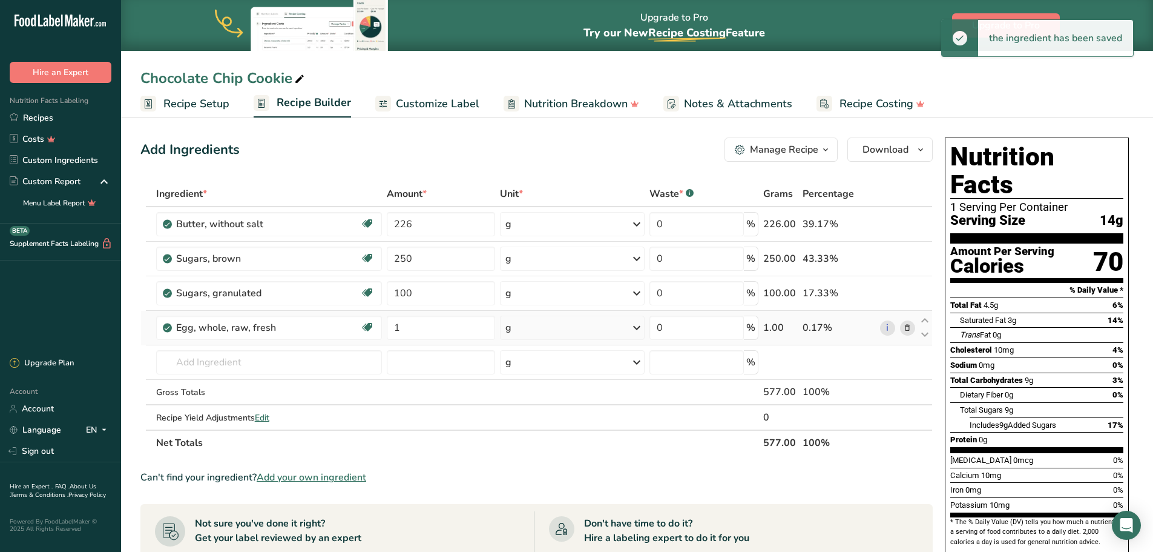
click at [565, 323] on div "g" at bounding box center [572, 327] width 145 height 24
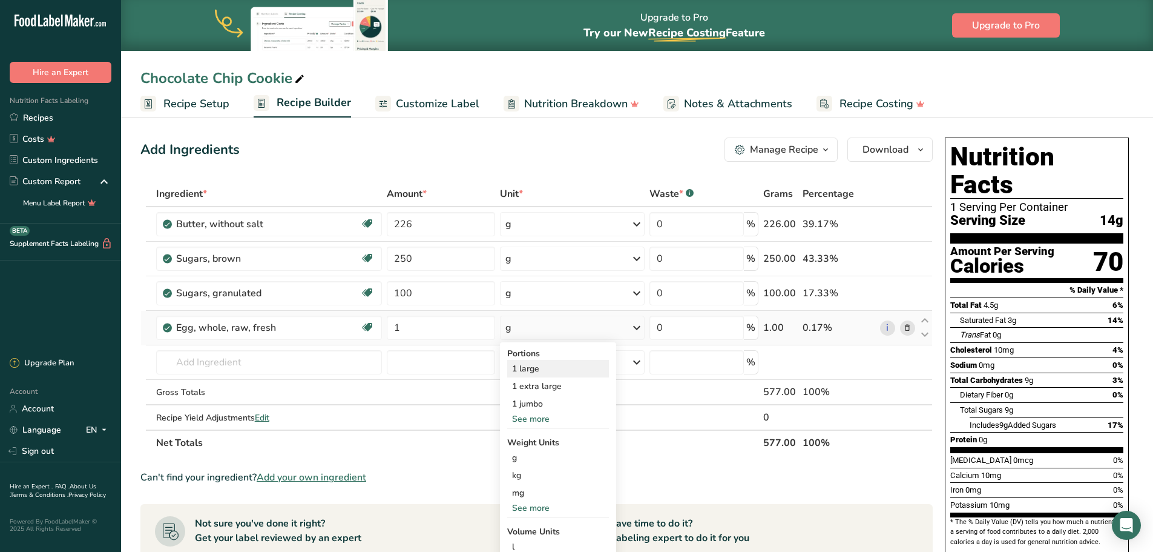
click at [548, 372] on div "1 large" at bounding box center [558, 369] width 102 height 18
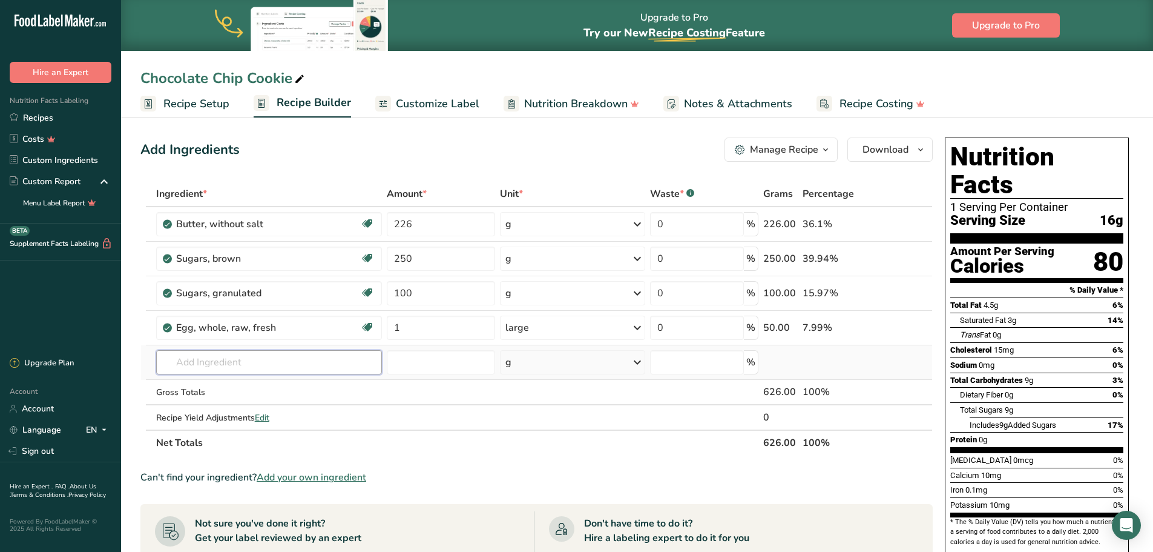
click at [205, 359] on input "text" at bounding box center [269, 362] width 226 height 24
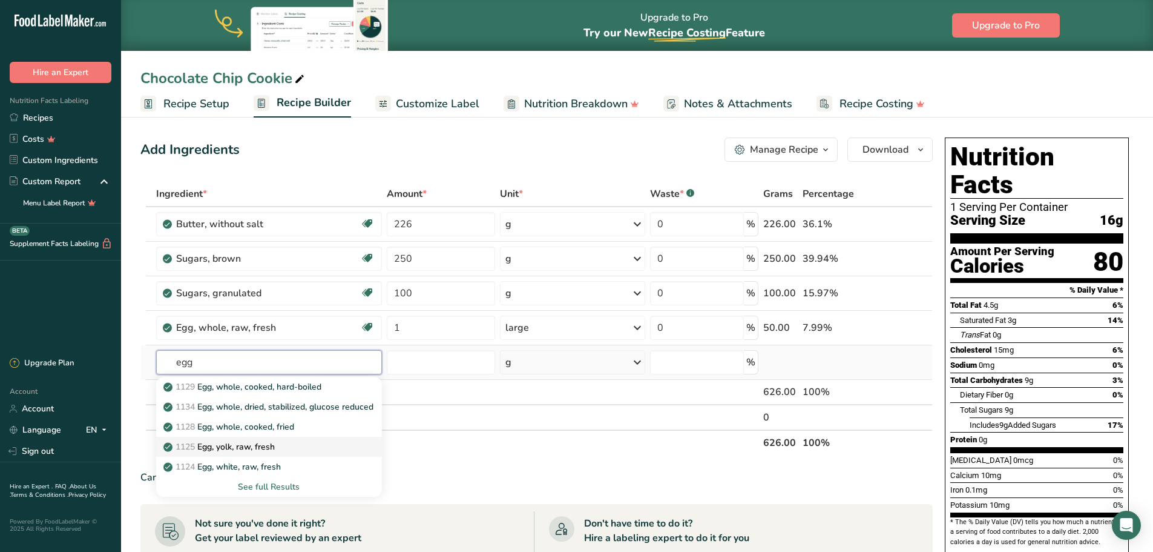
type input "egg"
click at [280, 448] on div "1125 Egg, yolk, raw, fresh" at bounding box center [259, 446] width 187 height 13
type input "Egg, yolk, raw, fresh"
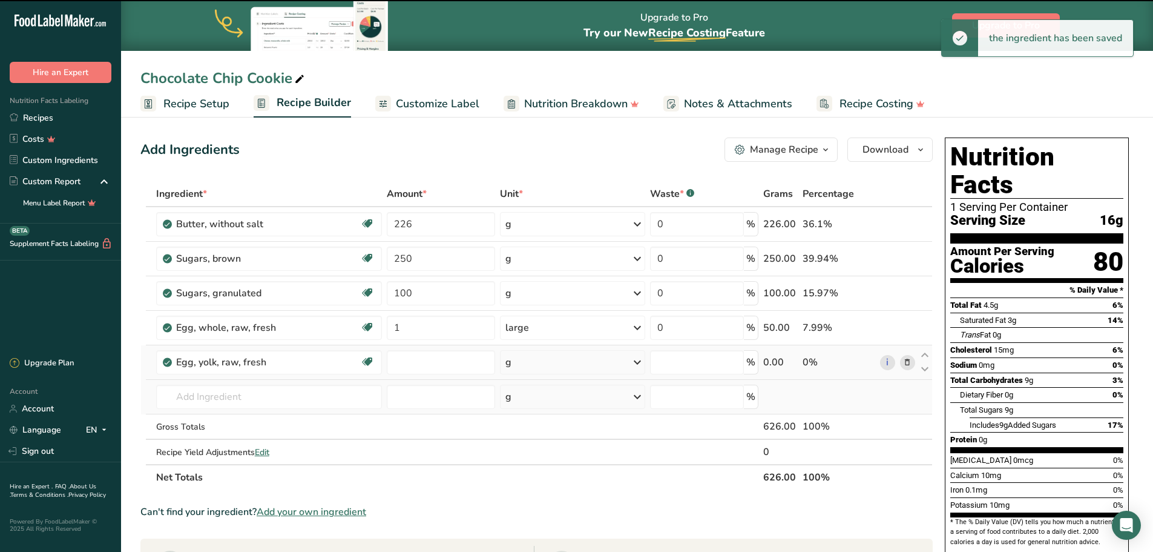
type input "0"
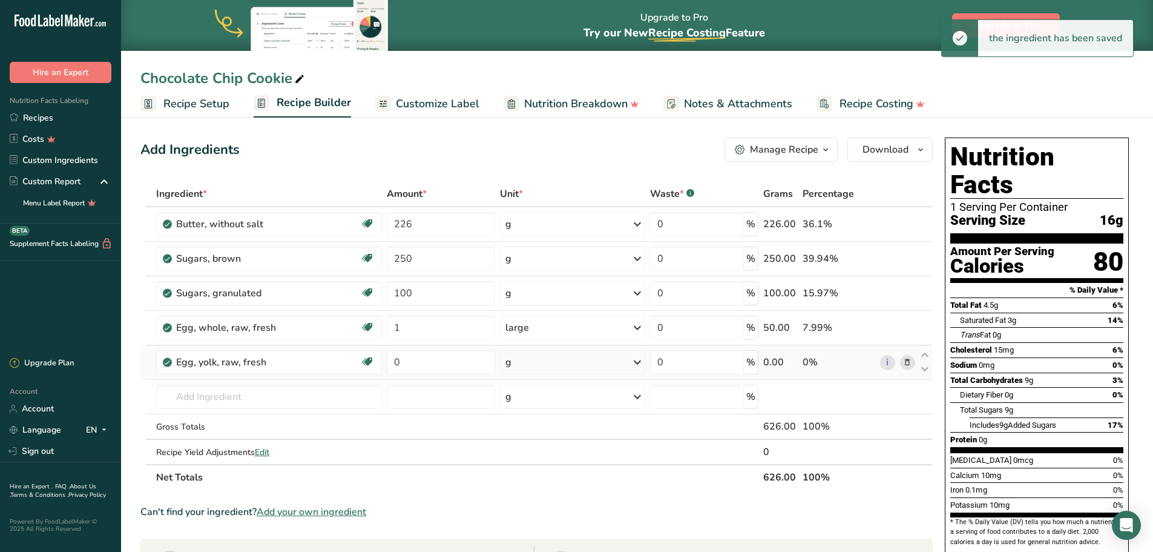
click at [553, 364] on div "g" at bounding box center [572, 362] width 145 height 24
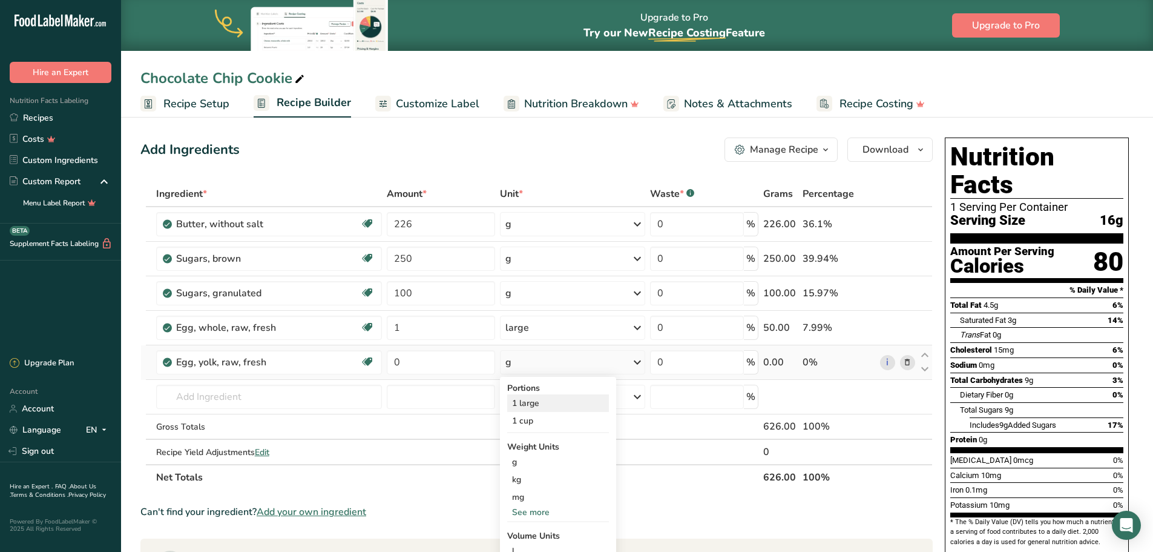
click at [542, 400] on div "1 large" at bounding box center [558, 403] width 102 height 18
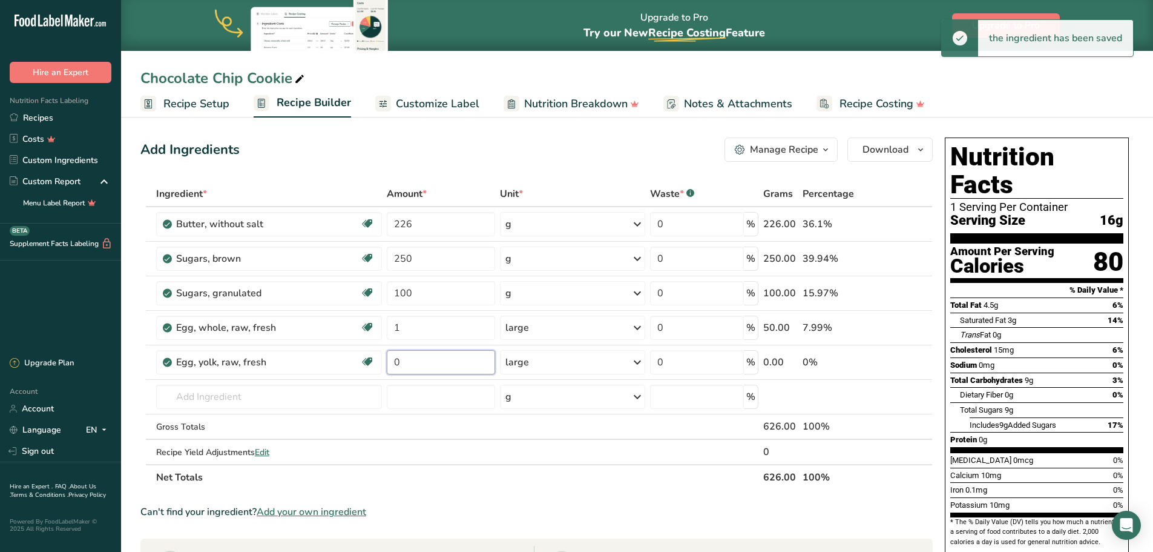
click at [409, 363] on input "0" at bounding box center [441, 362] width 108 height 24
drag, startPoint x: 409, startPoint y: 363, endPoint x: 384, endPoint y: 358, distance: 24.8
click at [384, 358] on td "0" at bounding box center [440, 362] width 113 height 35
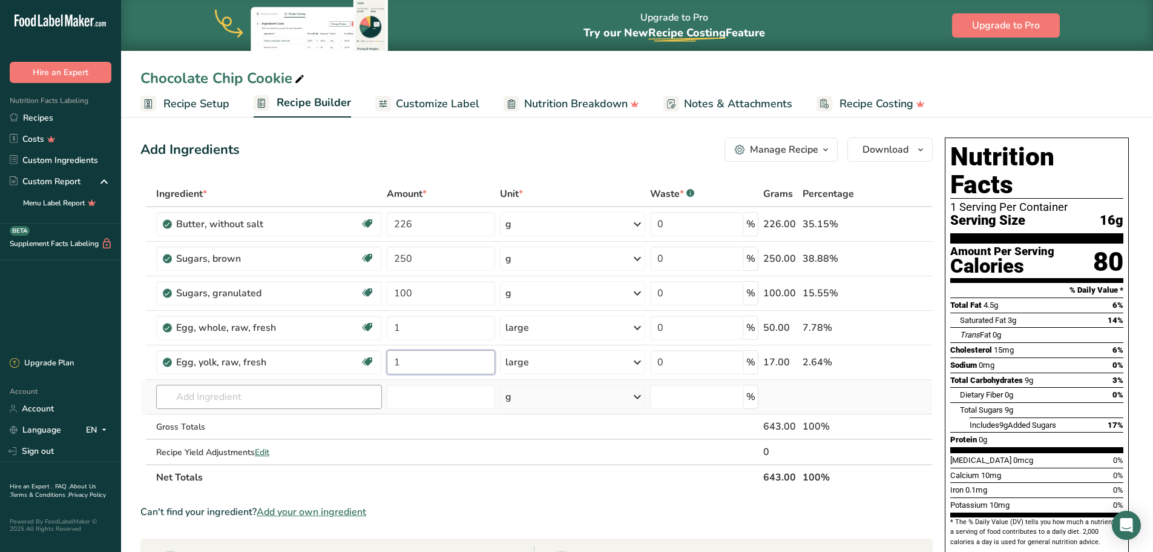
type input "1"
click at [315, 396] on div "Ingredient * Amount * Unit * Waste * .a-a{fill:#347362;}.b-a{fill:#fff;} Grams …" at bounding box center [536, 335] width 792 height 309
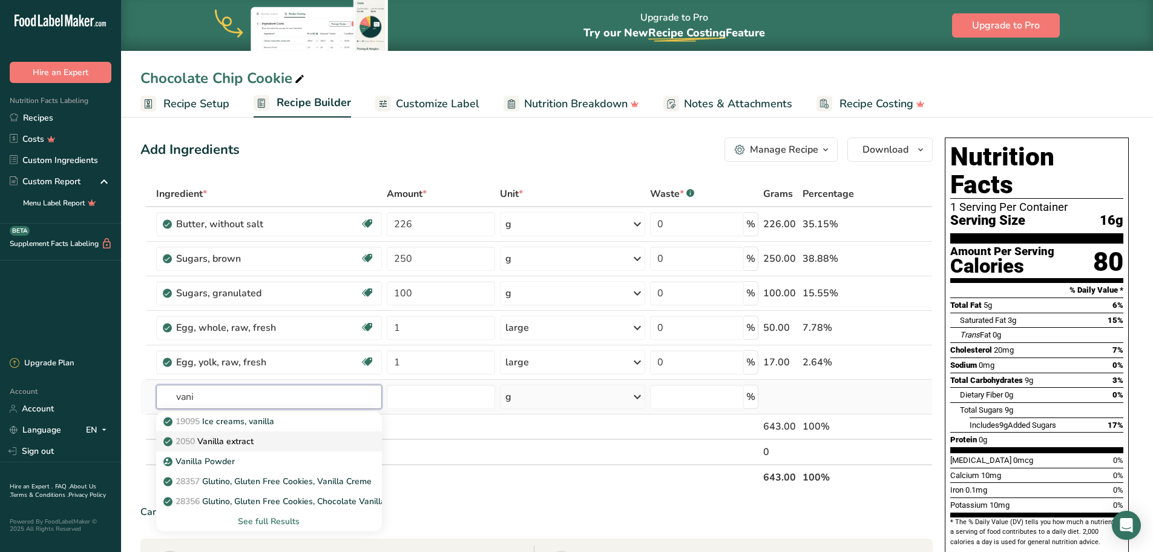
type input "vani"
click at [219, 440] on p "2050 Vanilla extract" at bounding box center [210, 441] width 88 height 13
type input "Vanilla extract"
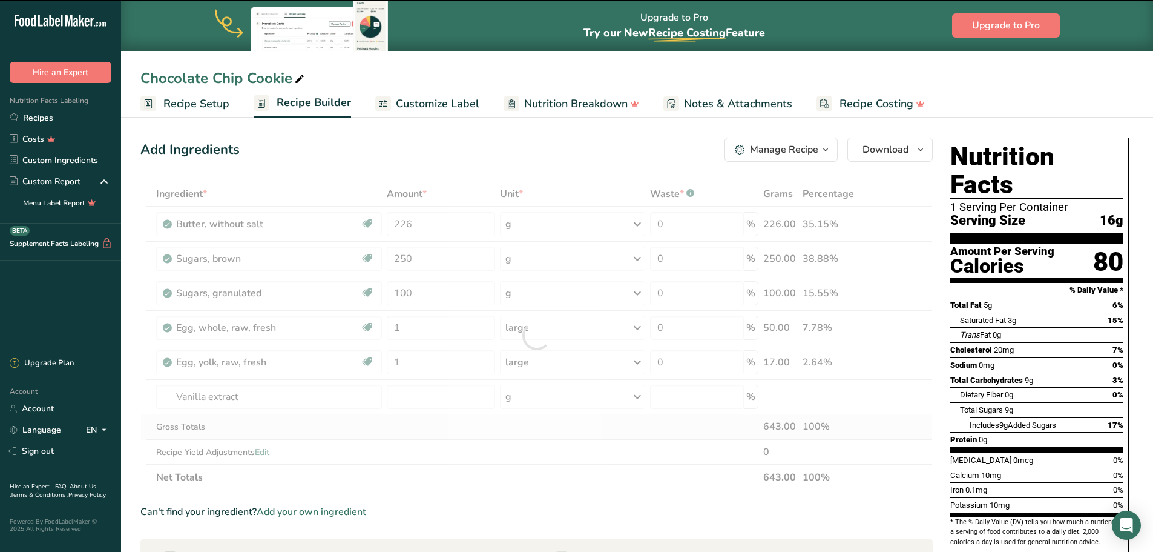
type input "0"
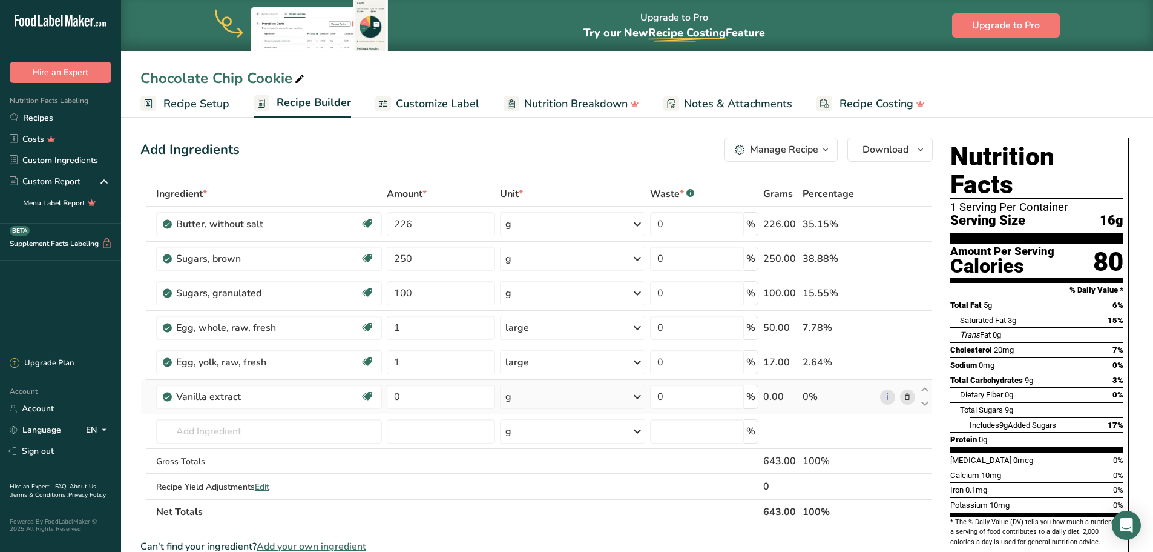
click at [520, 397] on div "g" at bounding box center [572, 396] width 145 height 24
click at [537, 436] on div "1 tsp" at bounding box center [558, 438] width 102 height 18
drag, startPoint x: 404, startPoint y: 399, endPoint x: 383, endPoint y: 397, distance: 20.7
click at [383, 397] on tr "Vanilla extract Dairy free Gluten free Vegan Vegetarian Soy free 0 tsp Portions…" at bounding box center [536, 397] width 791 height 35
type input "1.5"
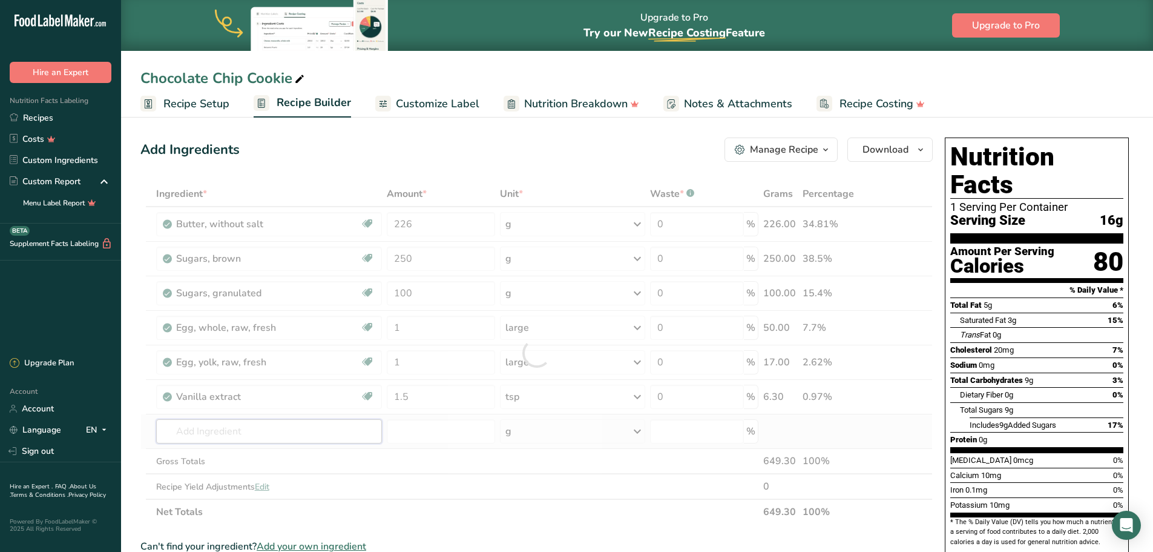
click at [347, 430] on div "Ingredient * Amount * Unit * Waste * .a-a{fill:#347362;}.b-a{fill:#fff;} Grams …" at bounding box center [536, 352] width 792 height 343
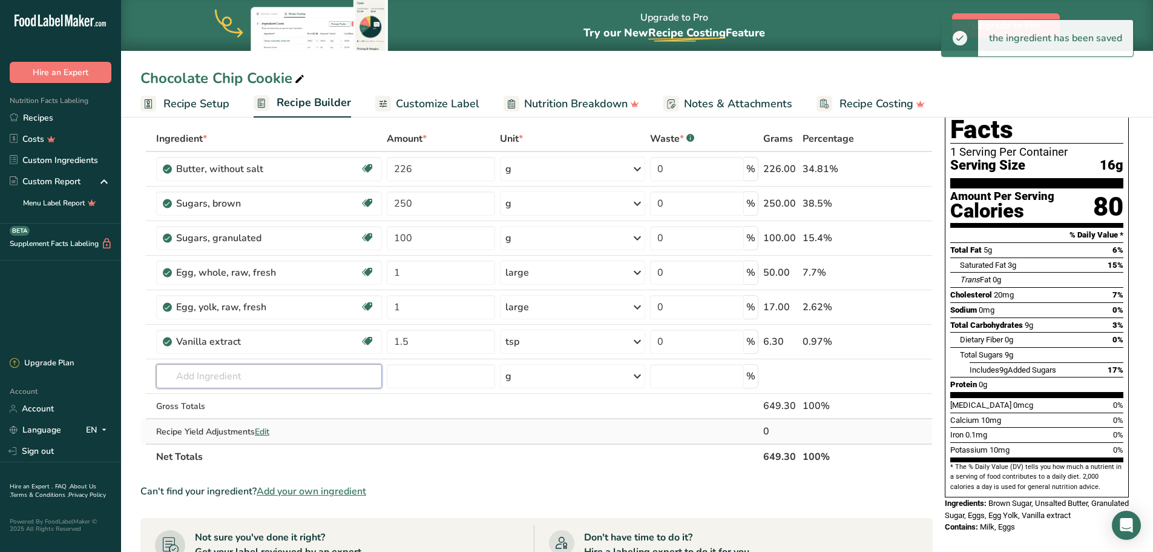
scroll to position [182, 0]
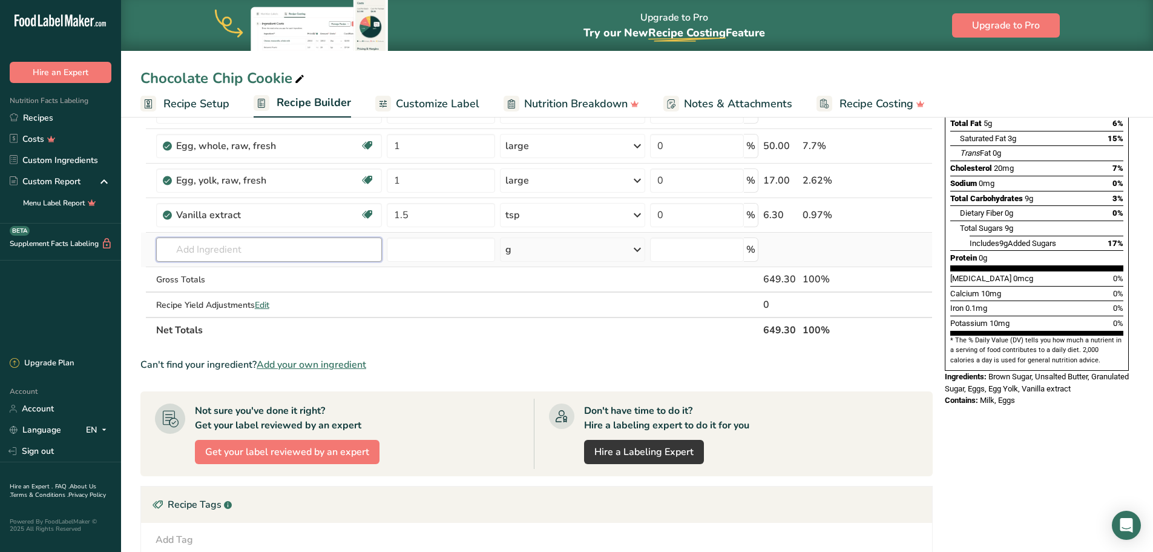
click at [251, 250] on input "text" at bounding box center [269, 249] width 226 height 24
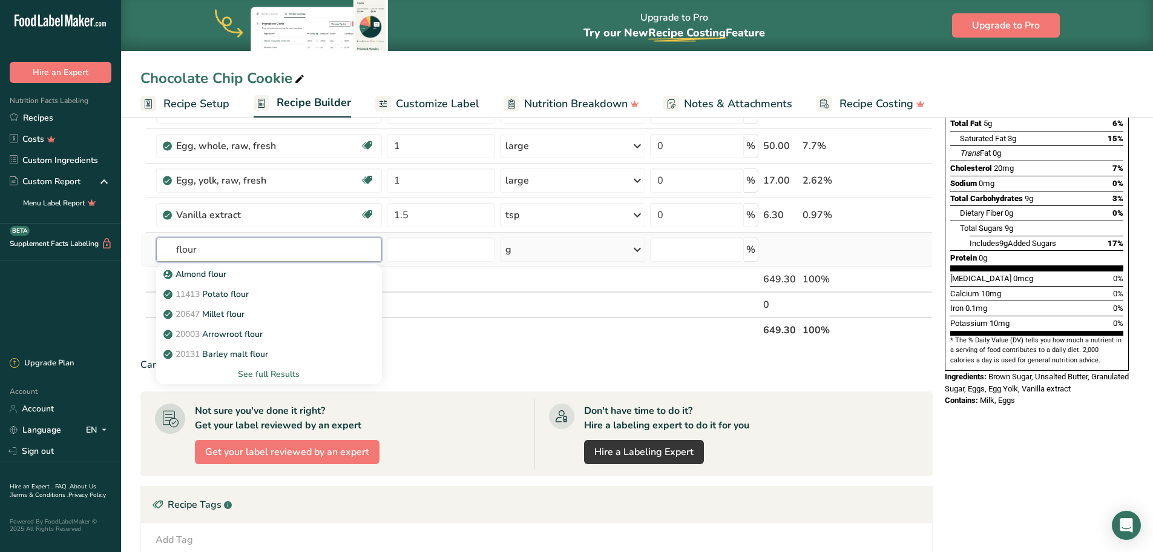
type input "flour"
click at [275, 369] on div "See full Results" at bounding box center [269, 373] width 206 height 13
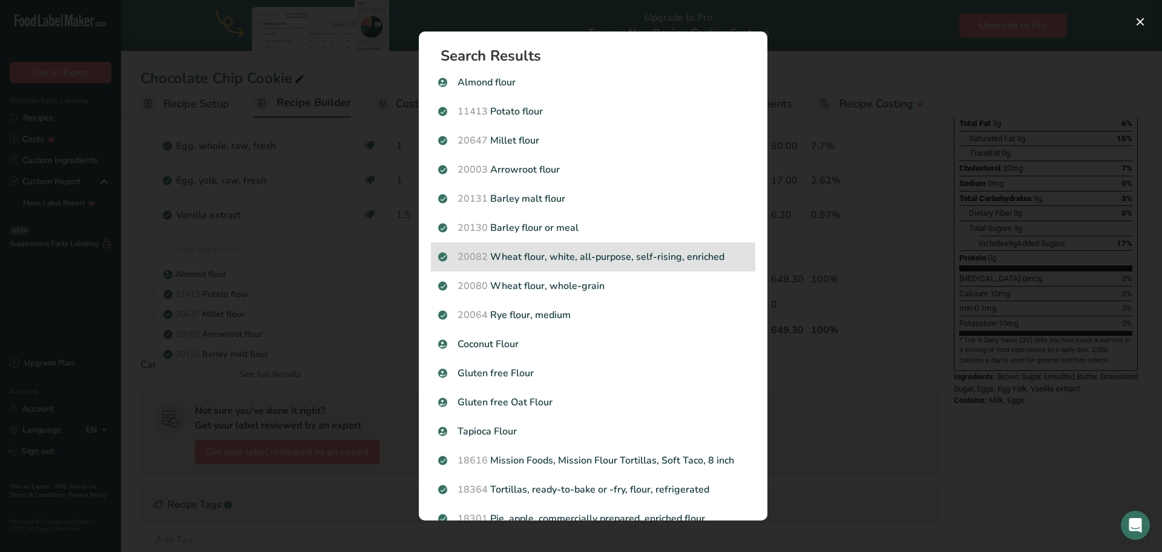
click at [577, 260] on p "20082 Wheat flour, white, all-purpose, self-rising, enriched" at bounding box center [593, 256] width 310 height 15
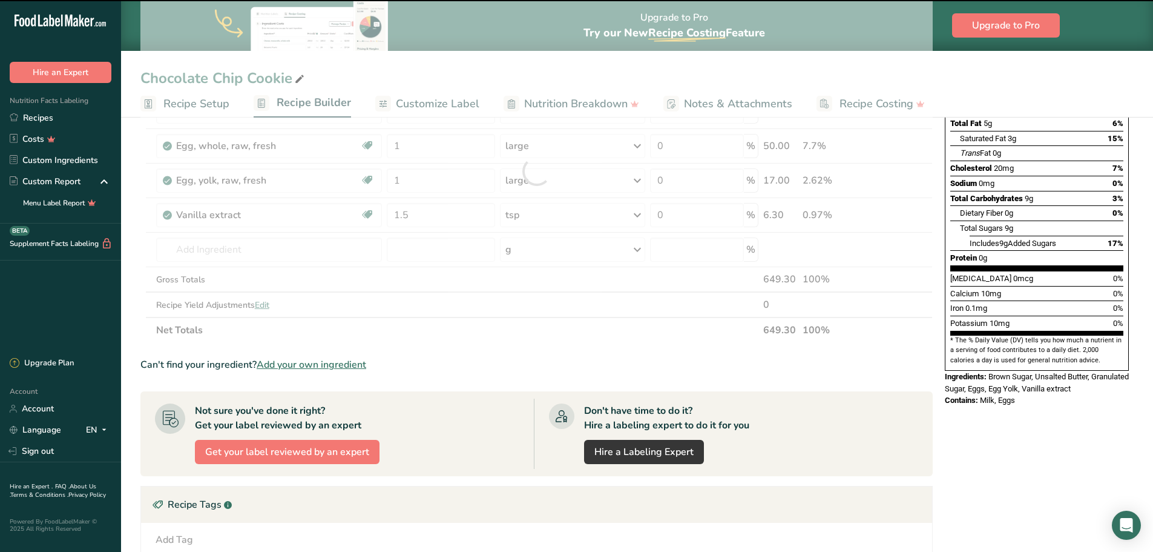
type input "0"
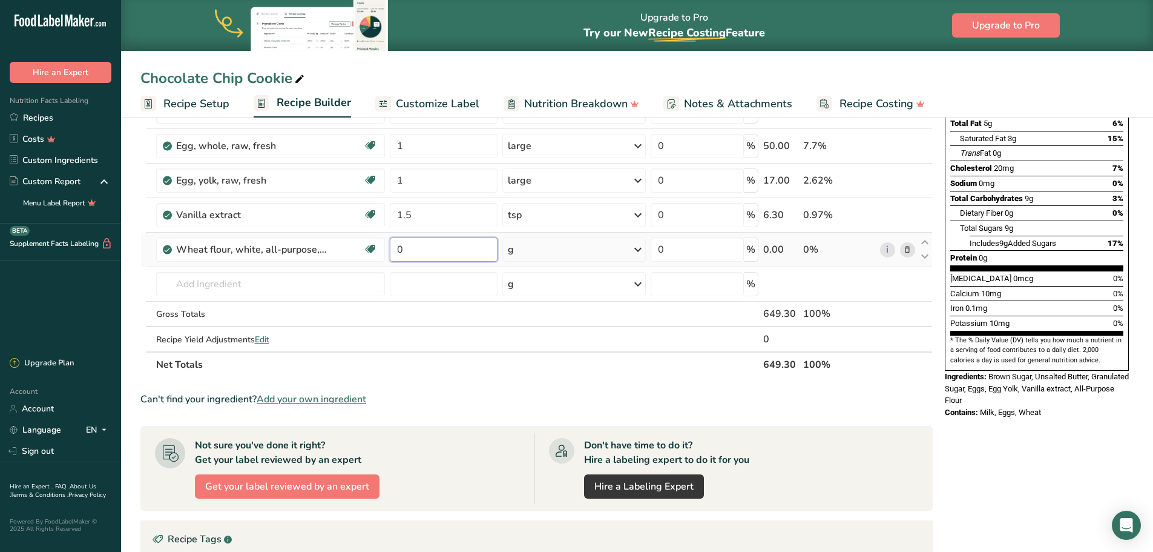
drag, startPoint x: 421, startPoint y: 252, endPoint x: 387, endPoint y: 250, distance: 33.4
click at [387, 250] on td "0" at bounding box center [443, 249] width 113 height 35
type input "350"
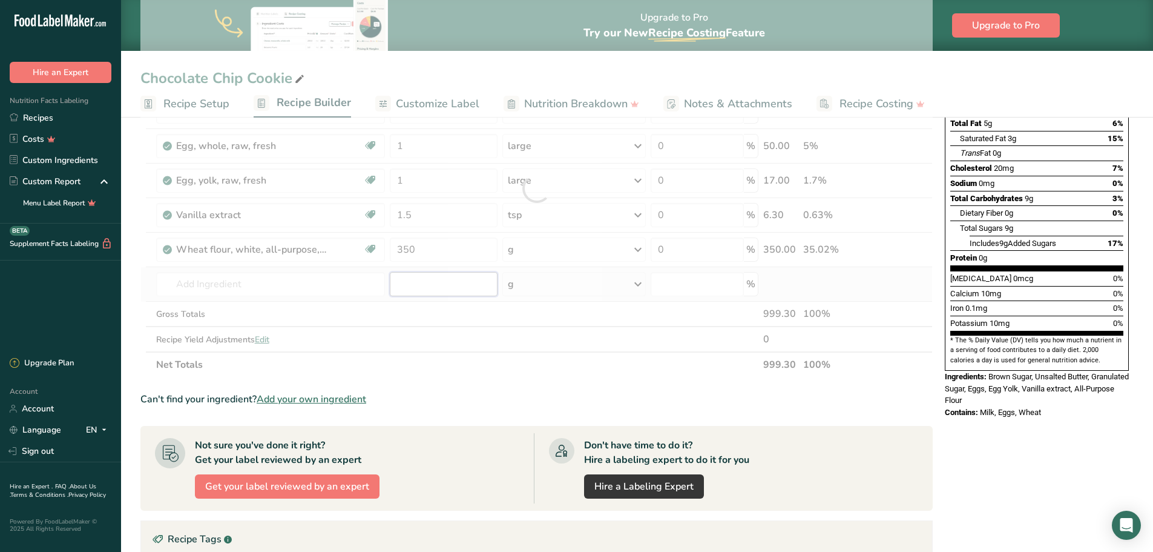
click at [435, 279] on div "Ingredient * Amount * Unit * Waste * .a-a{fill:#347362;}.b-a{fill:#fff;} Grams …" at bounding box center [536, 188] width 792 height 378
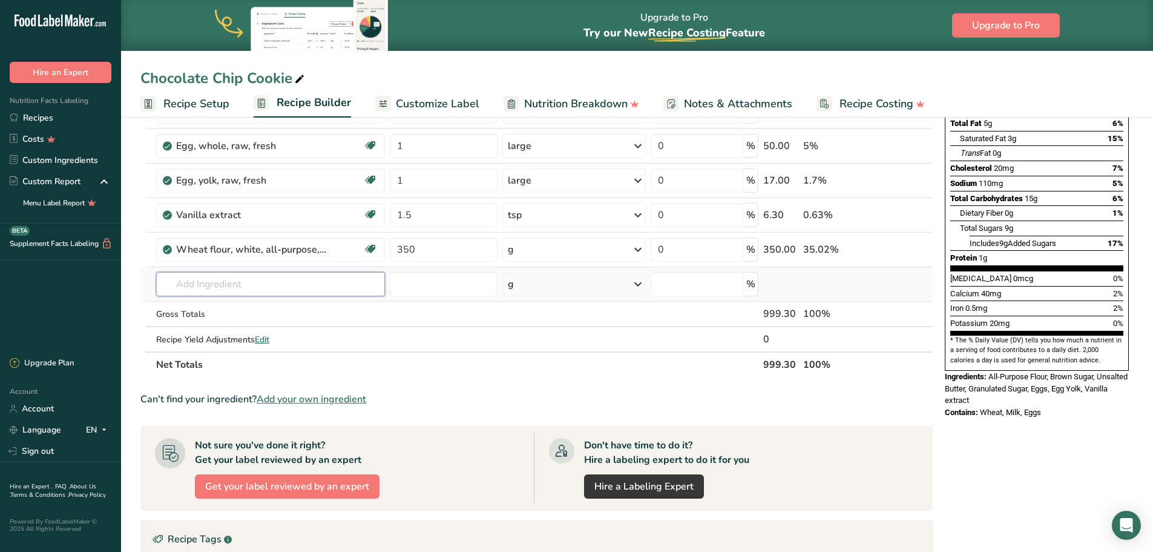
click at [223, 285] on input "text" at bounding box center [270, 284] width 229 height 24
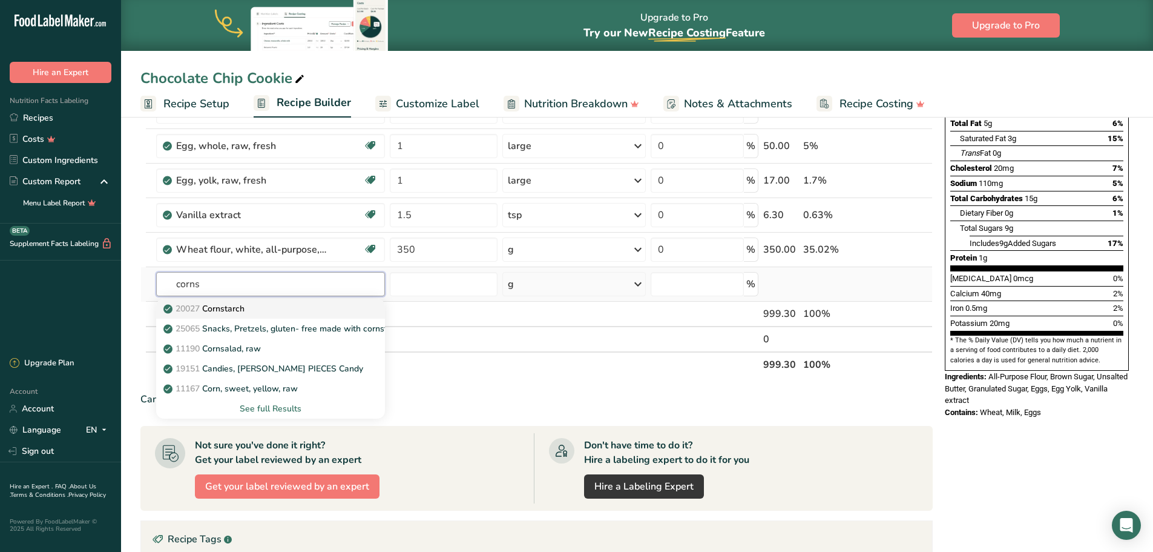
type input "corns"
click at [234, 308] on p "20027 Cornstarch" at bounding box center [205, 308] width 79 height 13
type input "Cornstarch"
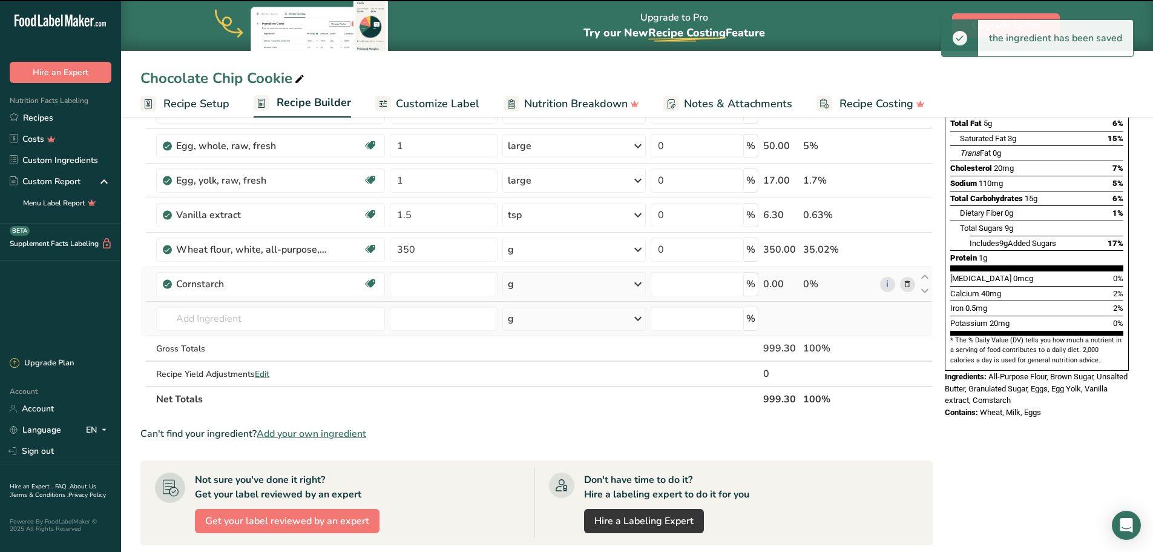
type input "0"
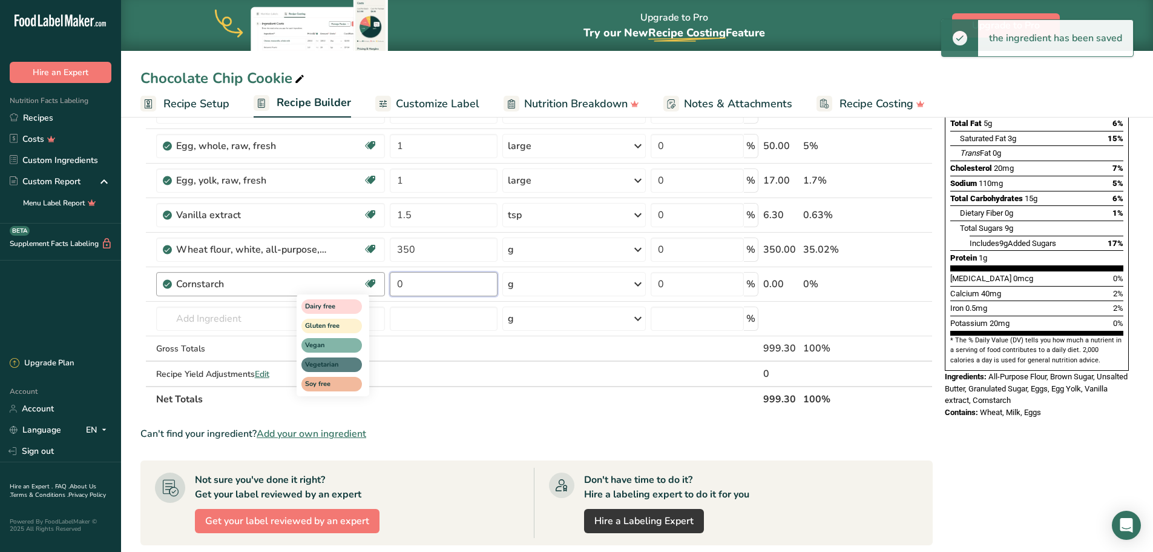
drag, startPoint x: 440, startPoint y: 291, endPoint x: 369, endPoint y: 285, distance: 71.1
click at [369, 285] on tr "Cornstarch Dairy free Gluten free Vegan Vegetarian Soy free 0 g Portions 1 cup …" at bounding box center [536, 284] width 791 height 35
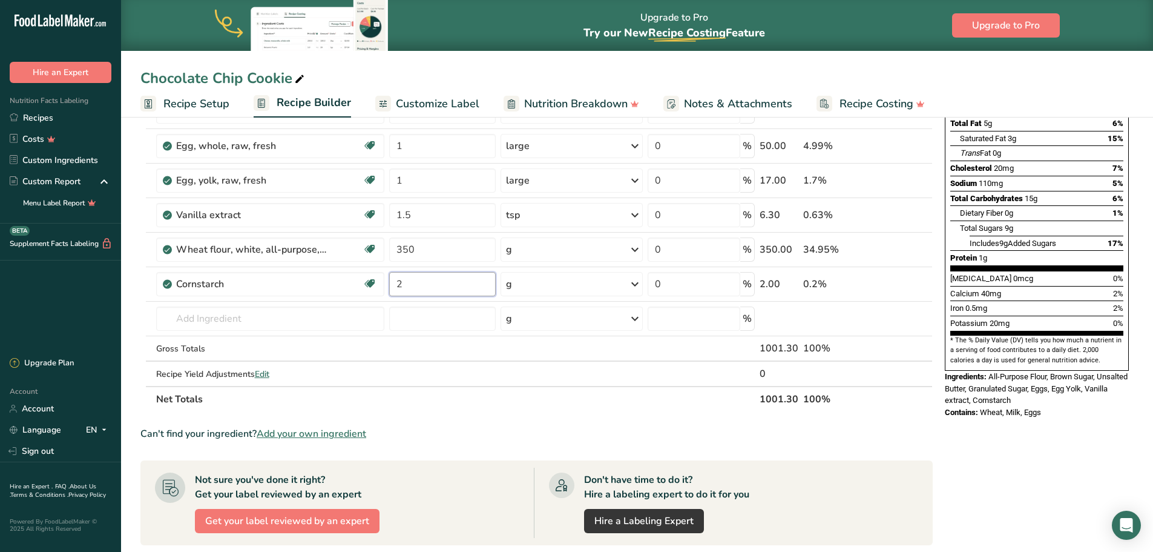
type input "2"
click at [533, 286] on div "Ingredient * Amount * Unit * Waste * .a-a{fill:#347362;}.b-a{fill:#fff;} Grams …" at bounding box center [536, 205] width 792 height 412
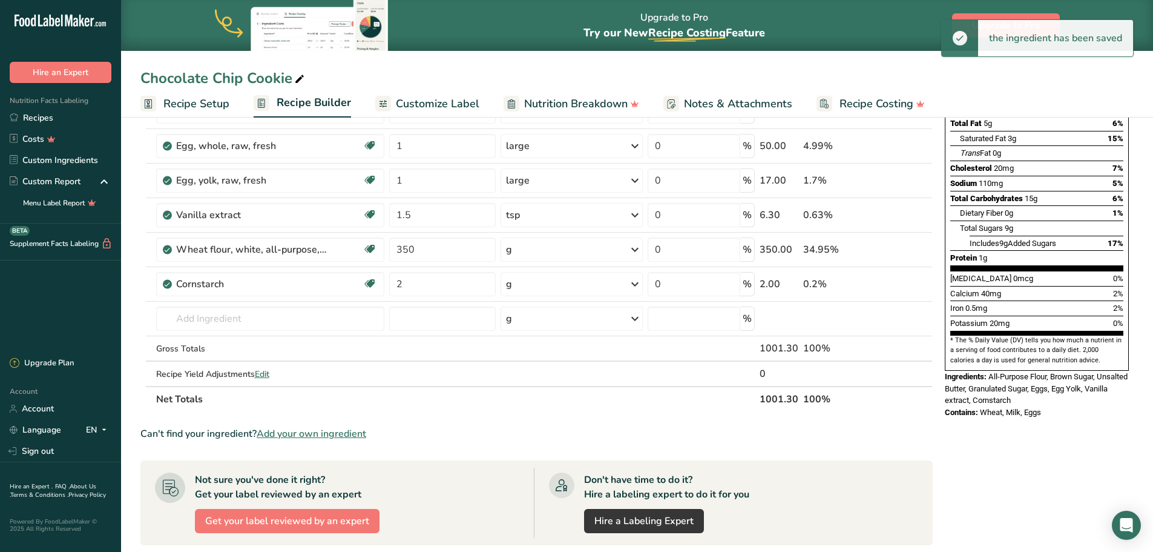
click at [542, 287] on div "g" at bounding box center [572, 284] width 142 height 24
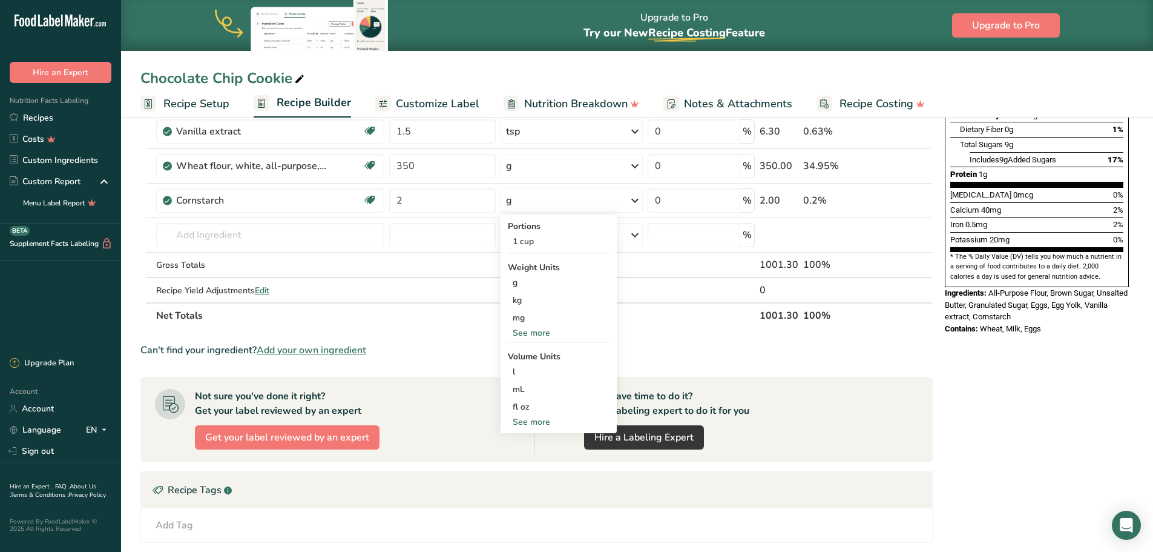
scroll to position [303, 0]
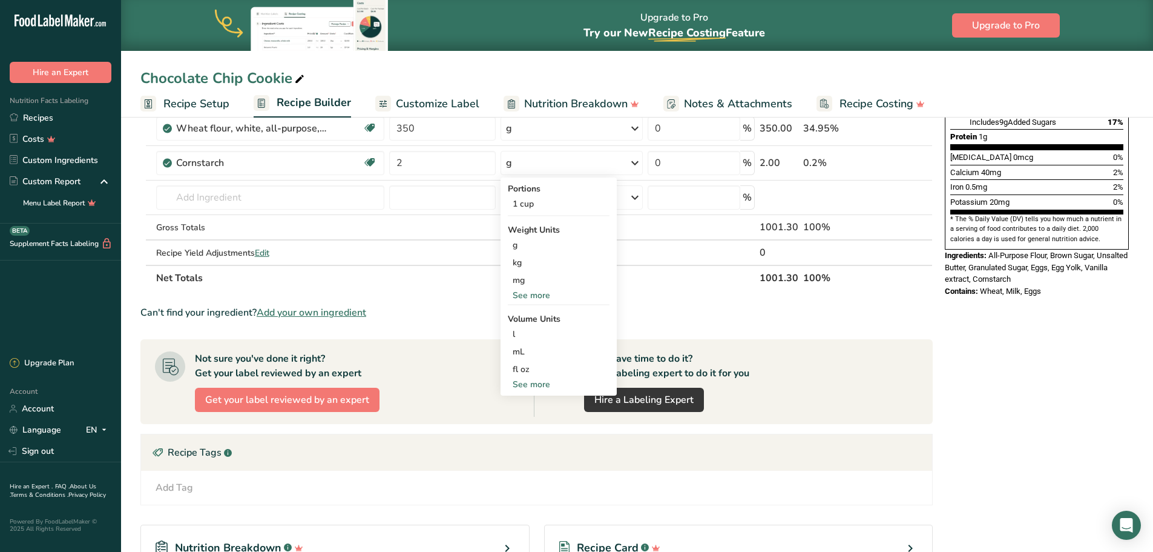
click at [535, 383] on div "See more" at bounding box center [559, 384] width 102 height 13
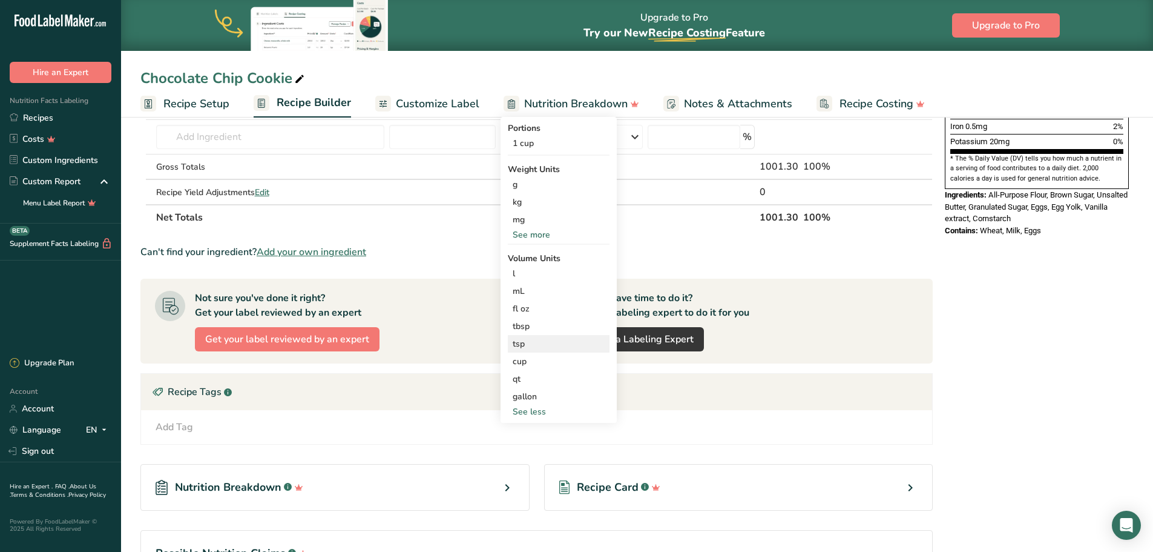
click at [535, 341] on div "tsp" at bounding box center [559, 343] width 92 height 13
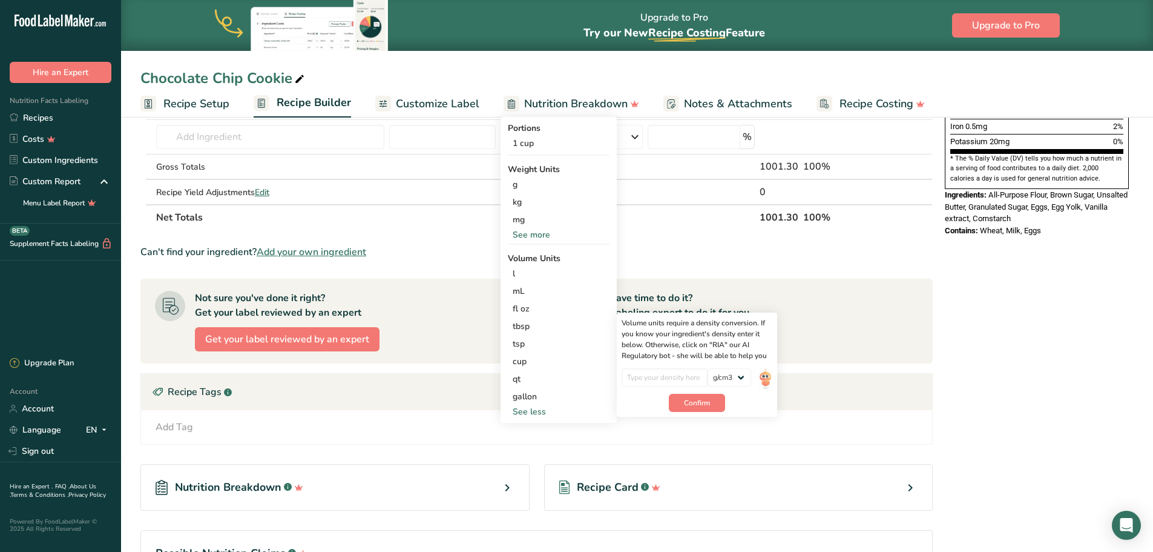
click at [538, 231] on div "See more" at bounding box center [559, 234] width 102 height 13
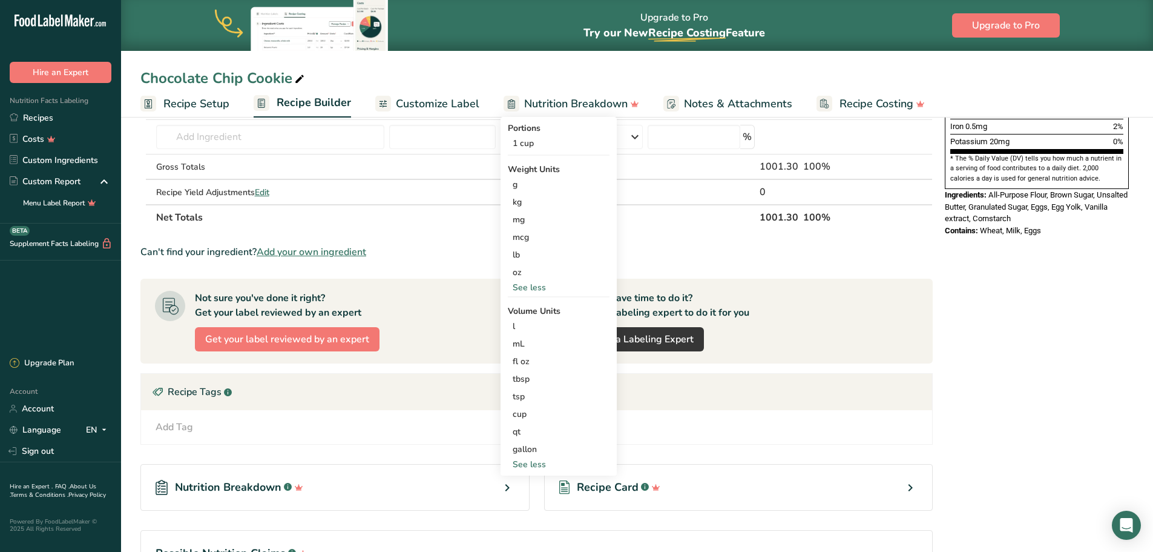
click at [447, 229] on table "Ingredient * Amount * Unit * Waste * .a-a{fill:#347362;}.b-a{fill:#fff;} Grams …" at bounding box center [536, 24] width 792 height 412
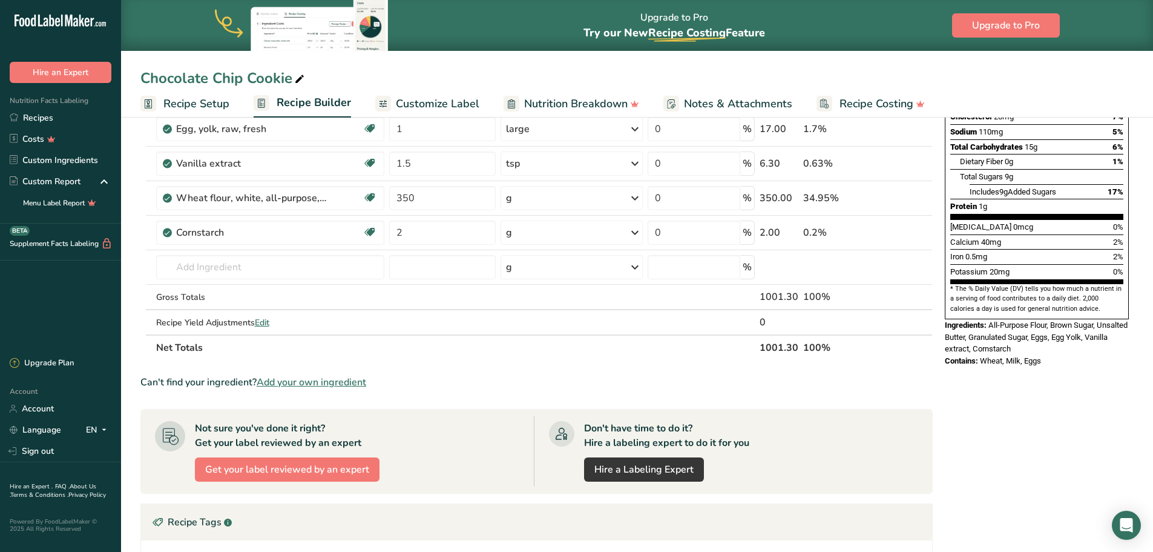
scroll to position [182, 0]
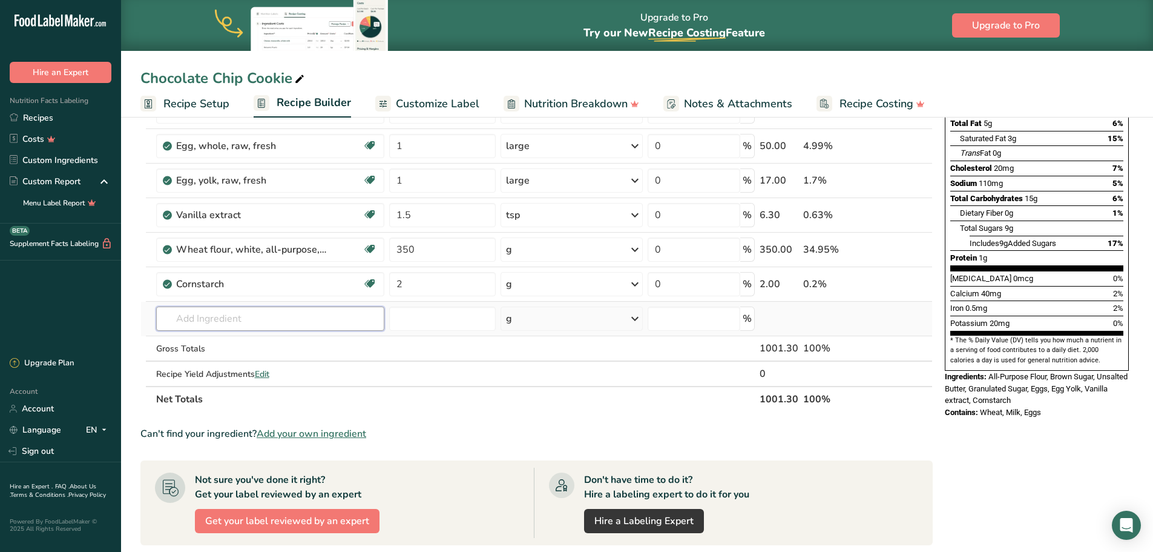
click at [262, 312] on input "text" at bounding box center [270, 318] width 229 height 24
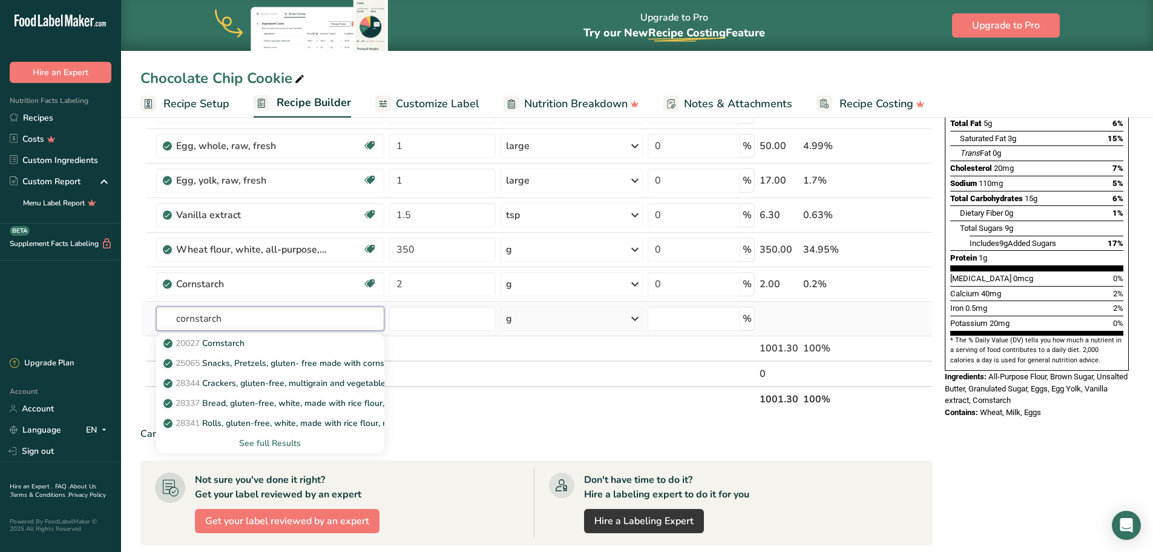
click at [195, 317] on input "cornstarch" at bounding box center [270, 318] width 229 height 24
type input "corn starch"
click at [143, 305] on td at bounding box center [143, 318] width 5 height 35
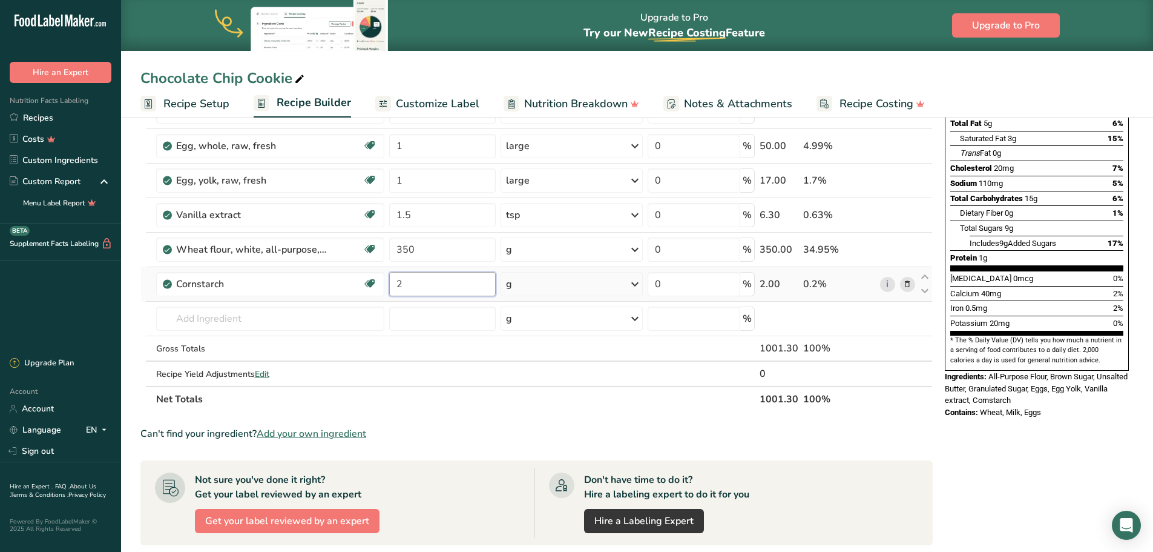
drag, startPoint x: 409, startPoint y: 280, endPoint x: 385, endPoint y: 281, distance: 24.2
click at [385, 281] on tr "Cornstarch Dairy free Gluten free Vegan Vegetarian Soy free 2 g Portions 1 cup …" at bounding box center [536, 284] width 791 height 35
type input "7"
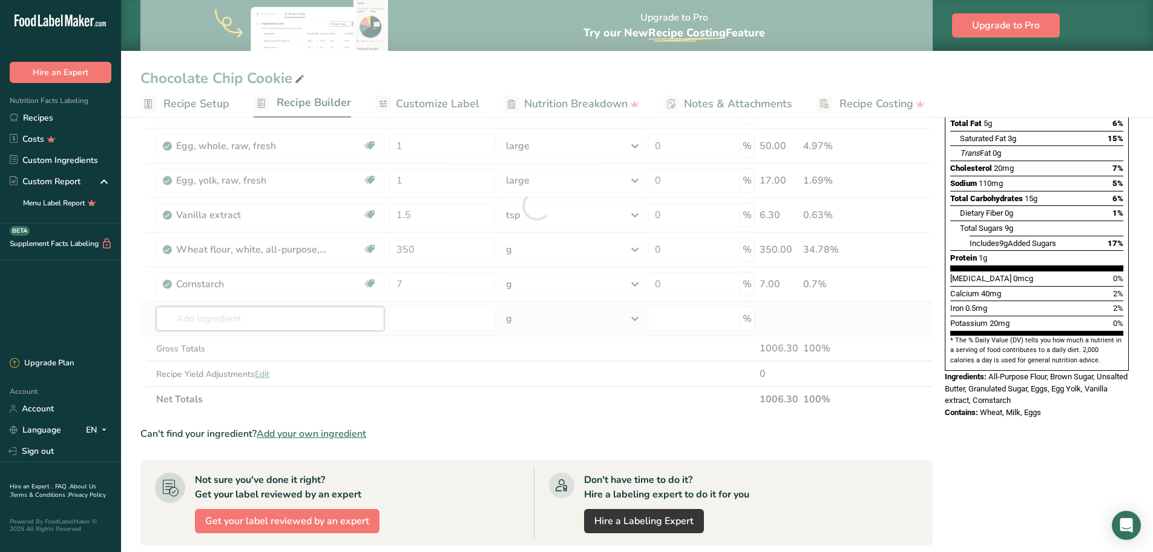
click at [283, 319] on div "Ingredient * Amount * Unit * Waste * .a-a{fill:#347362;}.b-a{fill:#fff;} Grams …" at bounding box center [536, 205] width 792 height 412
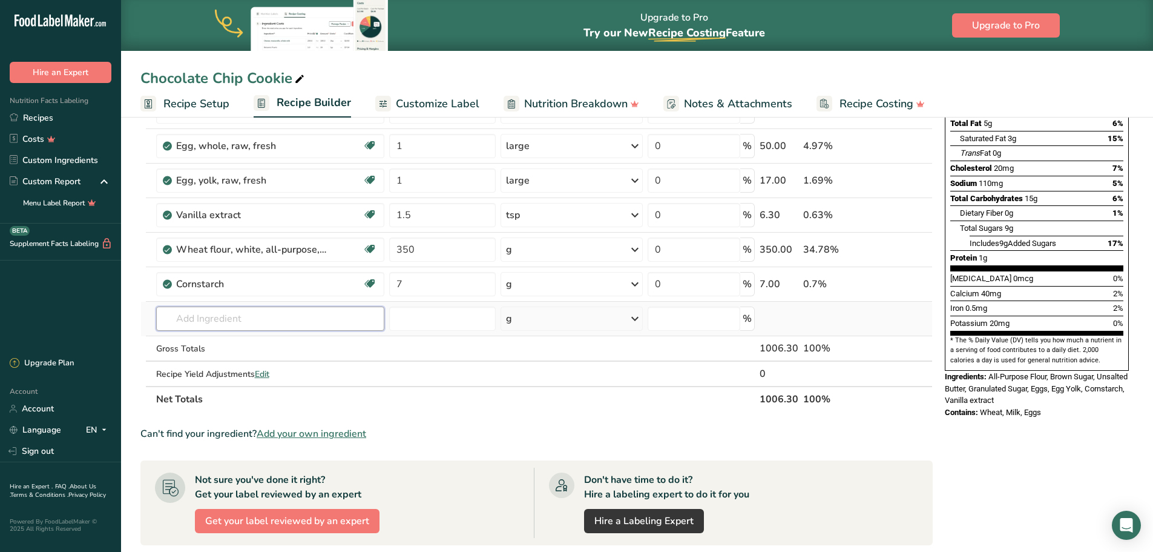
click at [252, 314] on input "text" at bounding box center [270, 318] width 229 height 24
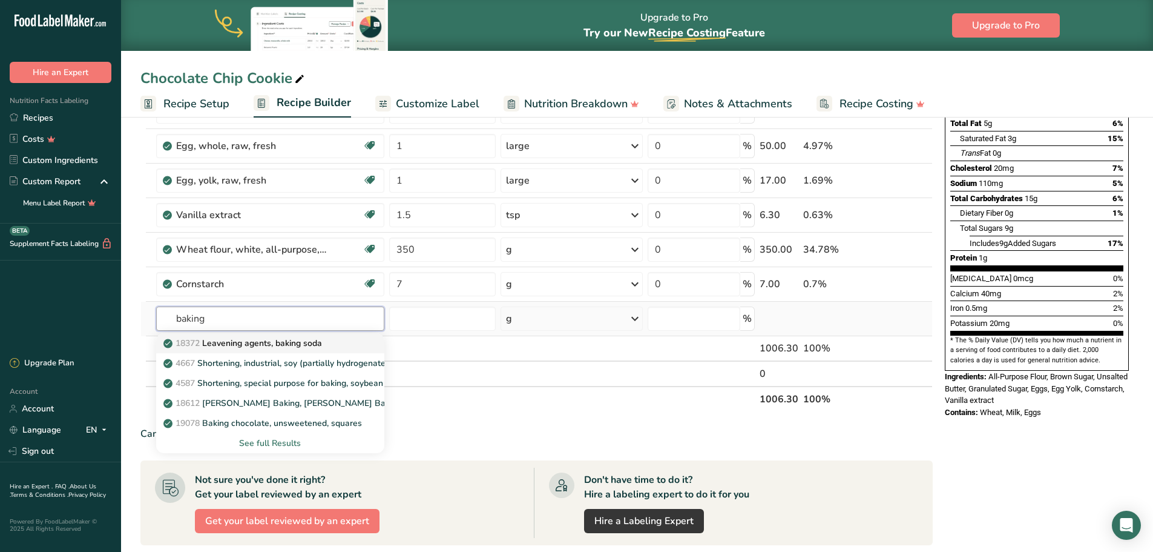
type input "baking"
click at [260, 344] on p "18372 Leavening agents, baking soda" at bounding box center [244, 343] width 156 height 13
type input "Leavening agents, baking soda"
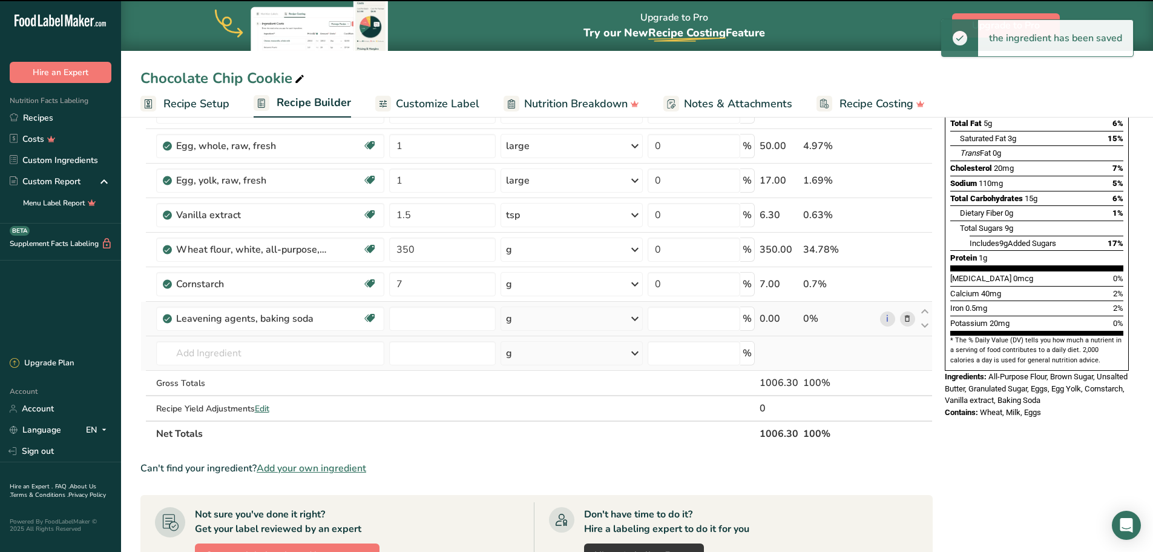
type input "0"
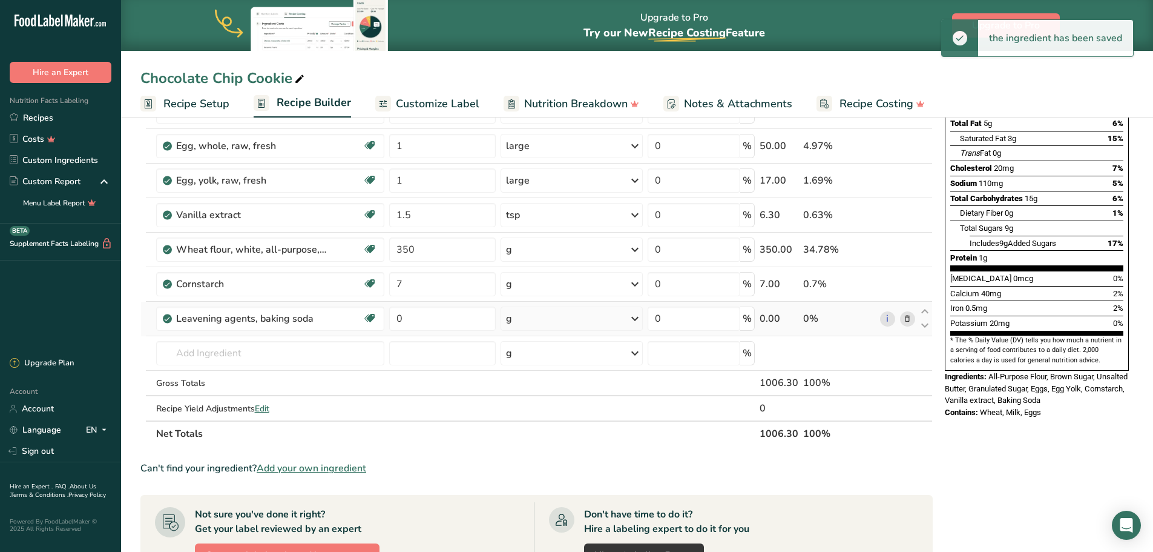
click at [527, 321] on div "g" at bounding box center [572, 318] width 142 height 24
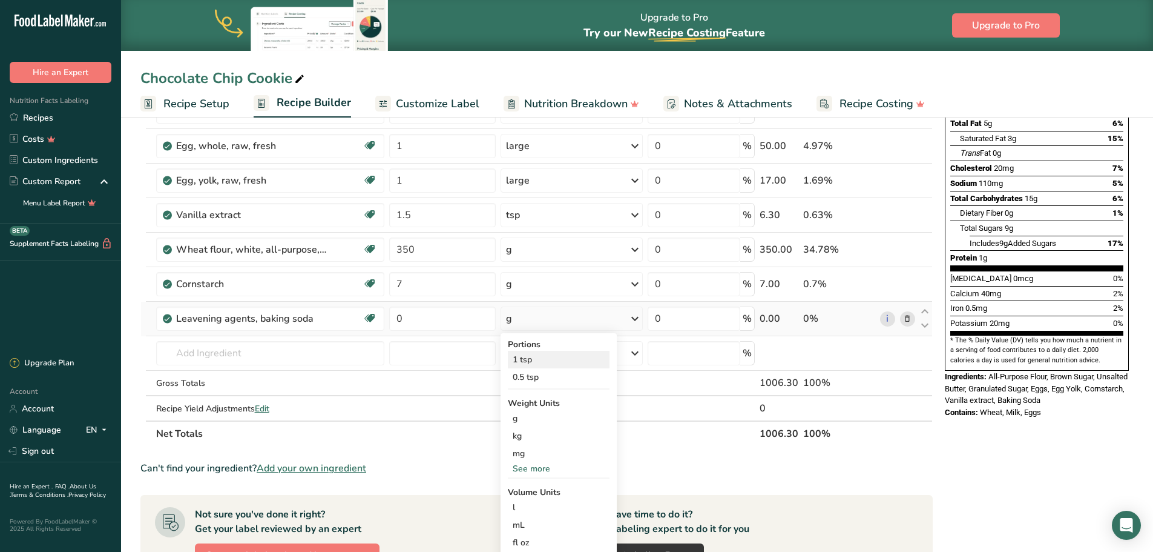
click at [533, 363] on div "1 tsp" at bounding box center [559, 360] width 102 height 18
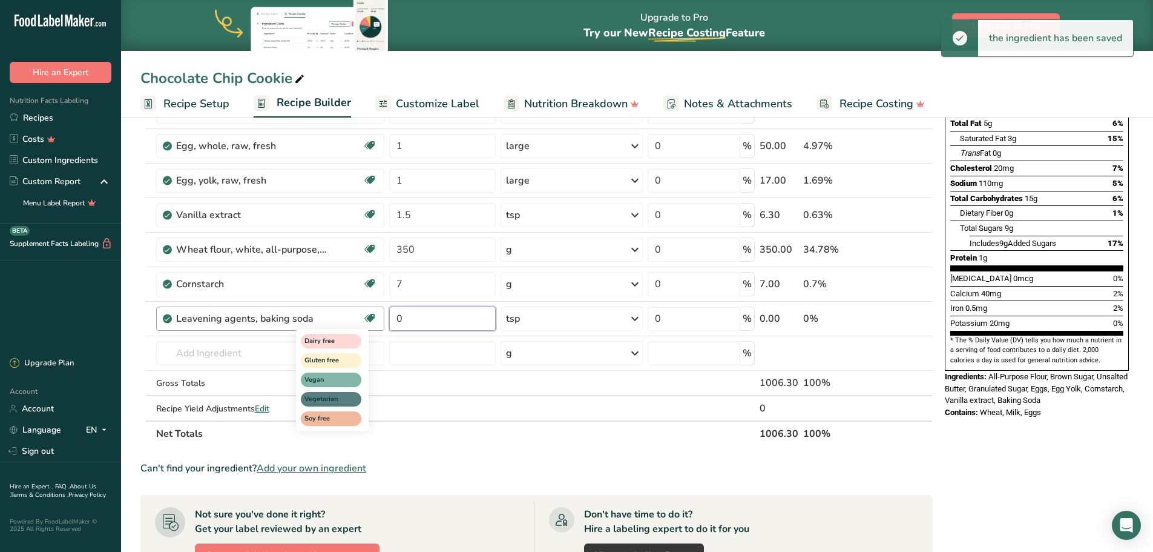
drag, startPoint x: 415, startPoint y: 323, endPoint x: 364, endPoint y: 322, distance: 50.3
click at [364, 322] on tr "Leavening agents, baking soda Dairy free Gluten free Vegan Vegetarian Soy free …" at bounding box center [536, 318] width 791 height 35
type input "1"
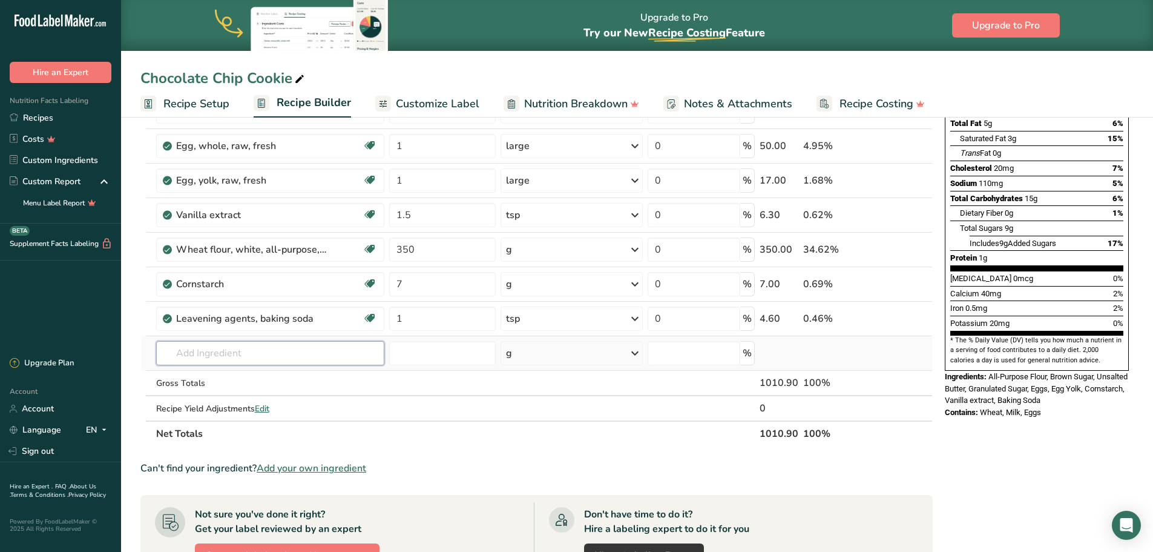
click at [281, 354] on div "Ingredient * Amount * Unit * Waste * .a-a{fill:#347362;}.b-a{fill:#fff;} Grams …" at bounding box center [536, 222] width 792 height 447
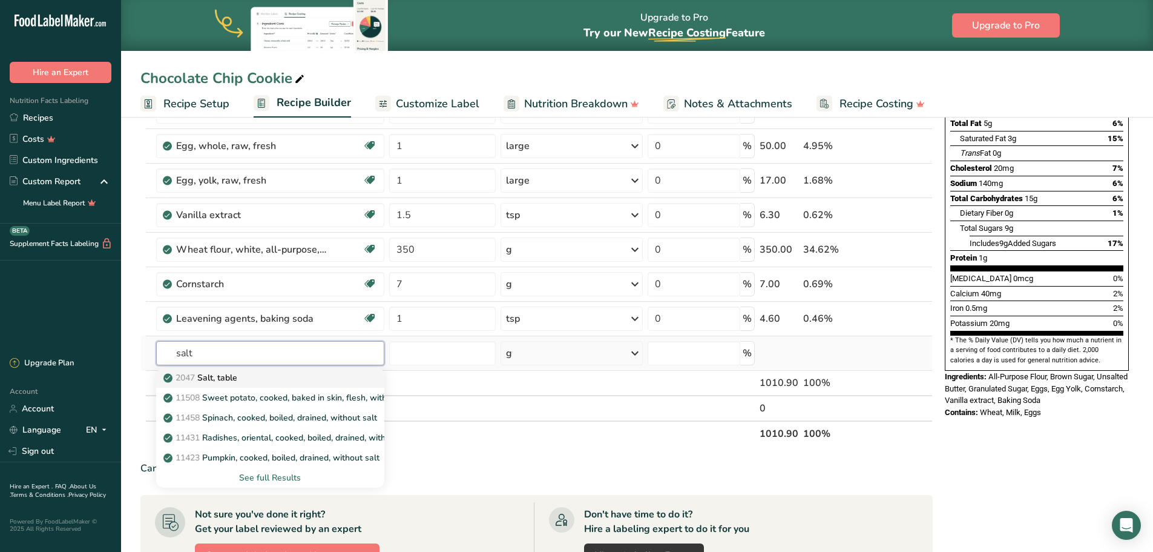
type input "salt"
click at [221, 377] on p "2047 Salt, table" at bounding box center [201, 377] width 71 height 13
type input "Salt, table"
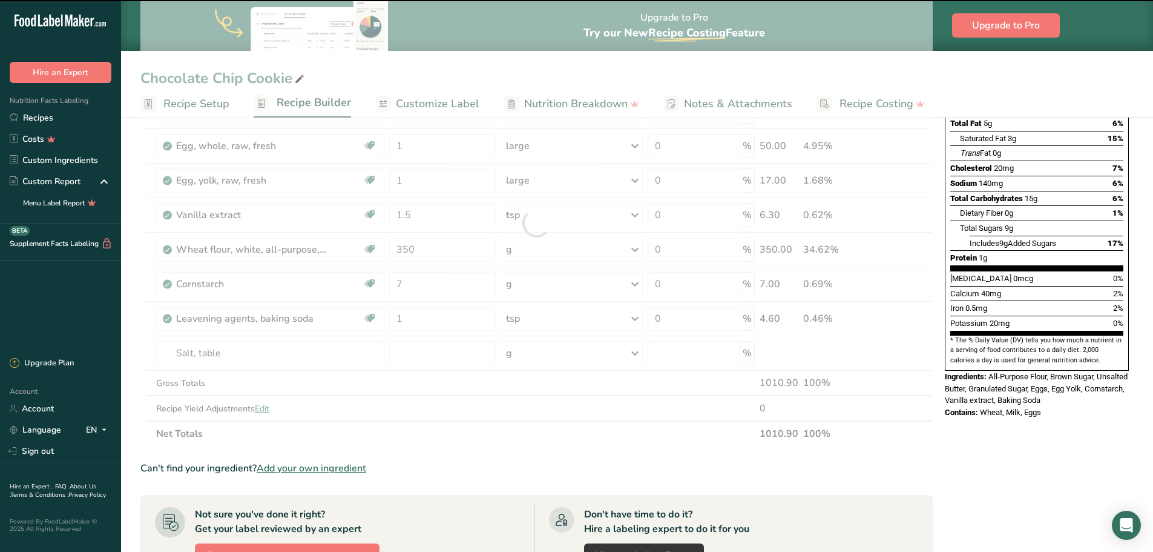
type input "0"
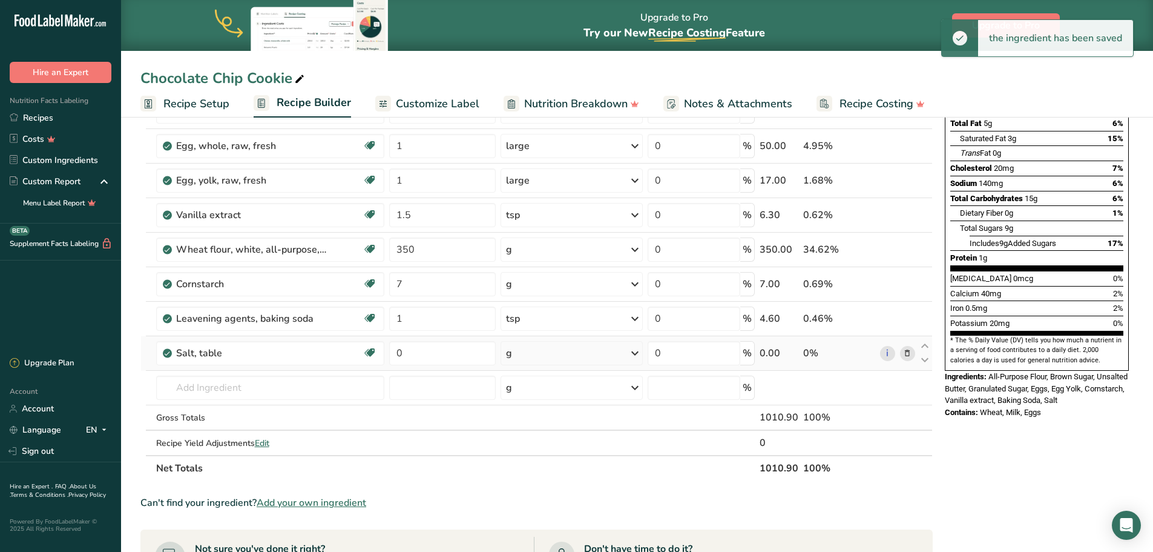
click at [532, 358] on div "g" at bounding box center [572, 353] width 142 height 24
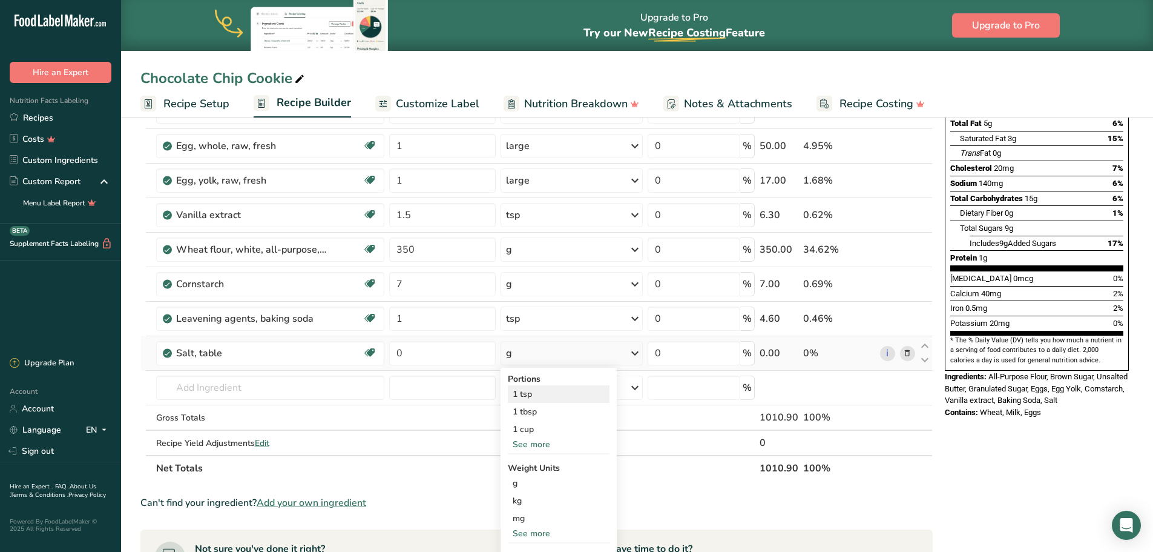
click at [536, 392] on div "1 tsp" at bounding box center [559, 394] width 102 height 18
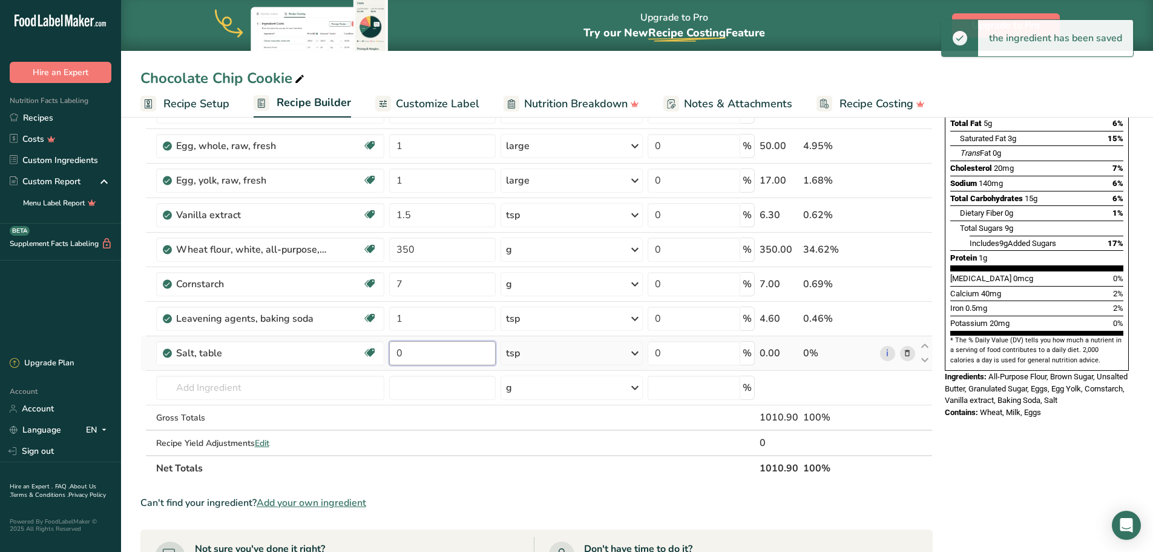
drag, startPoint x: 413, startPoint y: 354, endPoint x: 392, endPoint y: 350, distance: 20.9
click at [392, 350] on input "0" at bounding box center [442, 353] width 107 height 24
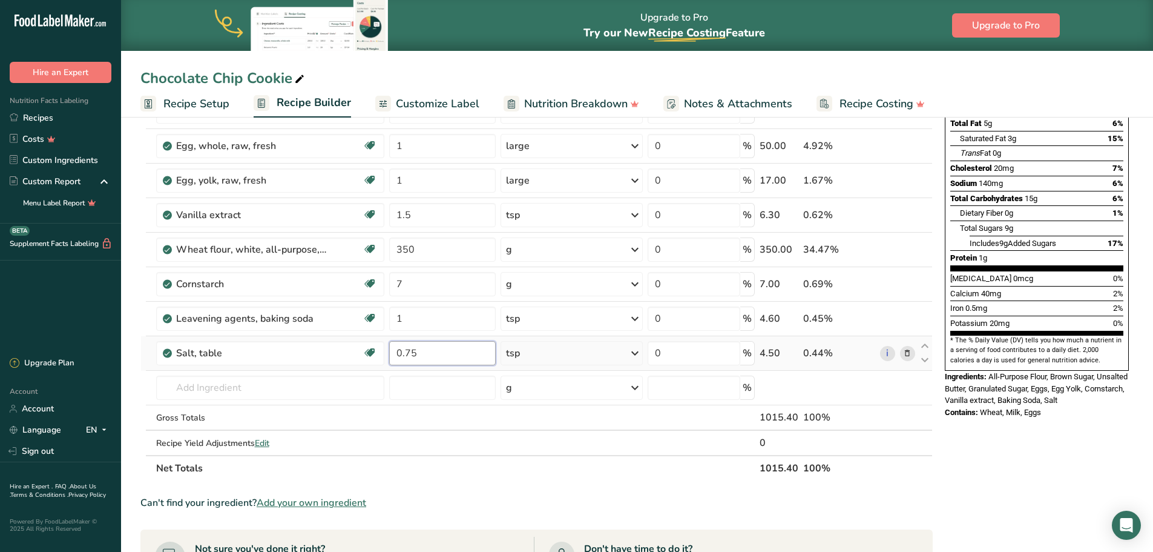
type input "0.75"
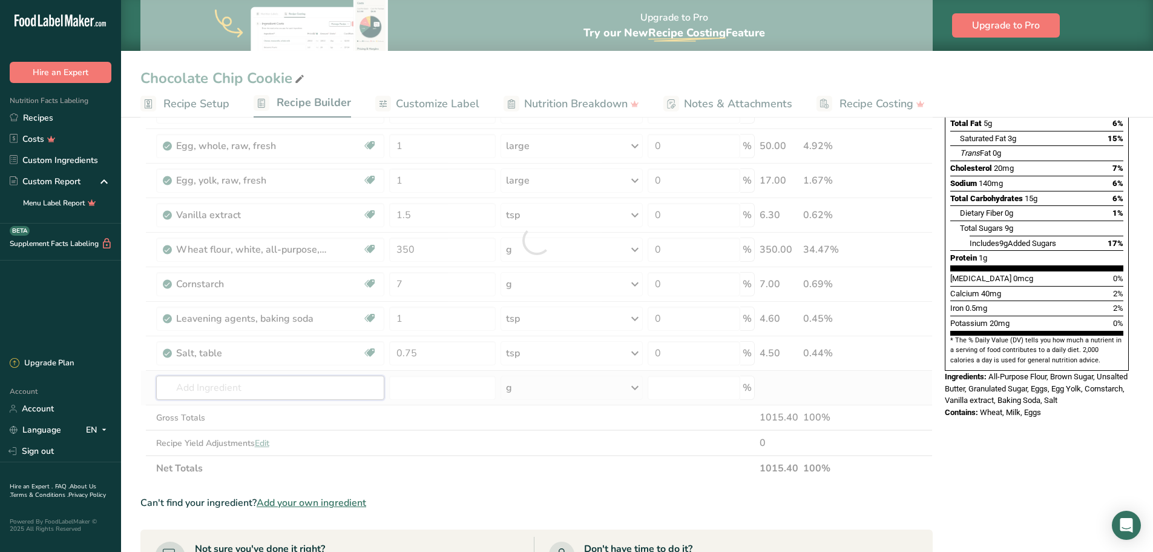
click at [296, 378] on div "Ingredient * Amount * Unit * Waste * .a-a{fill:#347362;}.b-a{fill:#fff;} Grams …" at bounding box center [536, 239] width 792 height 481
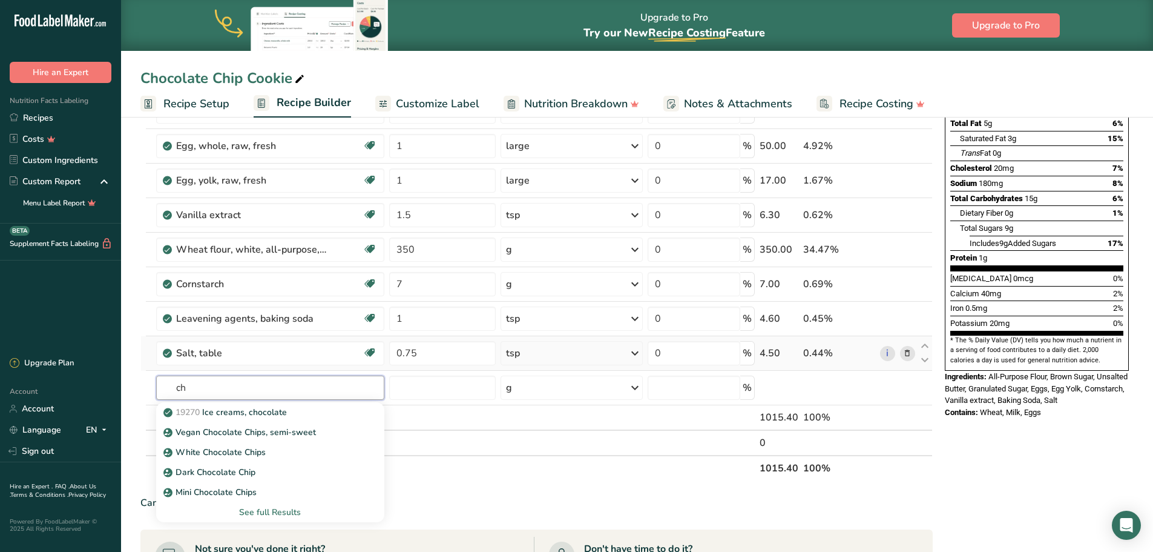
type input "c"
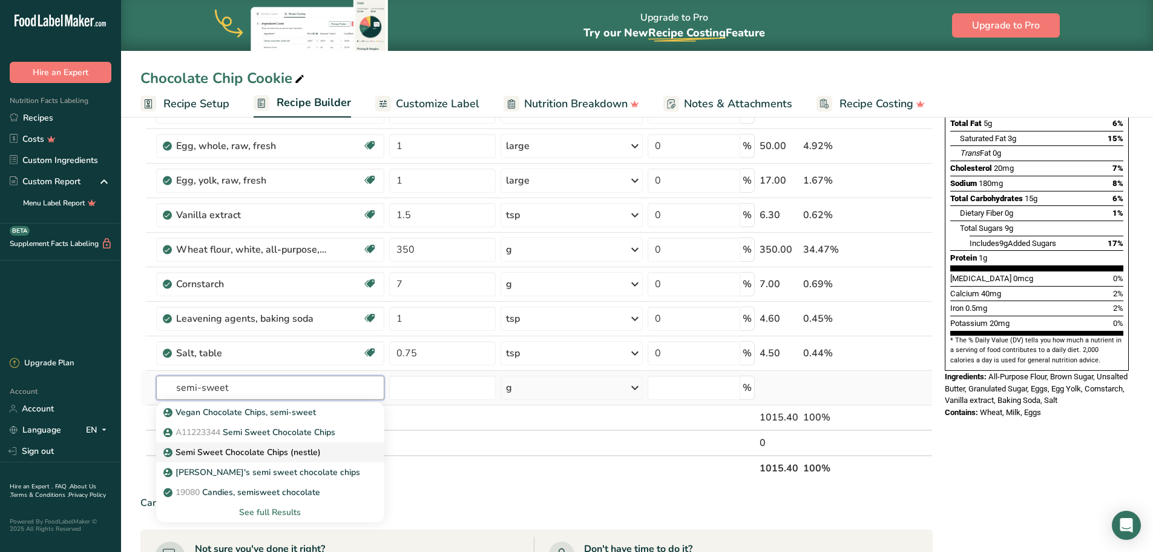
type input "semi-sweet"
click at [272, 449] on p "Semi Sweet Chocolate Chips (nestle)" at bounding box center [243, 452] width 155 height 13
type input "Semi Sweet Chocolate Chips (nestle)"
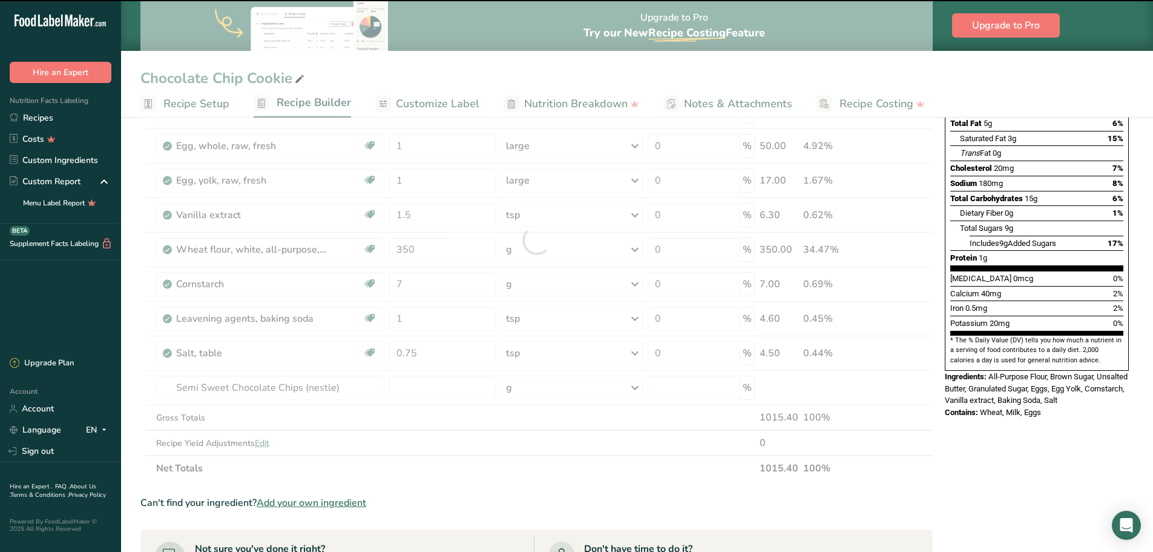
type input "0"
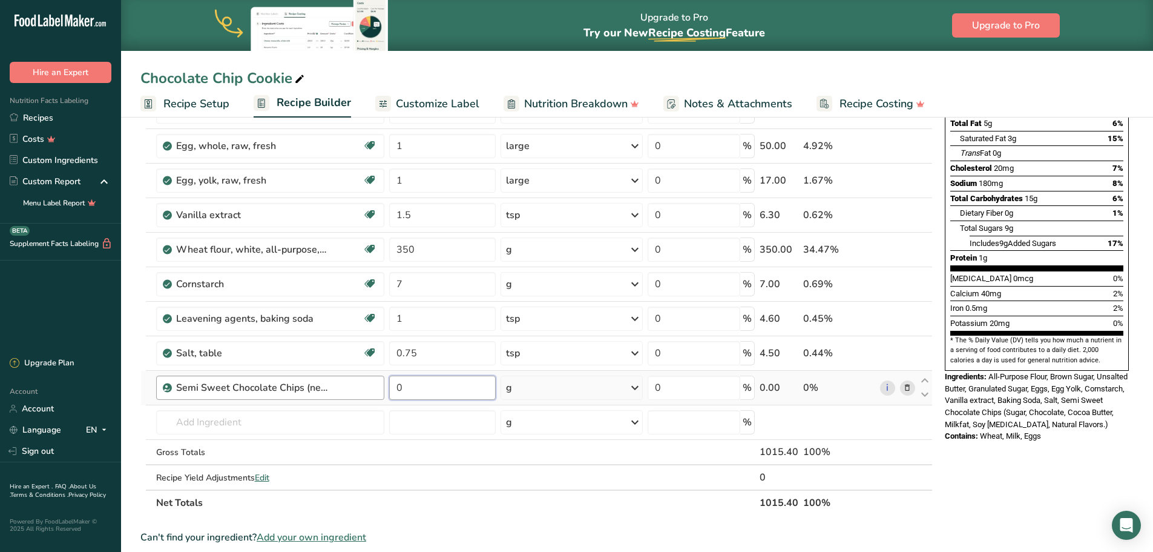
drag, startPoint x: 420, startPoint y: 391, endPoint x: 384, endPoint y: 387, distance: 35.9
click at [384, 387] on tr "Semi Sweet Chocolate Chips (nestle) 0 g Weight Units g kg mg See more Volume Un…" at bounding box center [536, 388] width 791 height 35
type input "300"
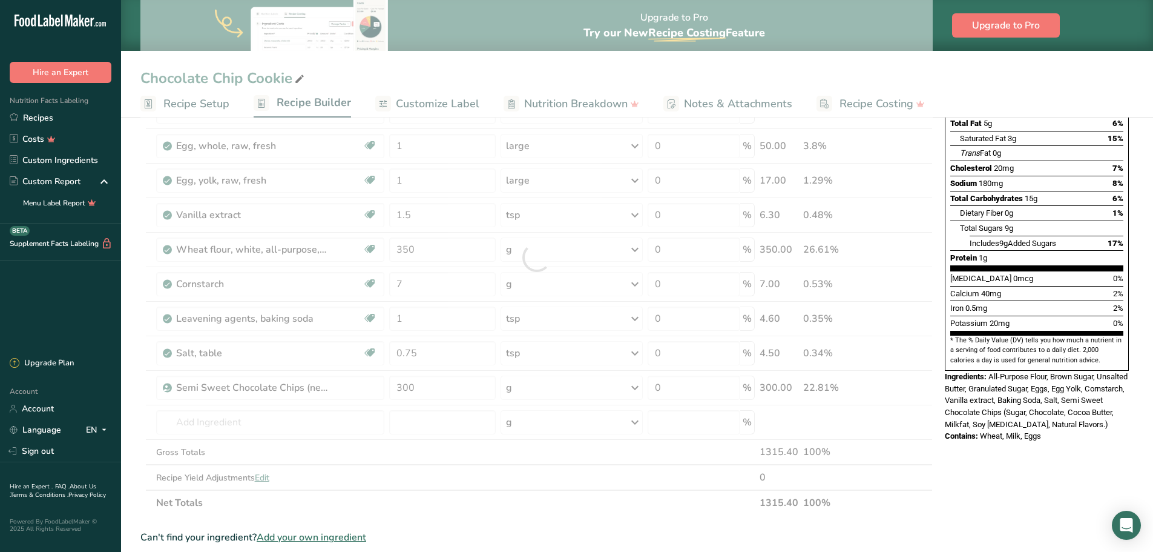
click at [1014, 465] on div "Nutrition Facts 1 Serving Per Container Serving Size 25g Amount Per Serving Cal…" at bounding box center [1037, 425] width 194 height 949
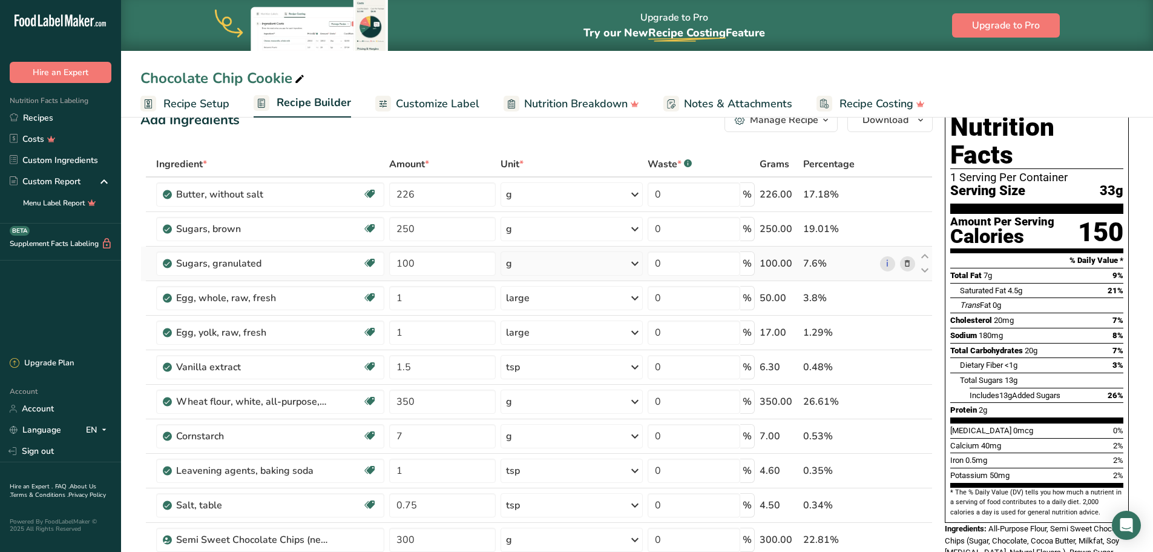
scroll to position [0, 0]
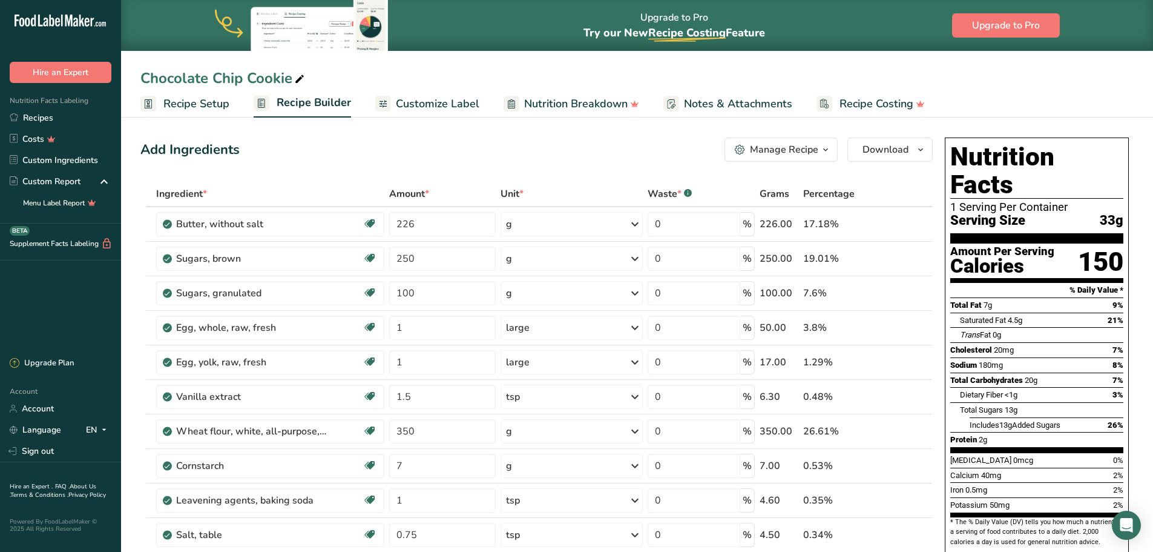
click at [192, 106] on span "Recipe Setup" at bounding box center [196, 104] width 66 height 16
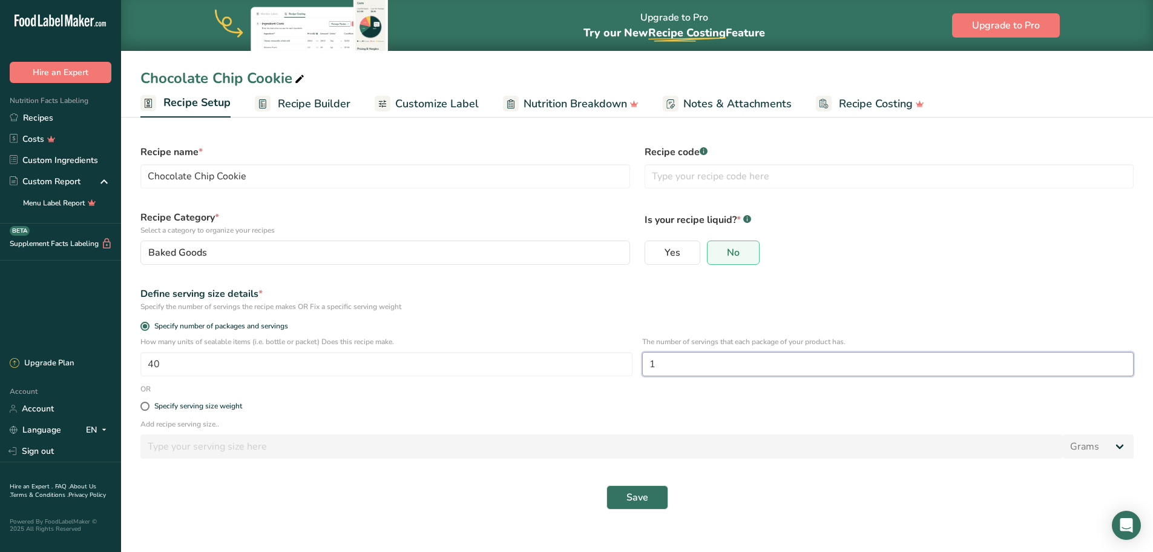
drag, startPoint x: 660, startPoint y: 363, endPoint x: 645, endPoint y: 362, distance: 15.1
click at [645, 362] on input "1" at bounding box center [888, 364] width 492 height 24
type input "12"
click at [285, 111] on span "Recipe Builder" at bounding box center [314, 104] width 73 height 16
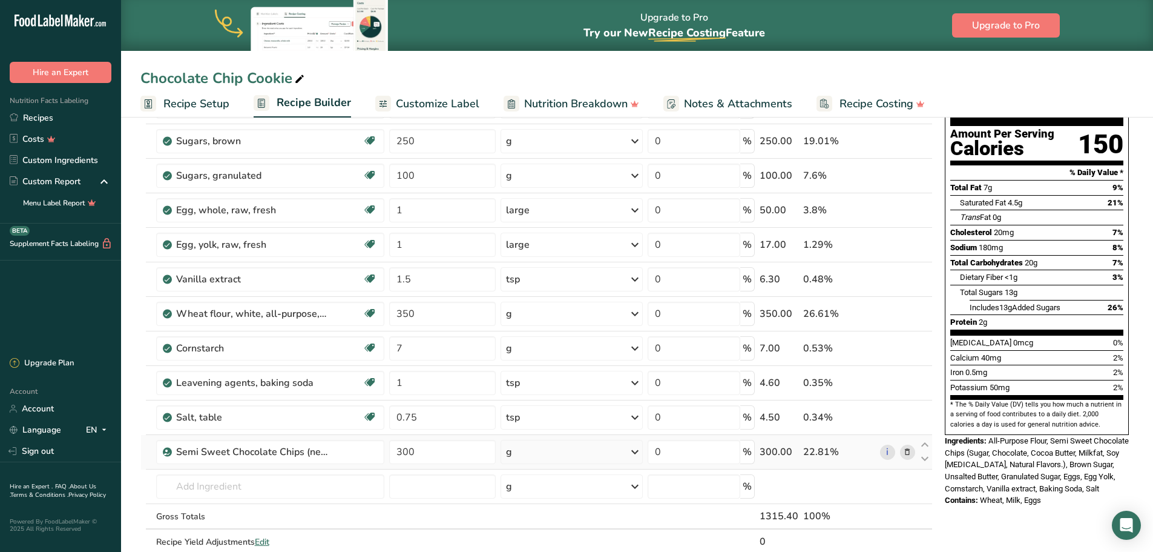
scroll to position [61, 0]
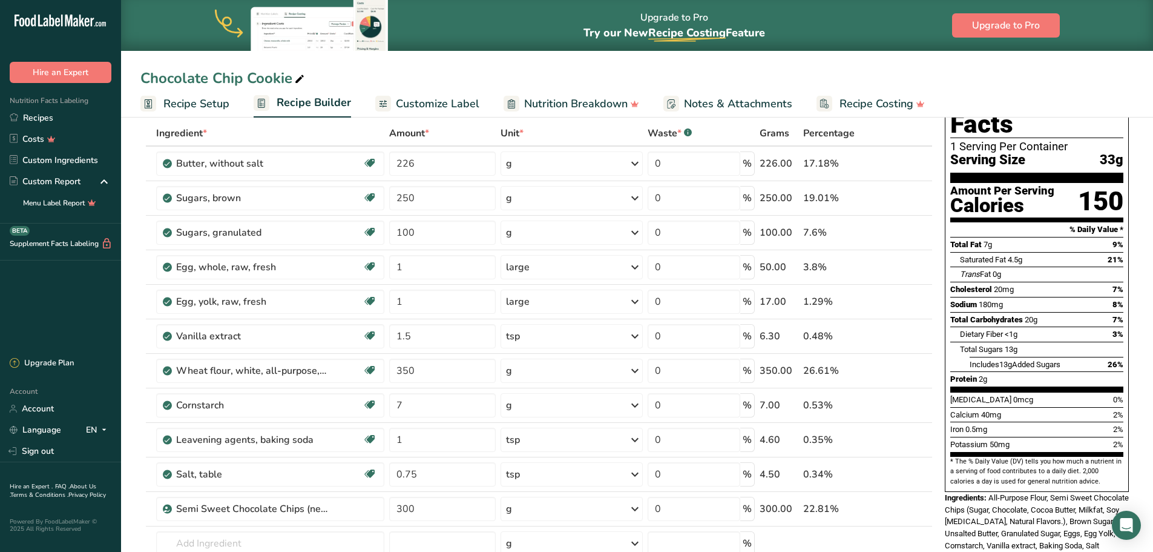
click at [212, 99] on span "Recipe Setup" at bounding box center [196, 104] width 66 height 16
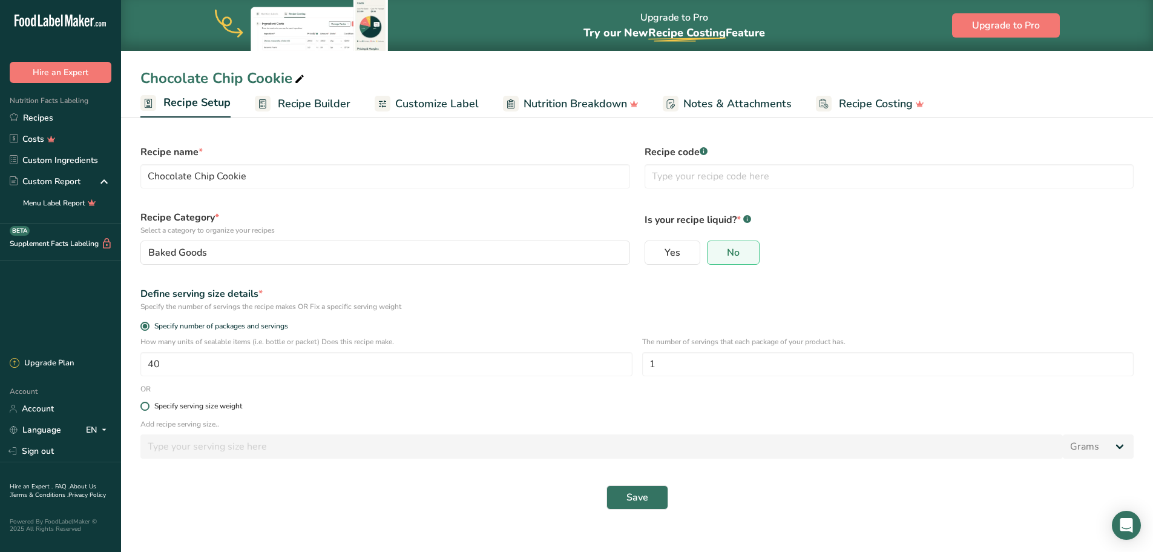
click at [148, 401] on label "Specify serving size weight" at bounding box center [636, 405] width 993 height 9
click at [148, 402] on input "Specify serving size weight" at bounding box center [144, 406] width 8 height 8
radio input "true"
radio input "false"
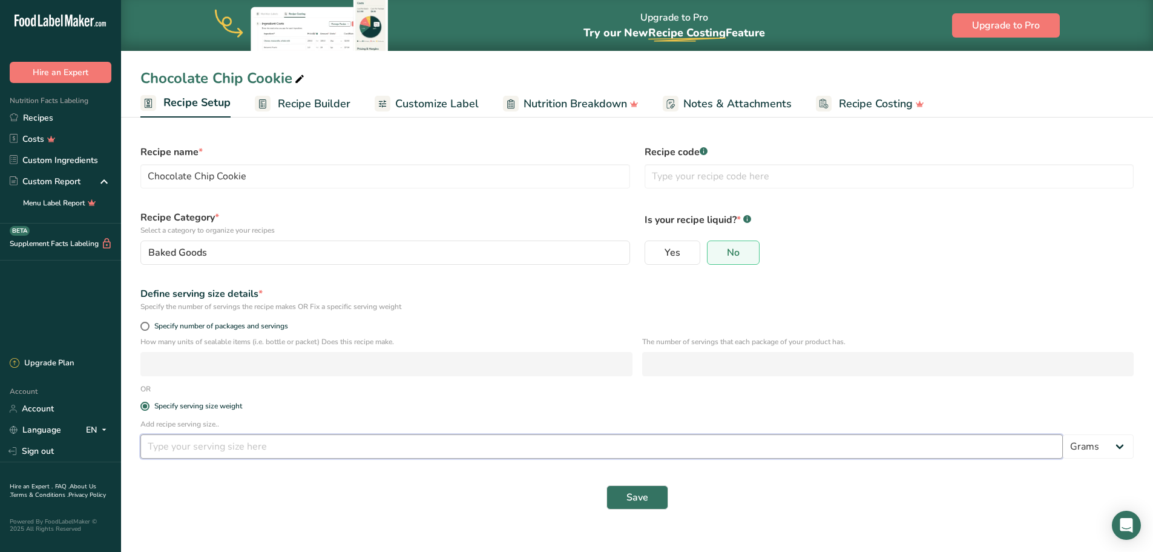
click at [218, 452] on input "number" at bounding box center [601, 446] width 923 height 24
type input "3"
type input "1"
type input "33"
click at [644, 490] on span "Save" at bounding box center [638, 497] width 22 height 15
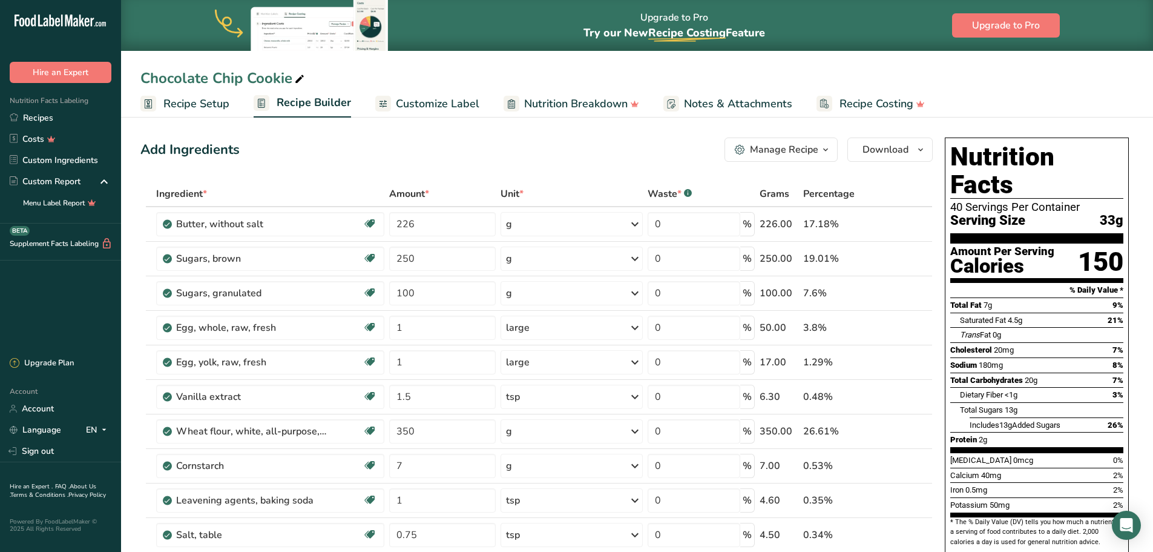
click at [195, 105] on span "Recipe Setup" at bounding box center [196, 104] width 66 height 16
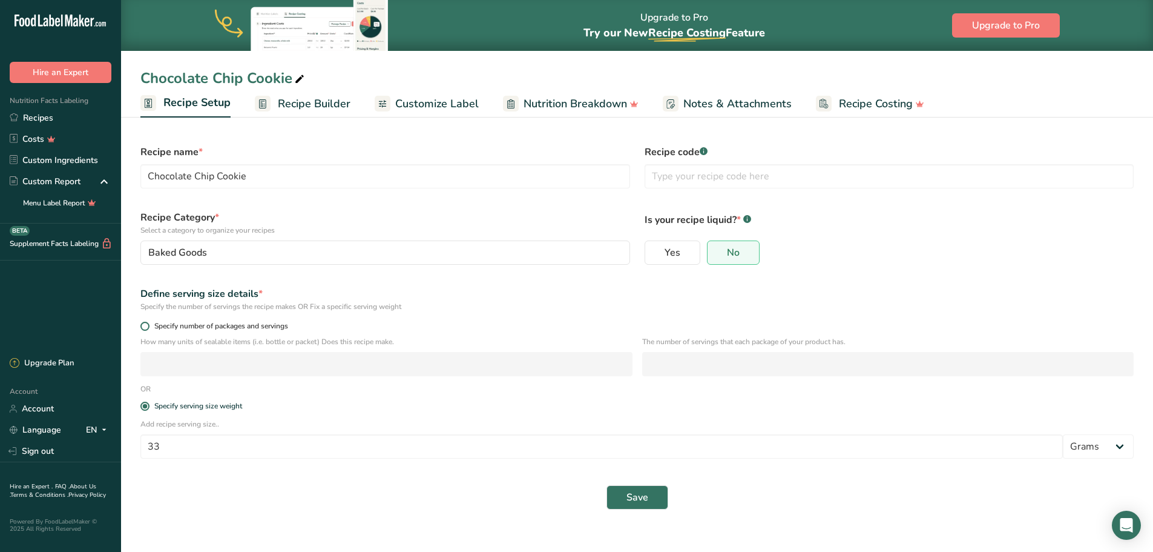
click at [148, 326] on span at bounding box center [144, 325] width 9 height 9
click at [148, 326] on input "Specify number of packages and servings" at bounding box center [144, 326] width 8 height 8
radio input "true"
radio input "false"
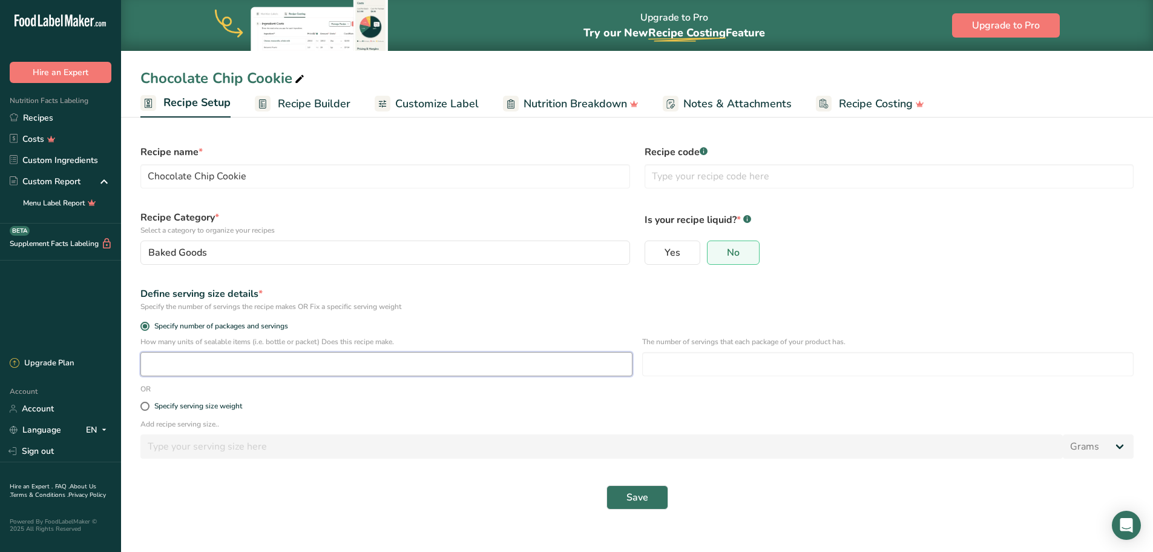
click at [193, 366] on input "number" at bounding box center [386, 364] width 492 height 24
type input "40"
click at [691, 398] on div "Specify serving size weight" at bounding box center [637, 406] width 1008 height 24
click at [709, 371] on input "number" at bounding box center [888, 364] width 492 height 24
type input "12"
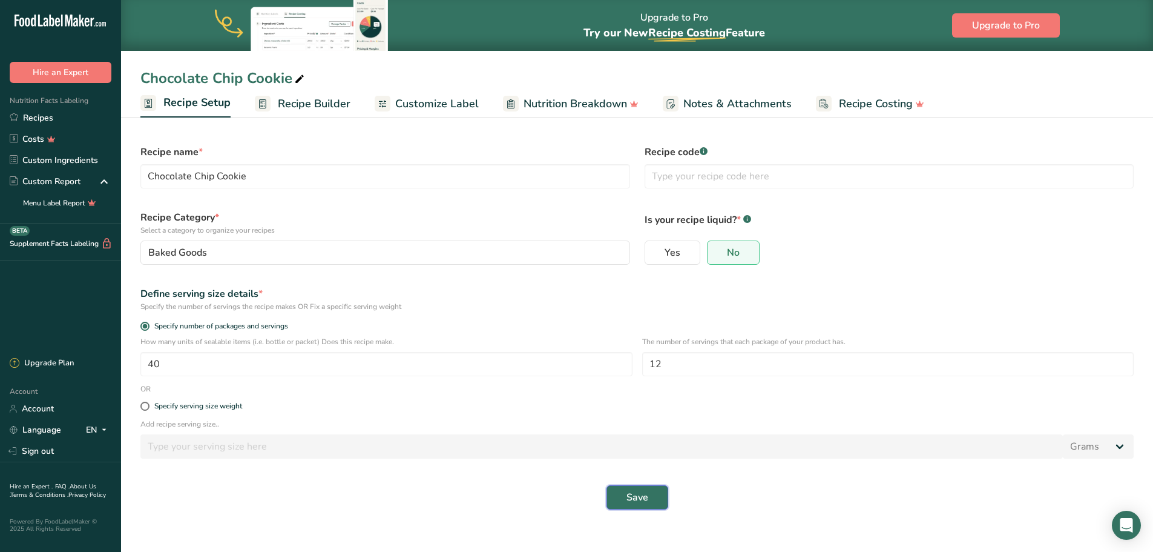
click at [633, 489] on button "Save" at bounding box center [638, 497] width 62 height 24
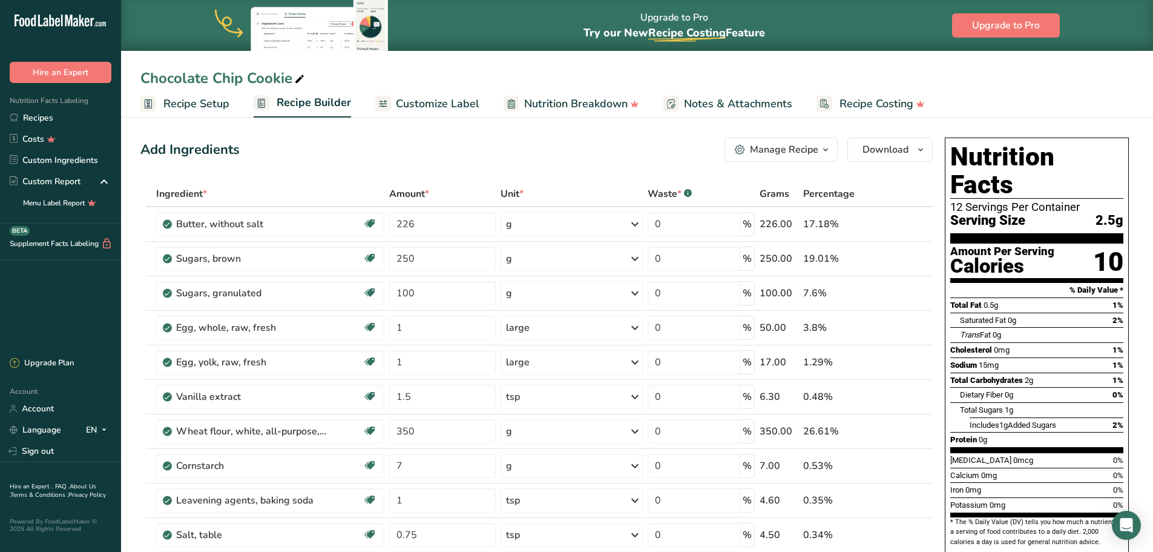
click at [209, 107] on span "Recipe Setup" at bounding box center [196, 104] width 66 height 16
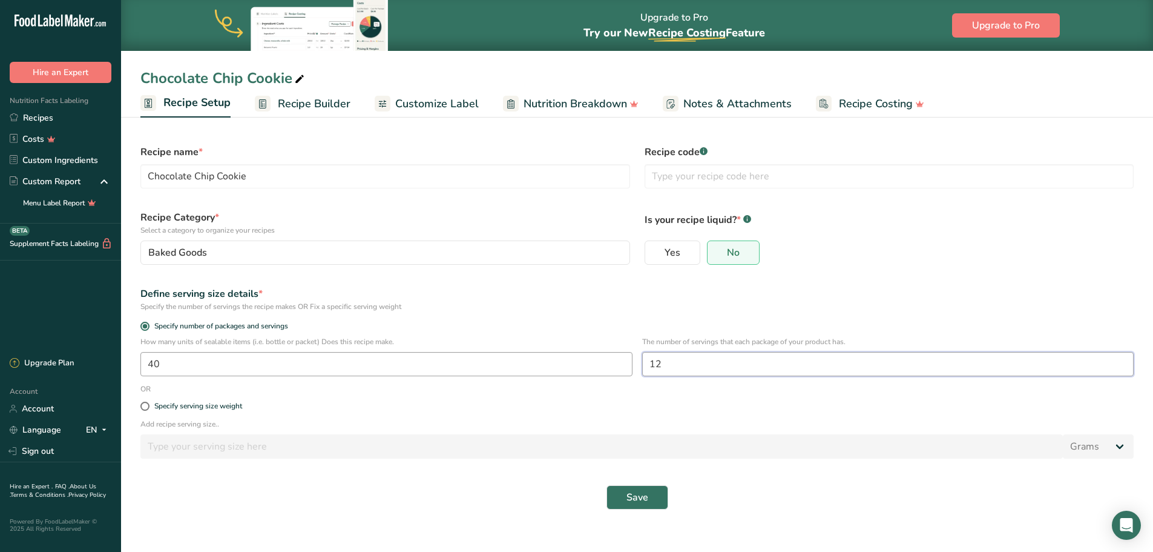
drag, startPoint x: 666, startPoint y: 364, endPoint x: 621, endPoint y: 359, distance: 45.1
click at [621, 359] on div "How many units of sealable items (i.e. bottle or packet) Does this recipe make.…" at bounding box center [637, 359] width 1008 height 47
type input "1"
click at [641, 503] on span "Save" at bounding box center [638, 497] width 22 height 15
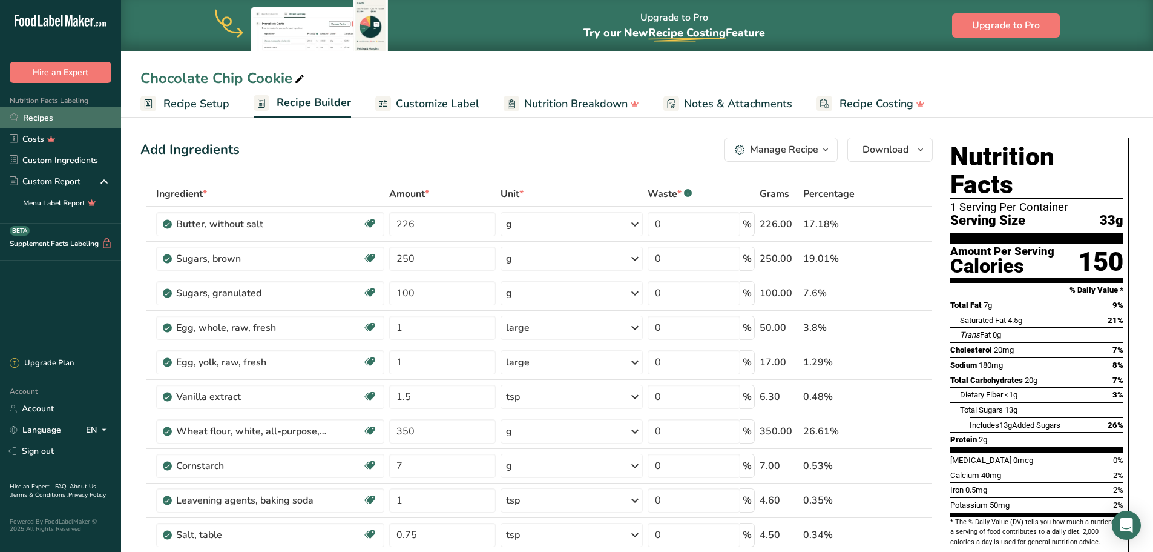
click at [37, 121] on link "Recipes" at bounding box center [60, 117] width 121 height 21
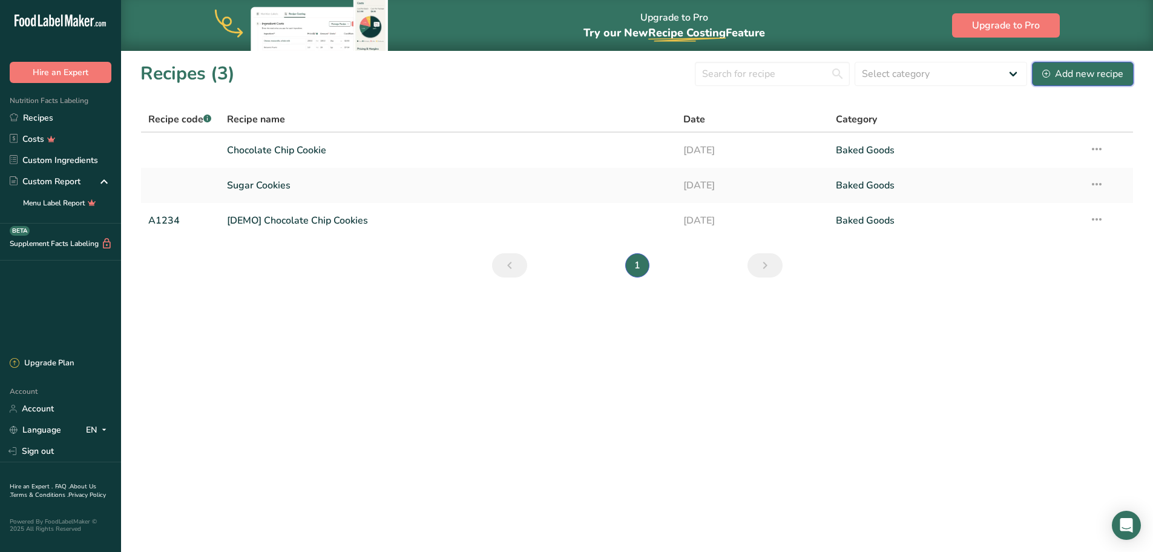
click at [1064, 76] on div "Add new recipe" at bounding box center [1082, 74] width 81 height 15
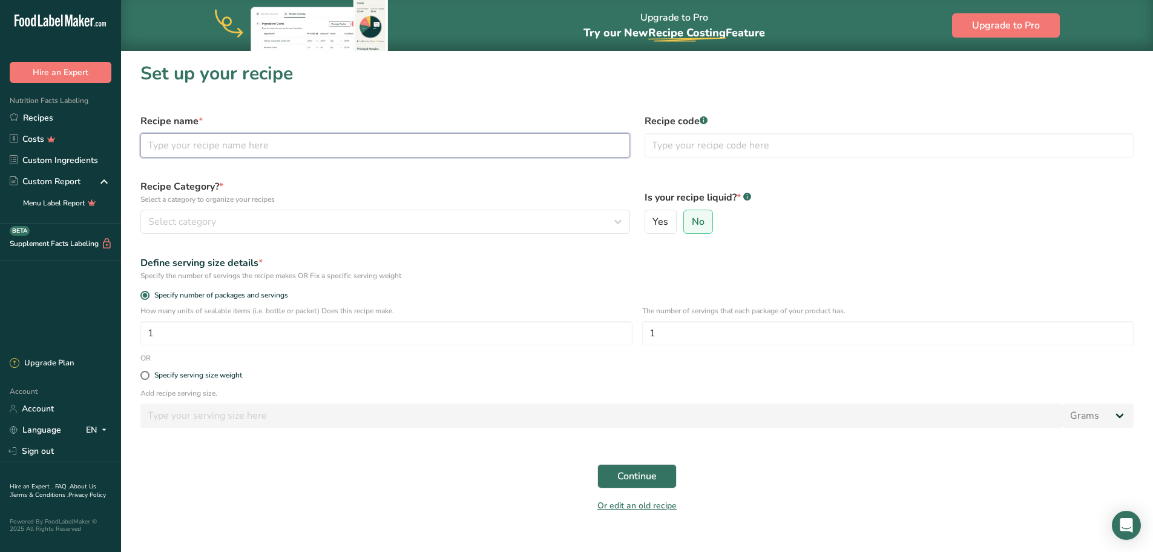
click at [400, 142] on input "text" at bounding box center [385, 145] width 490 height 24
click at [200, 146] on input "Oatmeal Rasin cookies" at bounding box center [385, 145] width 490 height 24
click at [293, 154] on input "Oatmeal Raisin cookies" at bounding box center [385, 145] width 490 height 24
type input "Oatmeal Raisin cookies"
drag, startPoint x: 214, startPoint y: 330, endPoint x: 106, endPoint y: 322, distance: 108.0
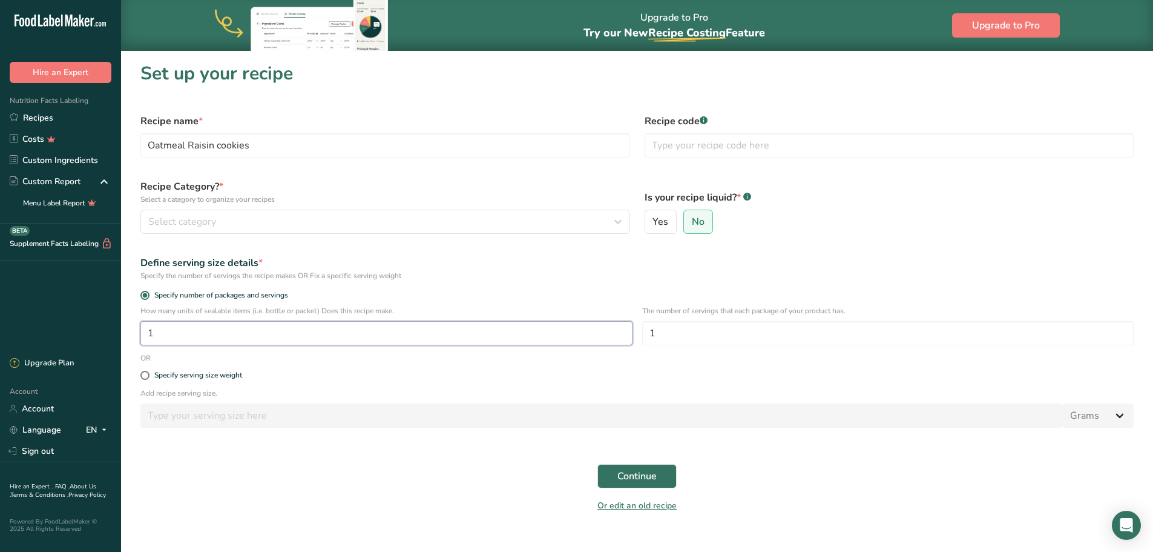
click at [106, 322] on div ".a-20{fill:#fff;} Hire an Expert Nutrition Facts Labeling Recipes Costs Custom …" at bounding box center [576, 285] width 1153 height 570
type input "40"
click at [628, 476] on span "Continue" at bounding box center [637, 476] width 39 height 15
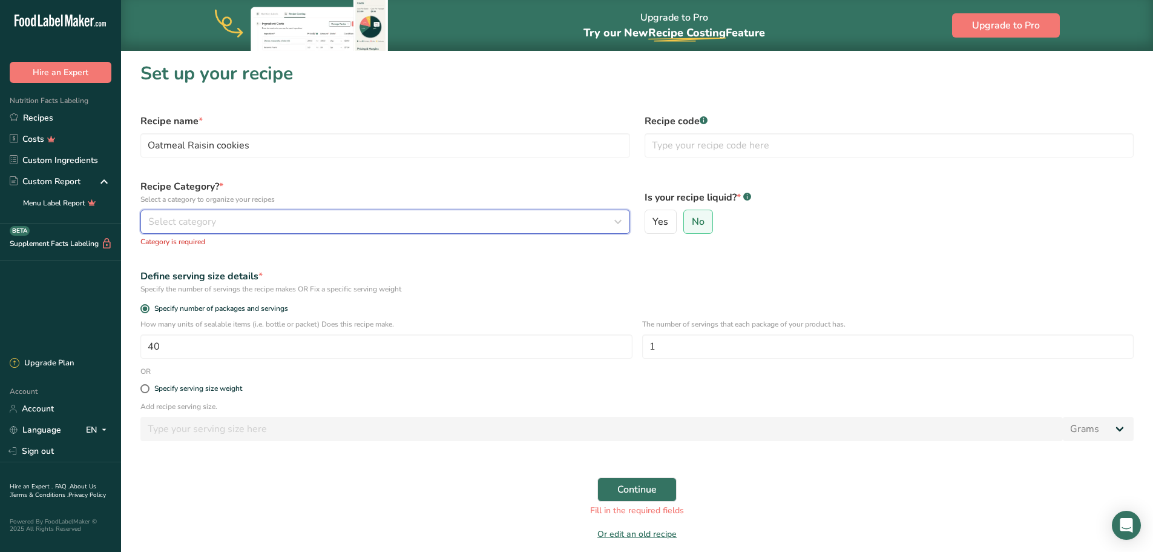
click at [354, 217] on div "Select category" at bounding box center [381, 221] width 467 height 15
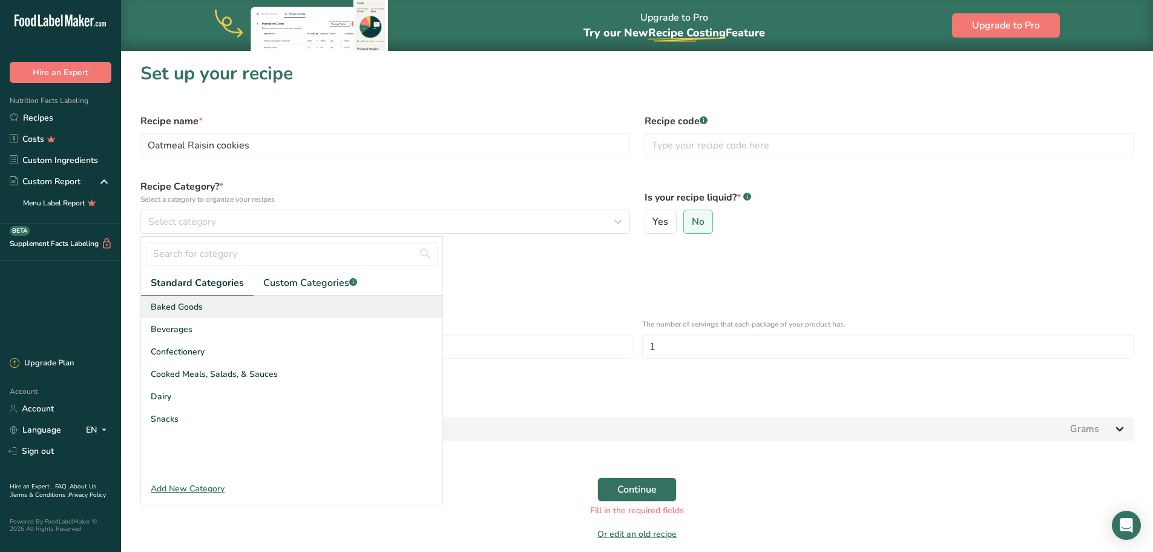
click at [212, 300] on div "Baked Goods" at bounding box center [291, 306] width 301 height 22
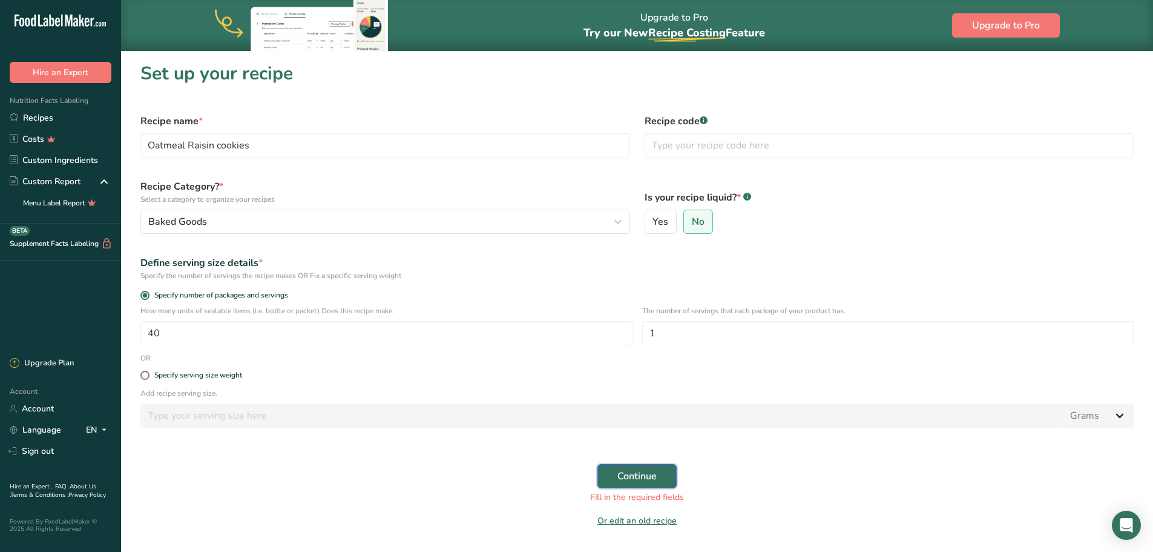
click at [630, 478] on span "Continue" at bounding box center [637, 476] width 39 height 15
